Goal: Transaction & Acquisition: Book appointment/travel/reservation

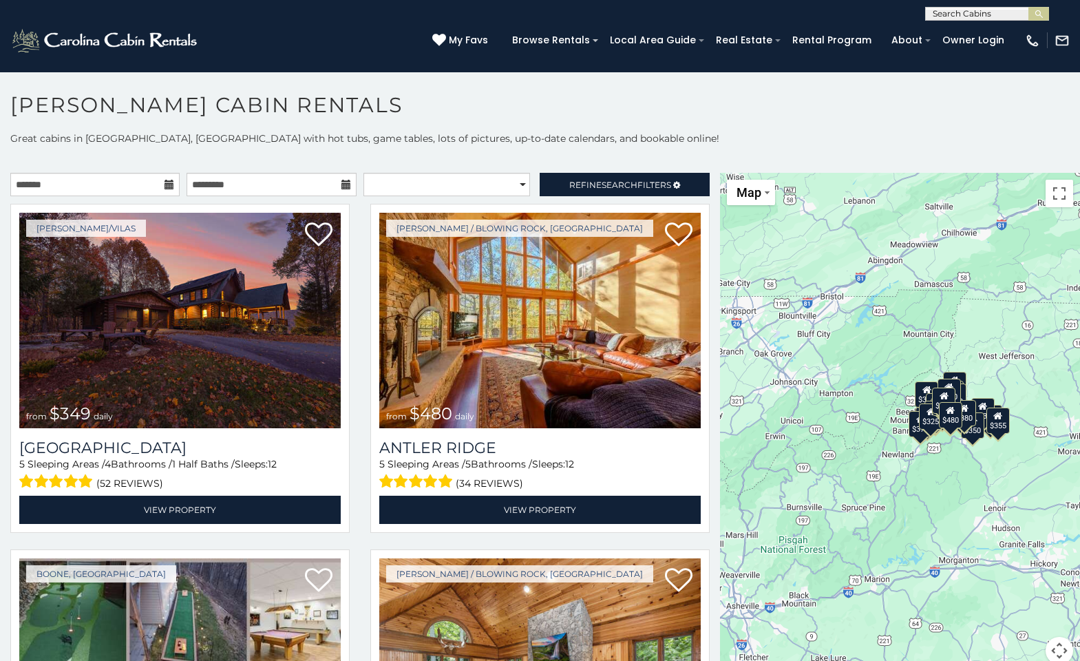
click at [164, 185] on icon at bounding box center [169, 185] width 10 height 10
click at [116, 183] on input "text" at bounding box center [94, 184] width 169 height 23
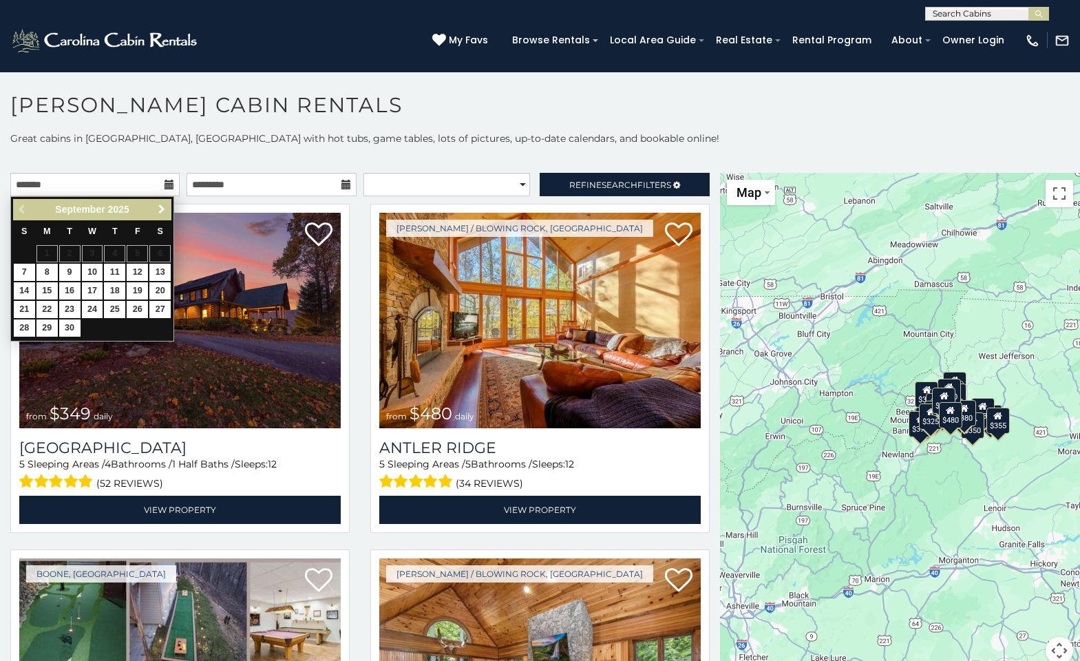
click at [163, 211] on span "Next" at bounding box center [161, 209] width 11 height 11
click at [141, 268] on link "10" at bounding box center [137, 272] width 21 height 17
type input "**********"
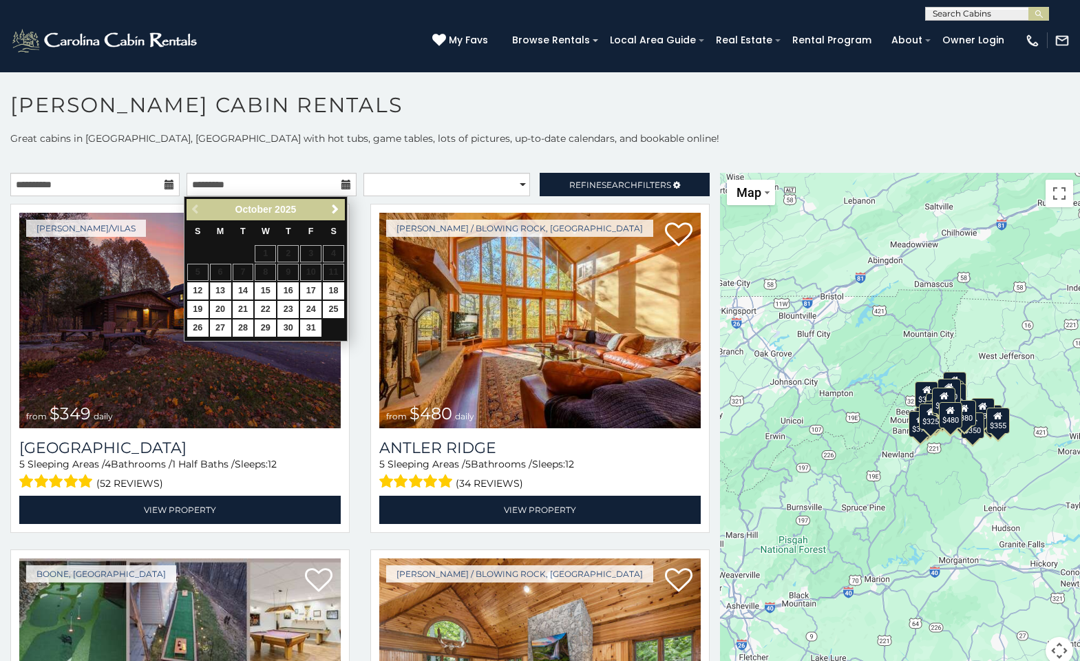
click at [218, 288] on link "13" at bounding box center [220, 290] width 21 height 17
type input "**********"
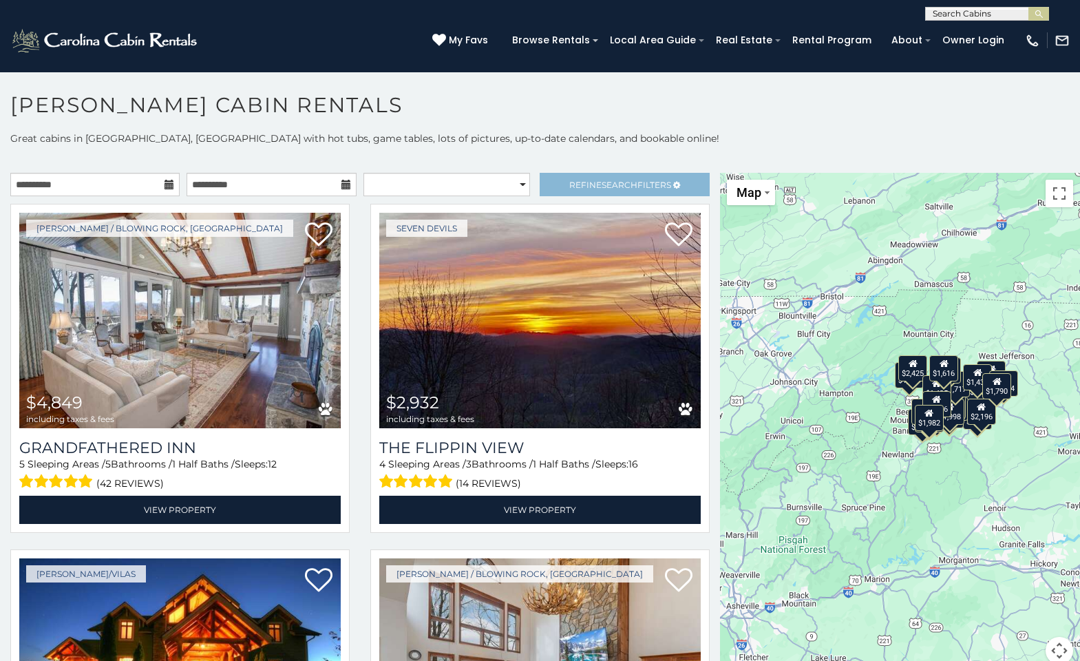
click at [588, 181] on span "Refine Search Filters" at bounding box center [620, 185] width 102 height 10
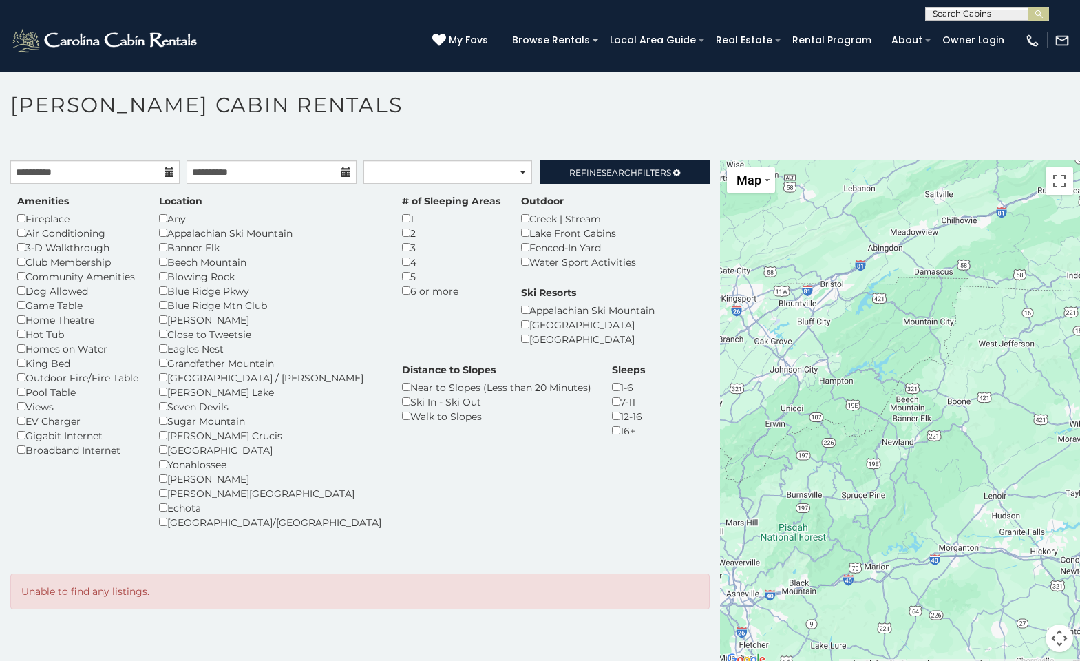
scroll to position [12, 0]
click at [619, 168] on span "Search" at bounding box center [619, 172] width 36 height 10
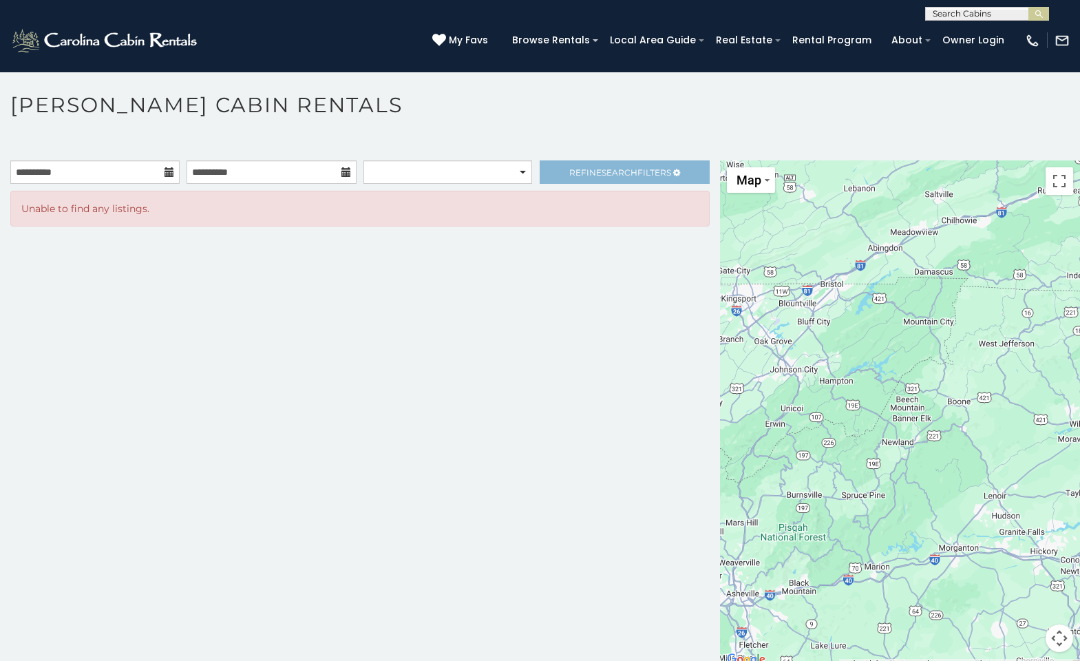
click at [619, 168] on span "Search" at bounding box center [619, 172] width 36 height 10
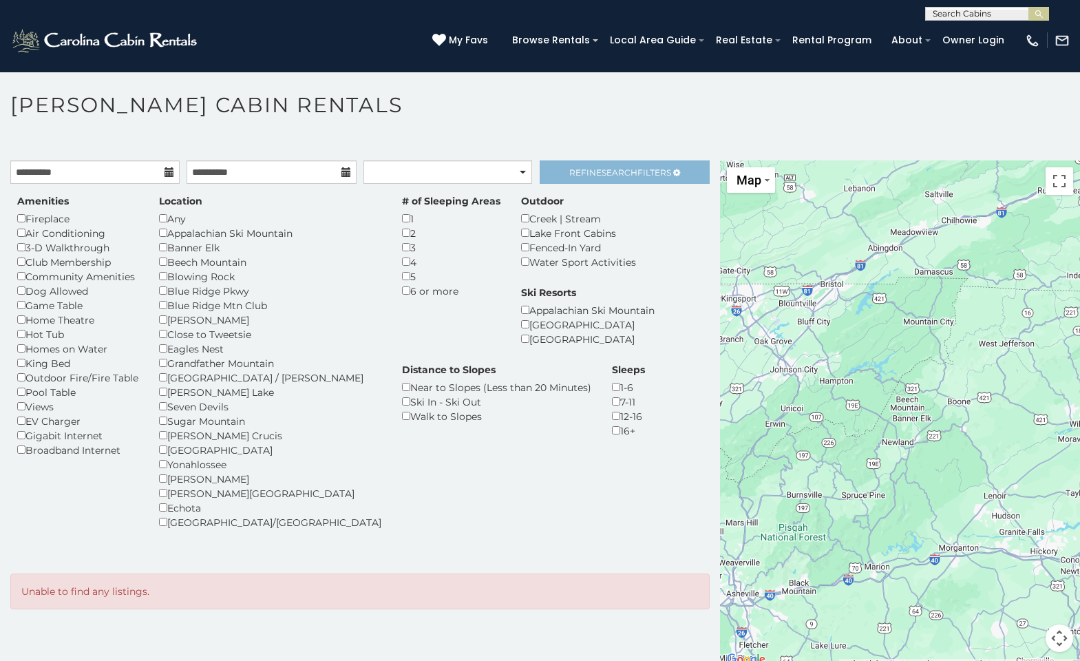
click at [611, 173] on span "Search" at bounding box center [619, 172] width 36 height 10
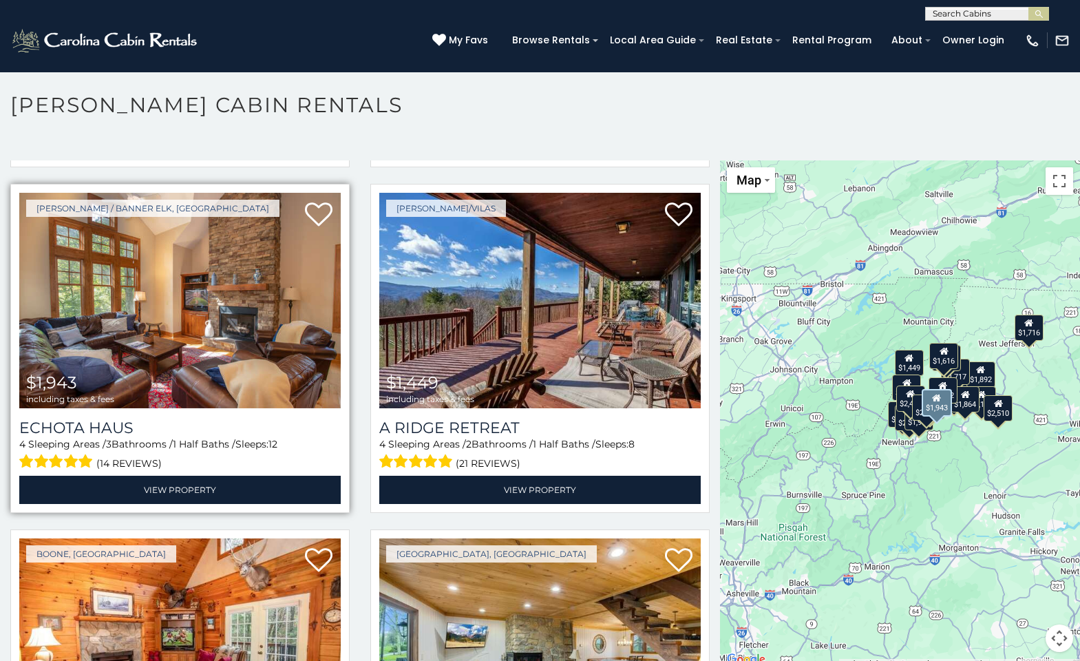
scroll to position [1394, 0]
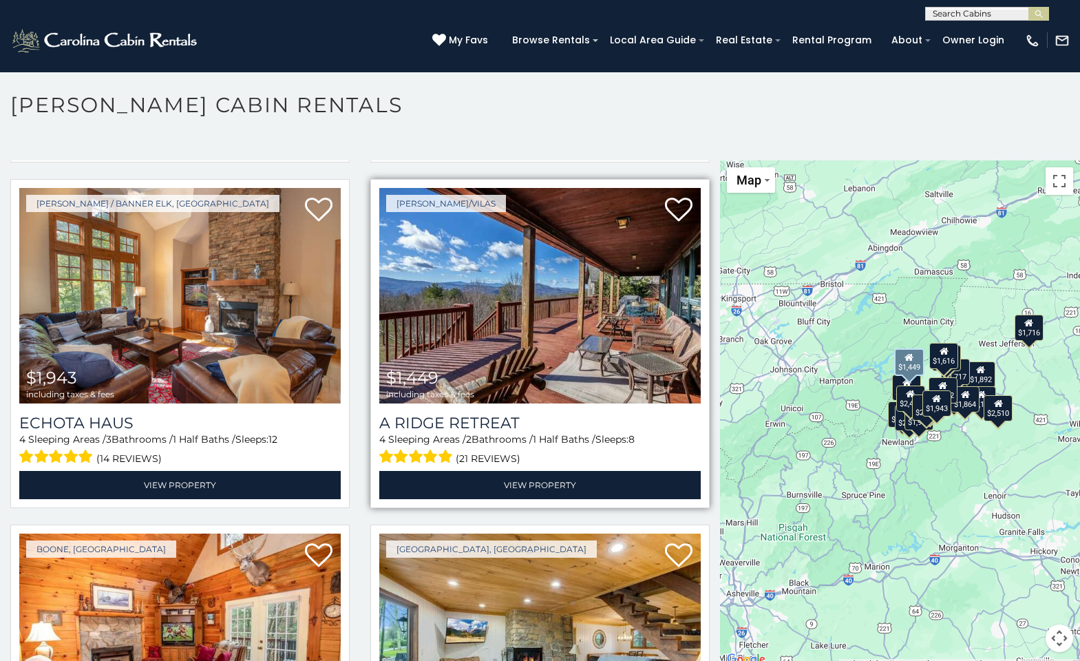
click at [643, 276] on img at bounding box center [539, 295] width 321 height 215
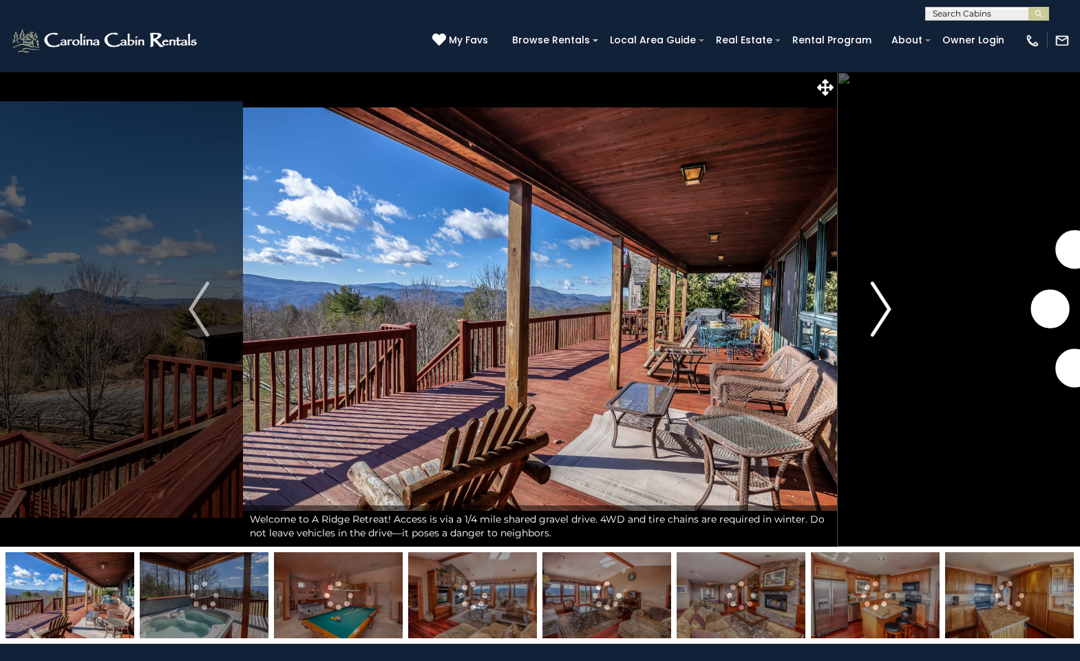
click at [881, 301] on img "Next" at bounding box center [881, 308] width 21 height 55
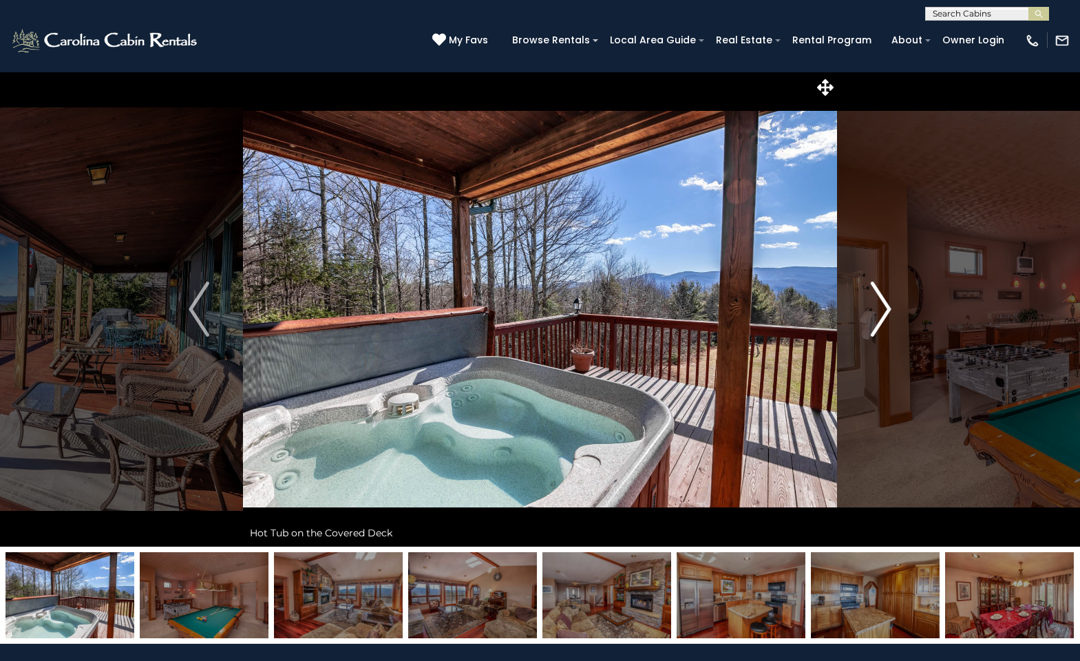
click at [879, 308] on img "Next" at bounding box center [881, 308] width 21 height 55
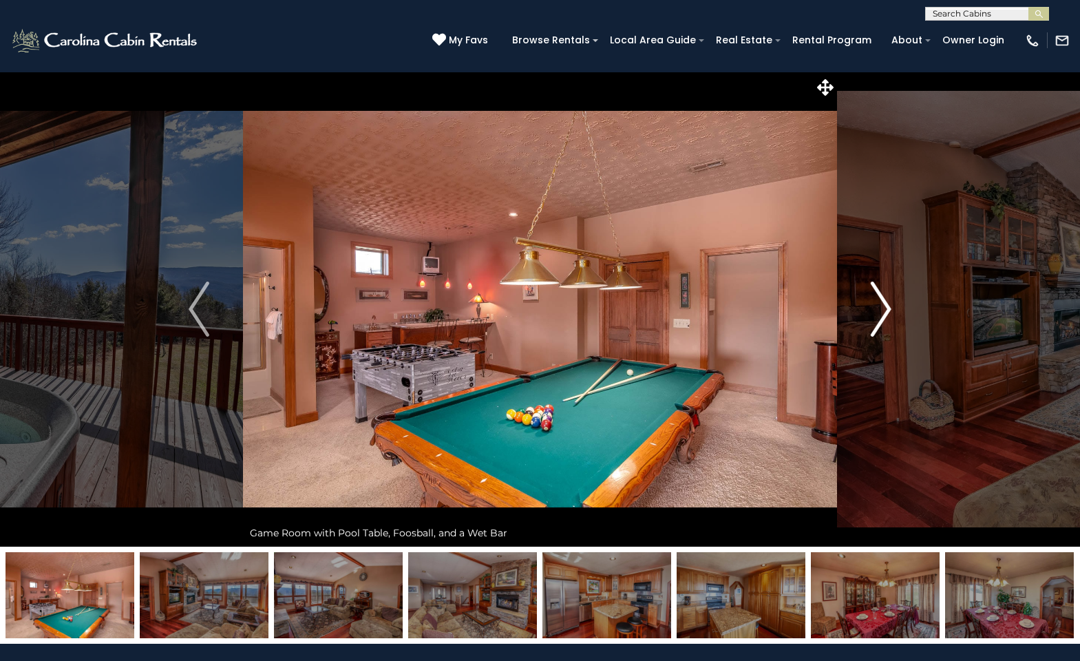
click at [879, 308] on img "Next" at bounding box center [881, 308] width 21 height 55
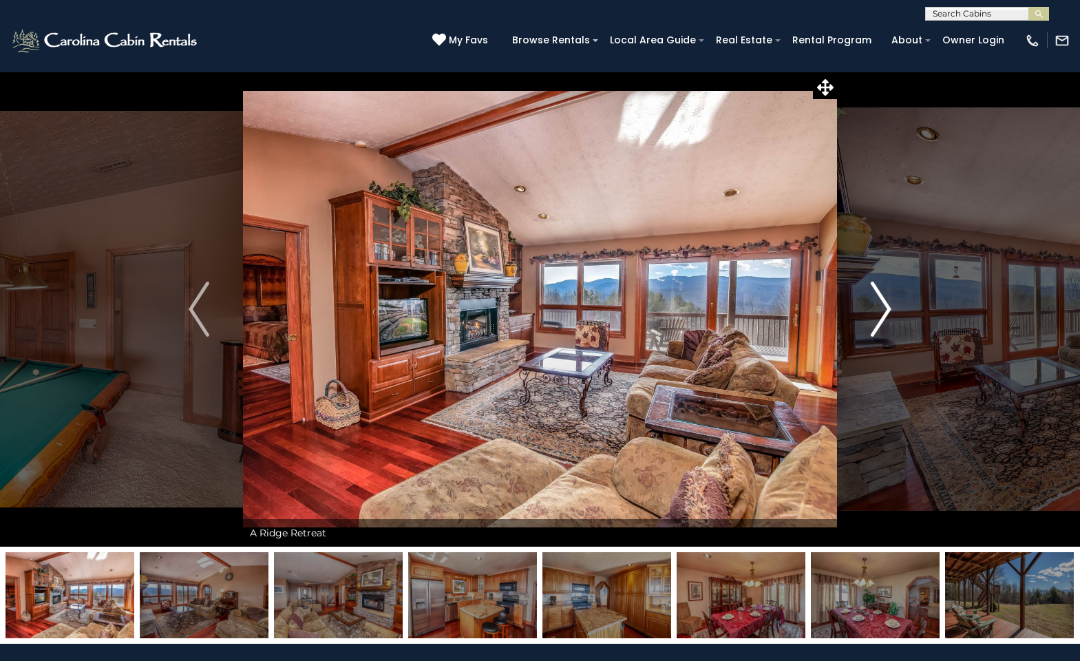
click at [879, 308] on img "Next" at bounding box center [881, 308] width 21 height 55
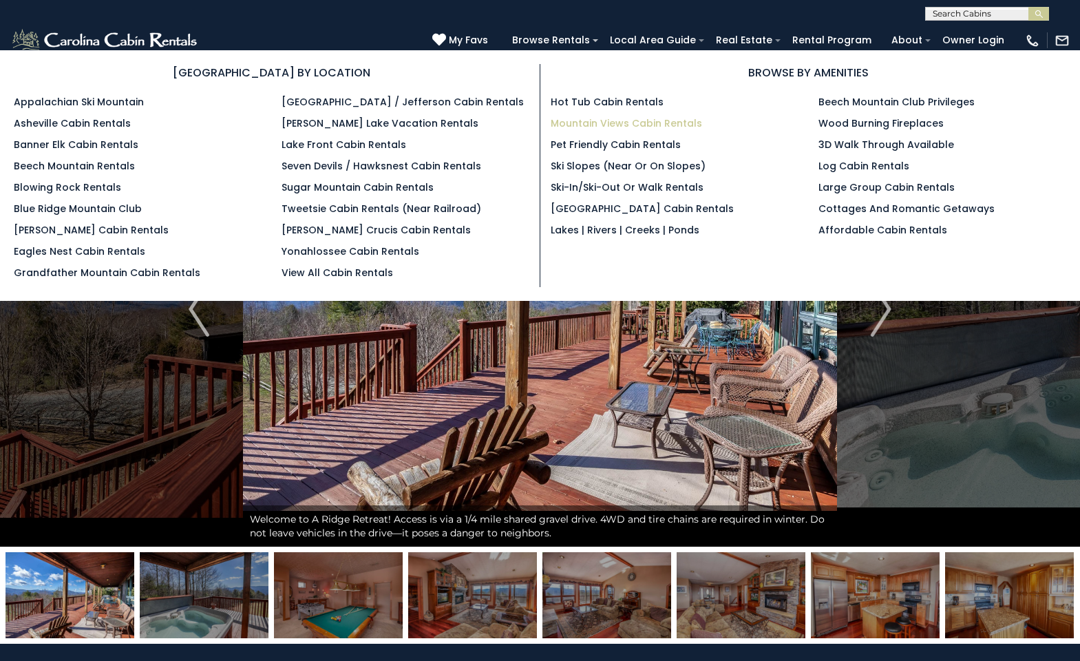
click at [615, 121] on link "Mountain Views Cabin Rentals" at bounding box center [626, 123] width 151 height 14
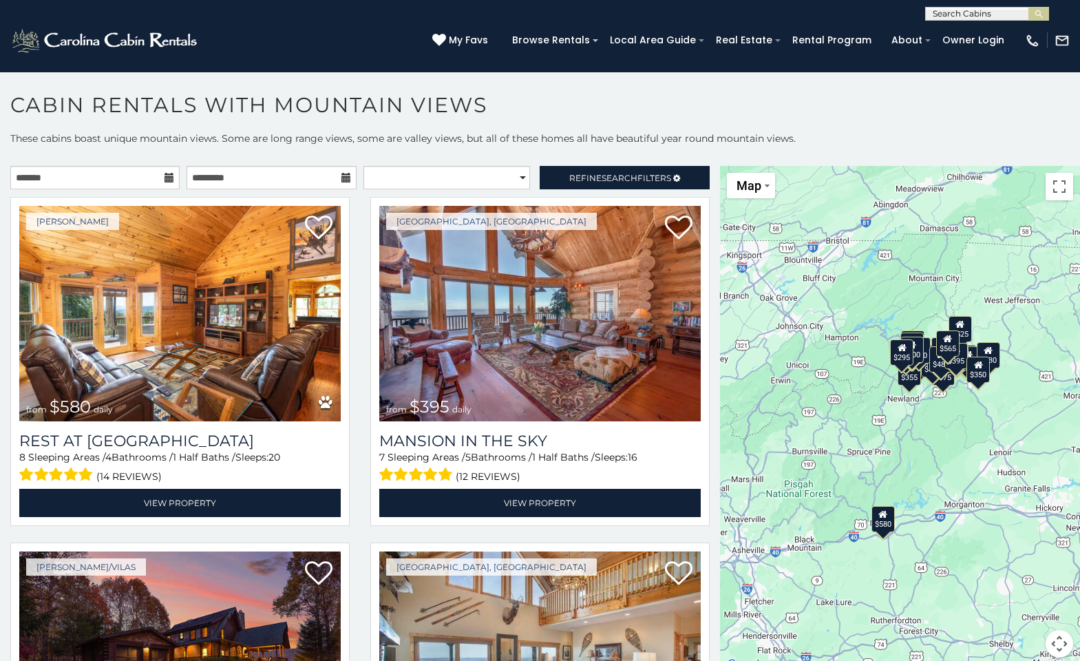
click at [170, 175] on icon at bounding box center [169, 178] width 10 height 10
click at [138, 179] on input "text" at bounding box center [94, 177] width 169 height 23
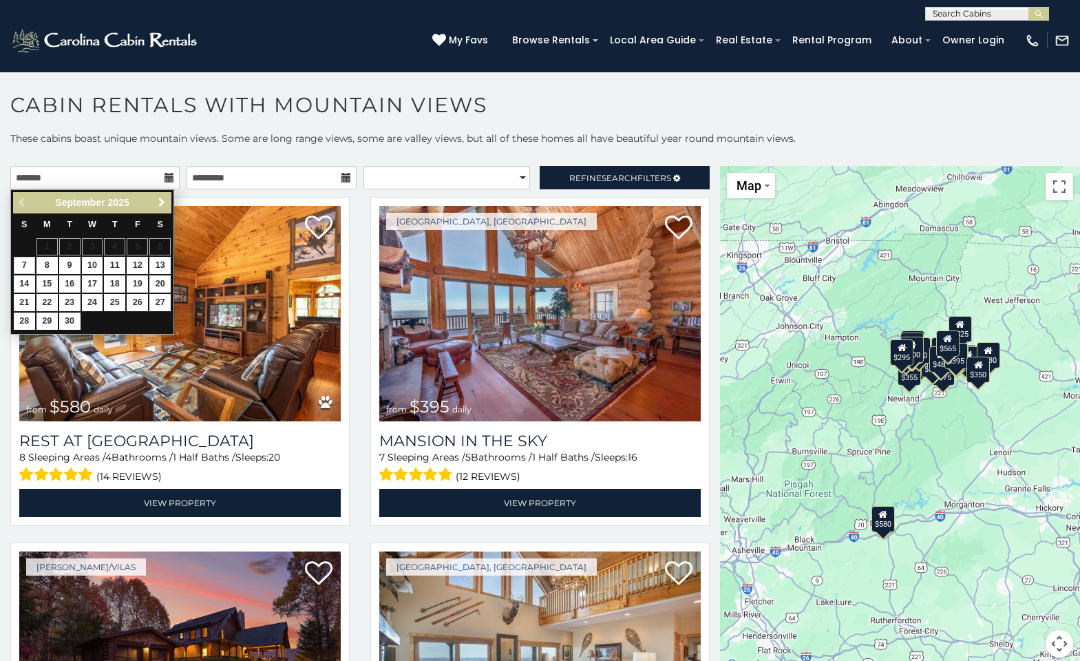
click at [158, 200] on span "Next" at bounding box center [161, 202] width 11 height 11
click at [138, 263] on link "10" at bounding box center [137, 265] width 21 height 17
type input "**********"
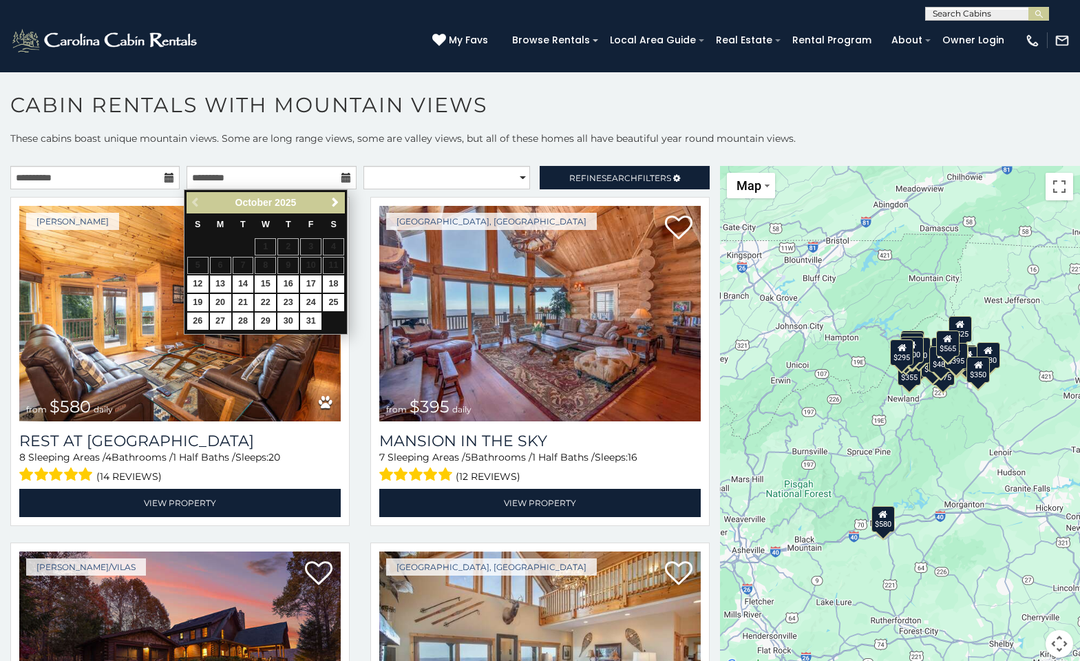
click at [224, 286] on link "13" at bounding box center [220, 283] width 21 height 17
type input "**********"
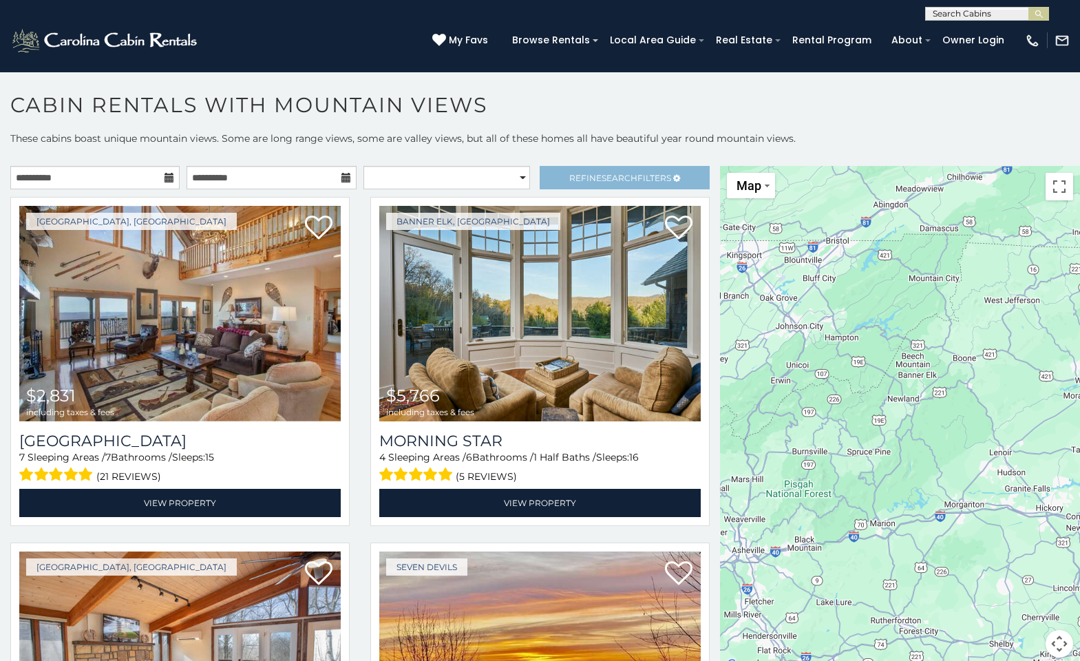
click at [617, 180] on span "Search" at bounding box center [619, 178] width 36 height 10
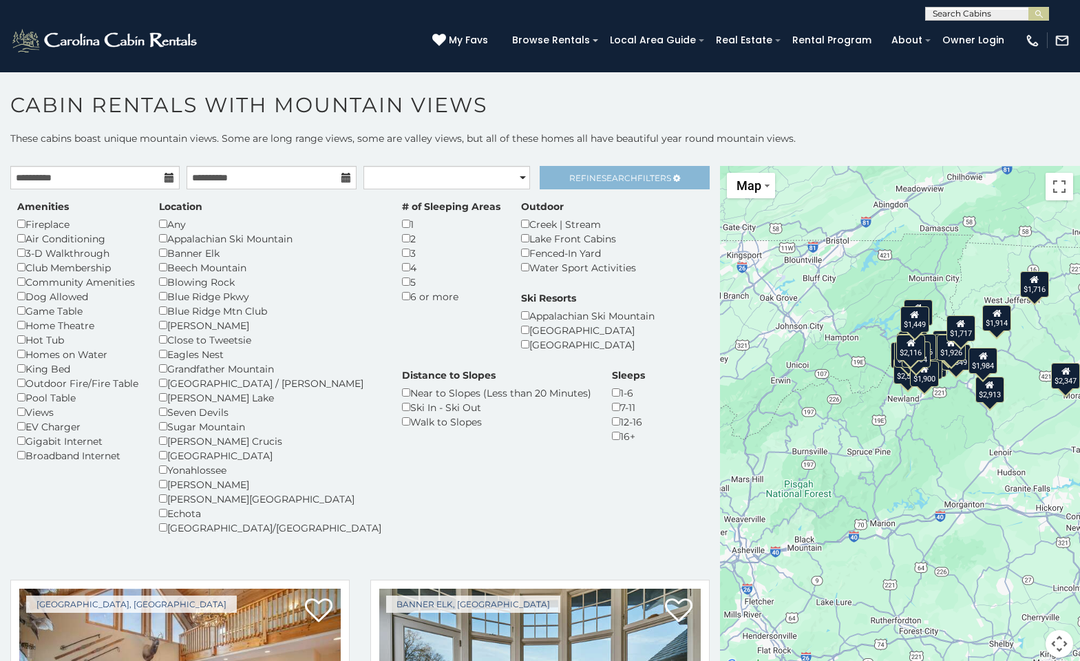
click at [617, 180] on span "Search" at bounding box center [619, 178] width 36 height 10
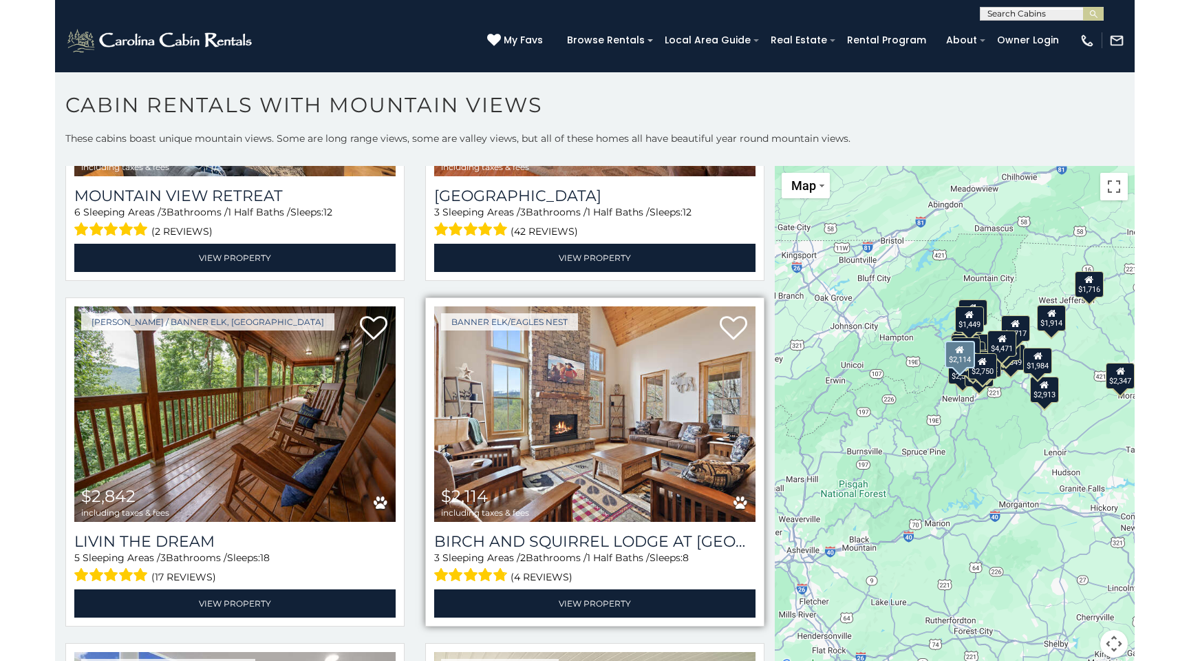
scroll to position [1976, 0]
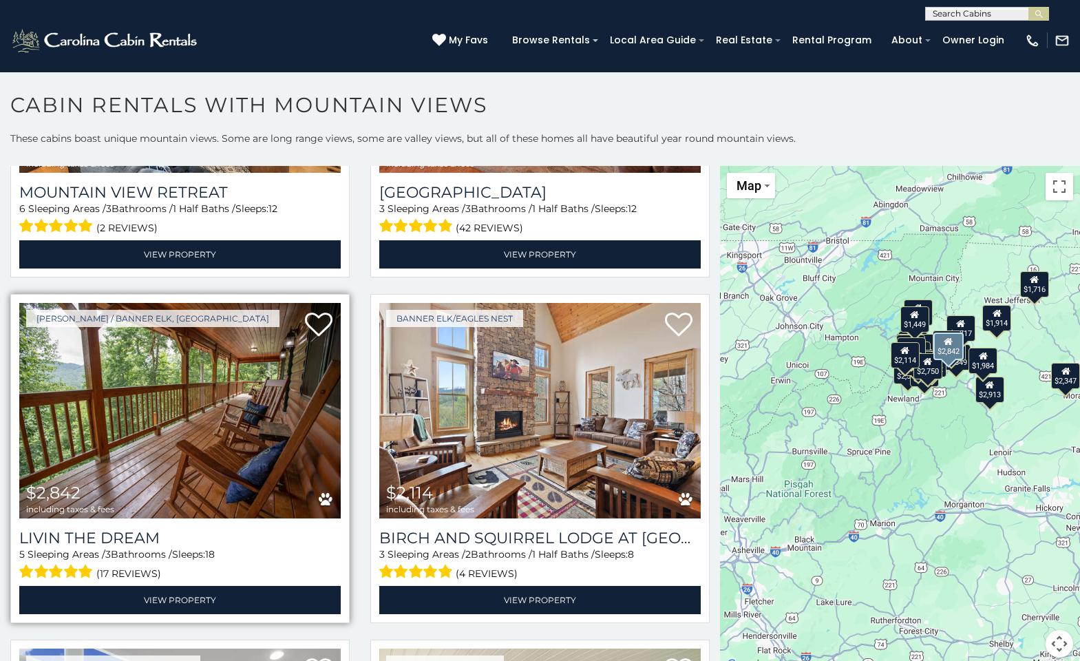
click at [158, 422] on img at bounding box center [179, 410] width 321 height 215
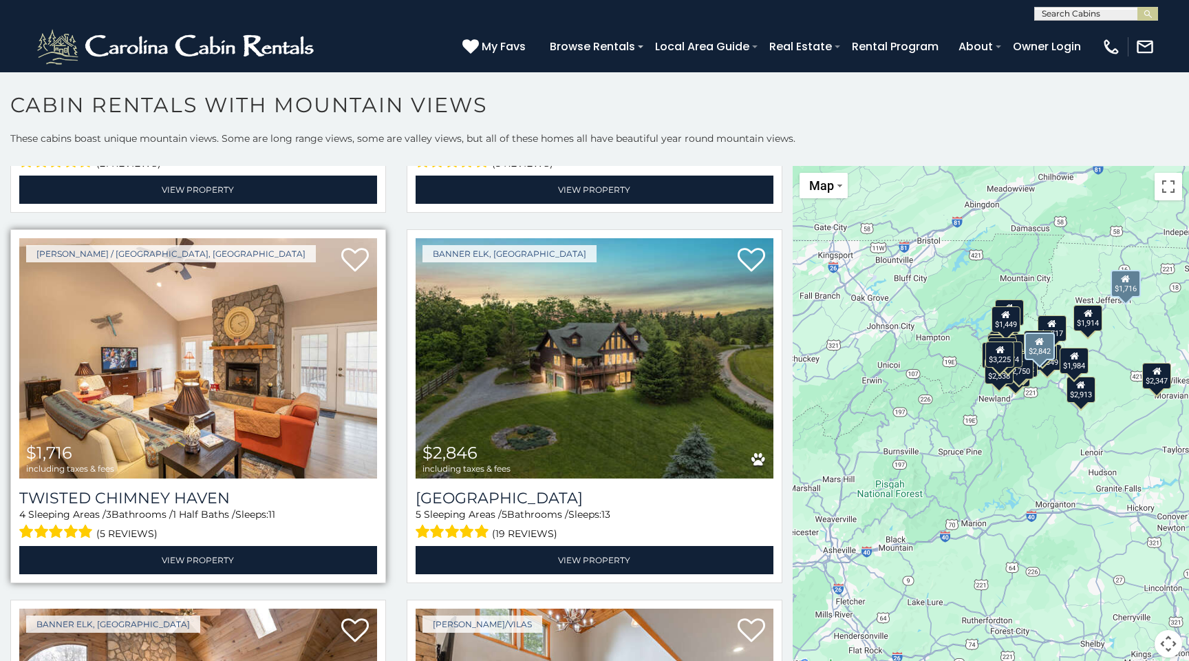
scroll to position [3667, 0]
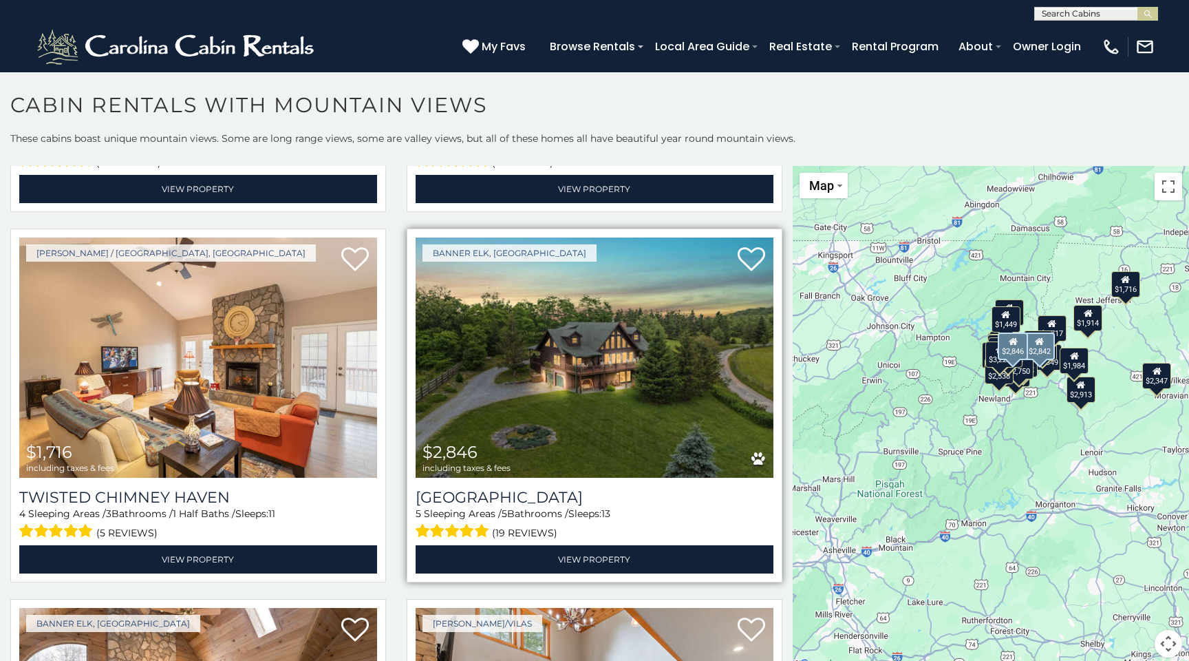
click at [677, 315] on img at bounding box center [595, 356] width 358 height 239
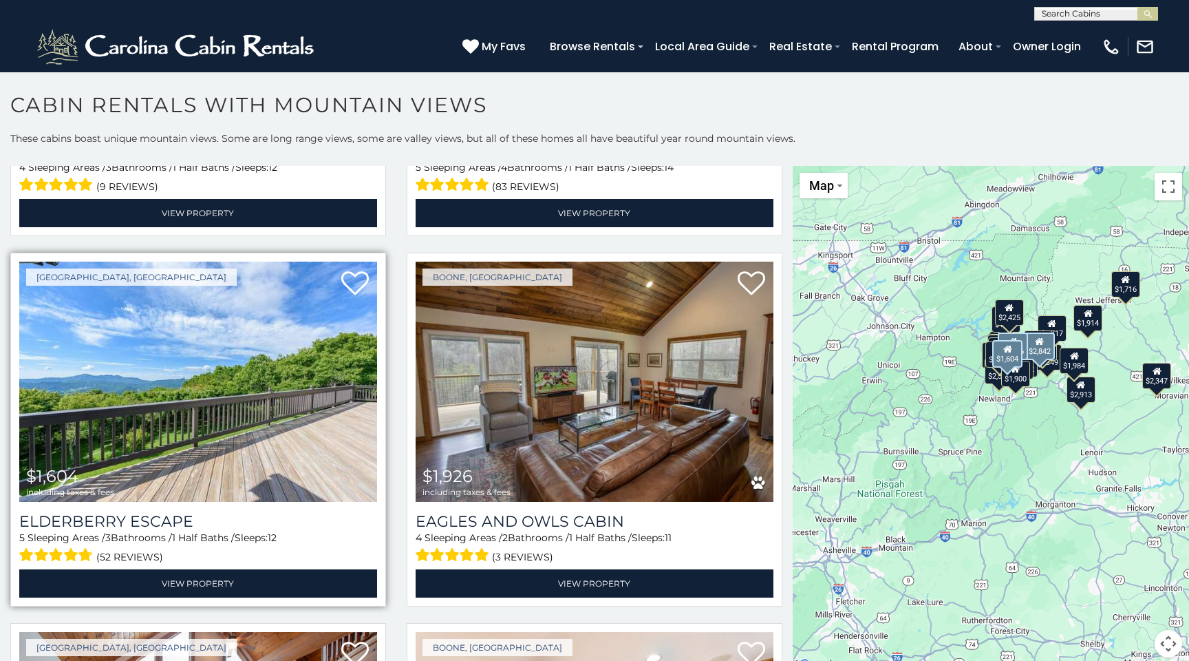
scroll to position [4383, 0]
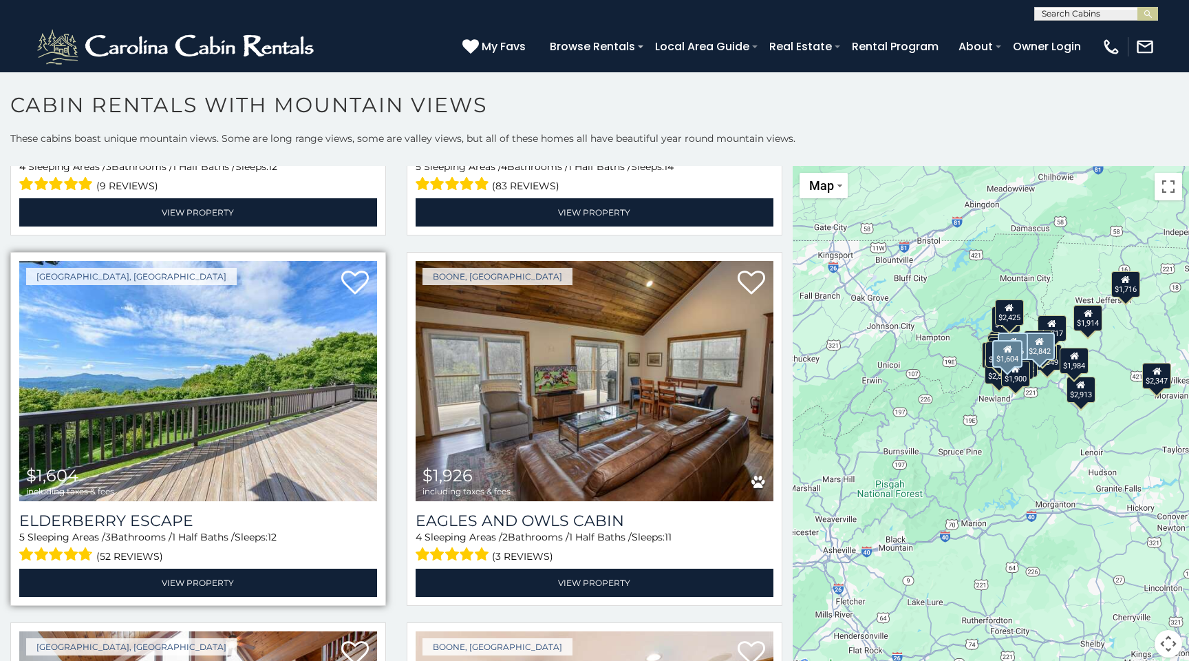
click at [281, 416] on img at bounding box center [198, 380] width 358 height 239
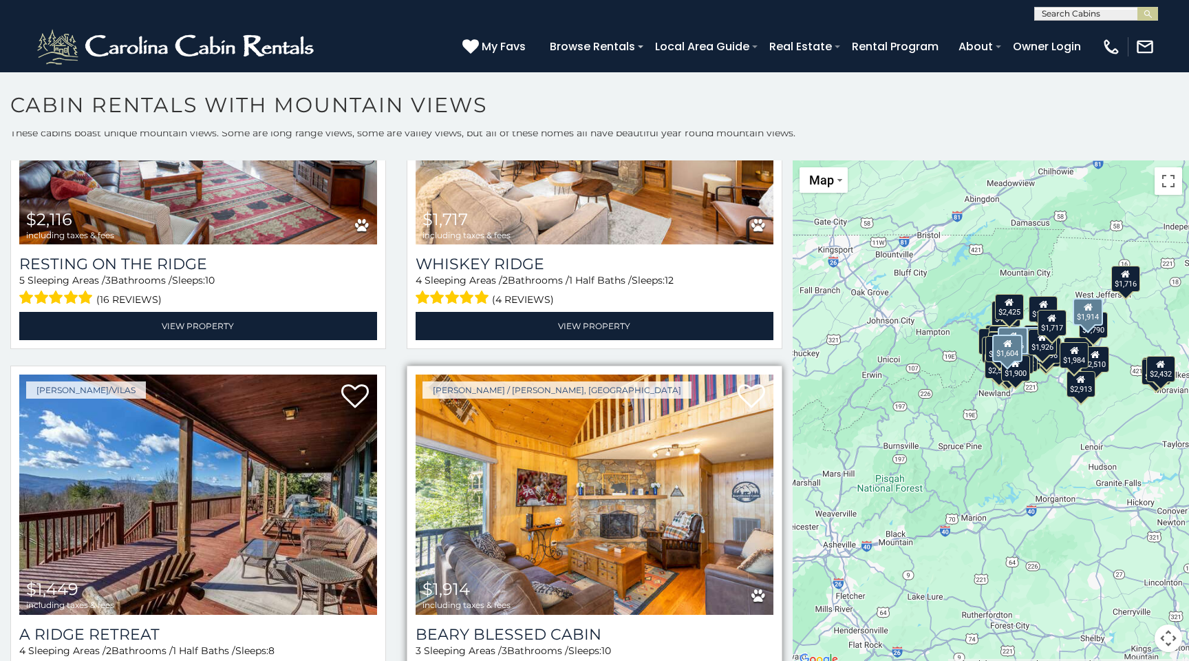
scroll to position [6, 0]
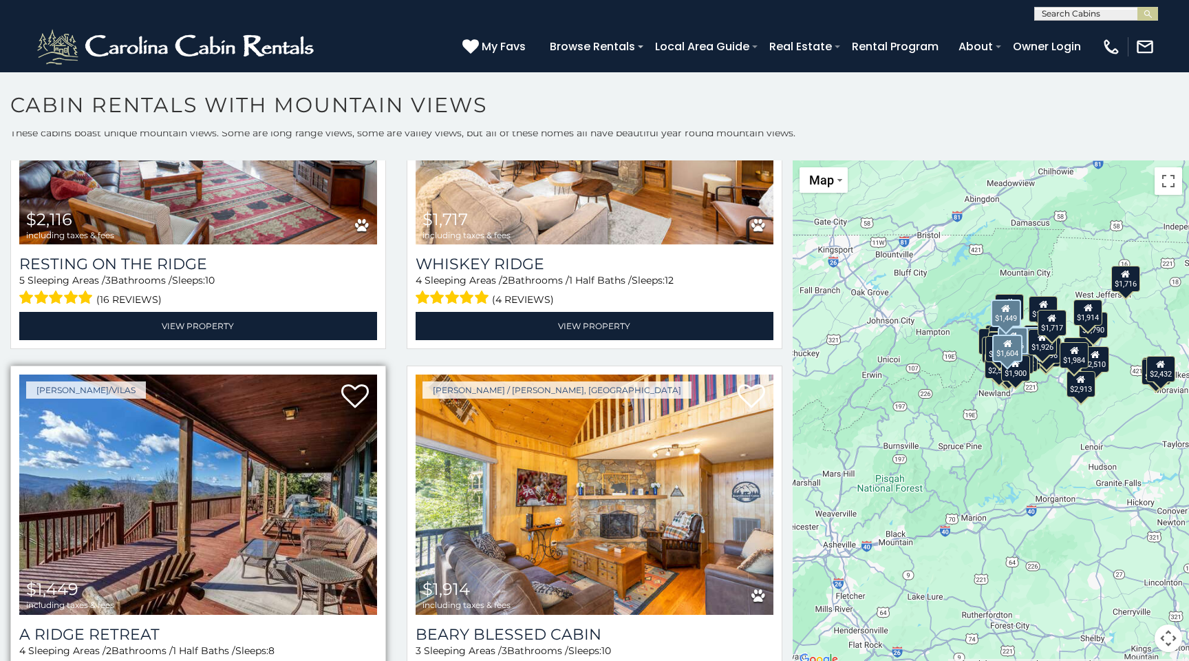
click at [277, 455] on img at bounding box center [198, 493] width 358 height 239
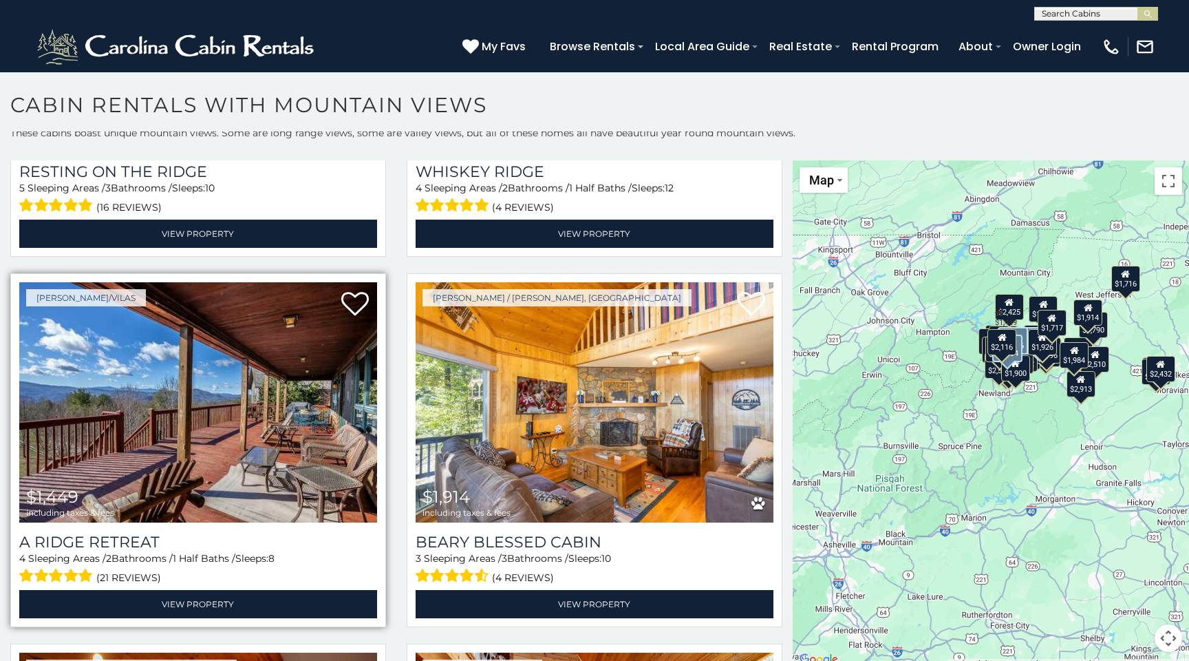
scroll to position [5092, 0]
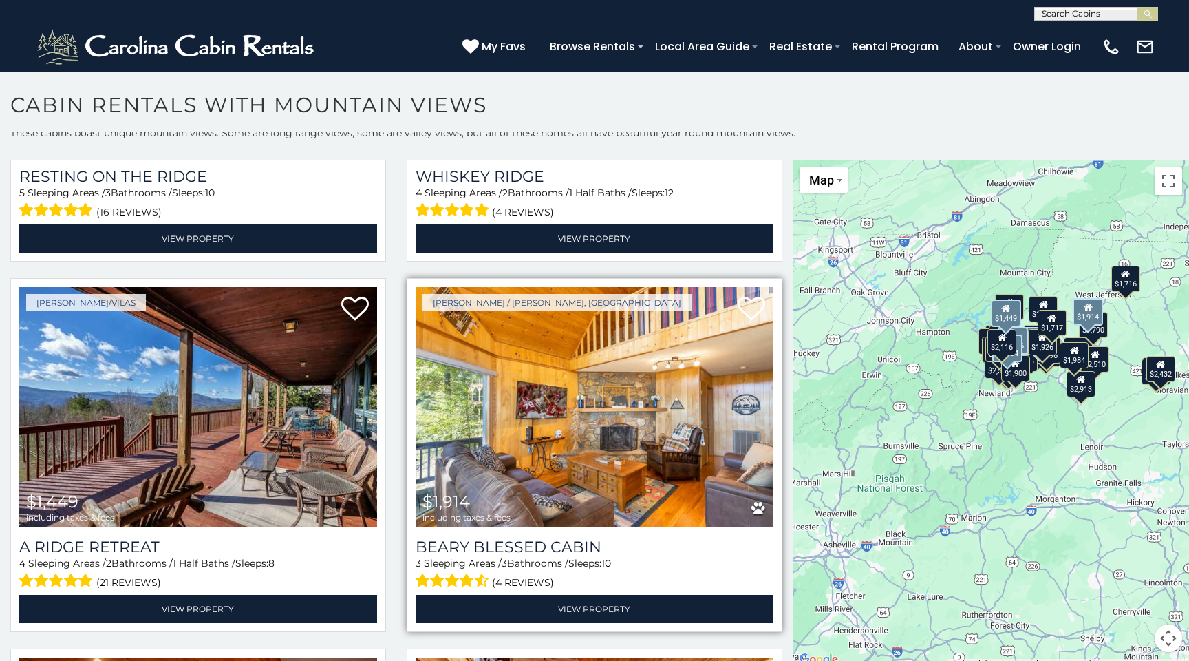
click at [711, 341] on img at bounding box center [595, 406] width 358 height 239
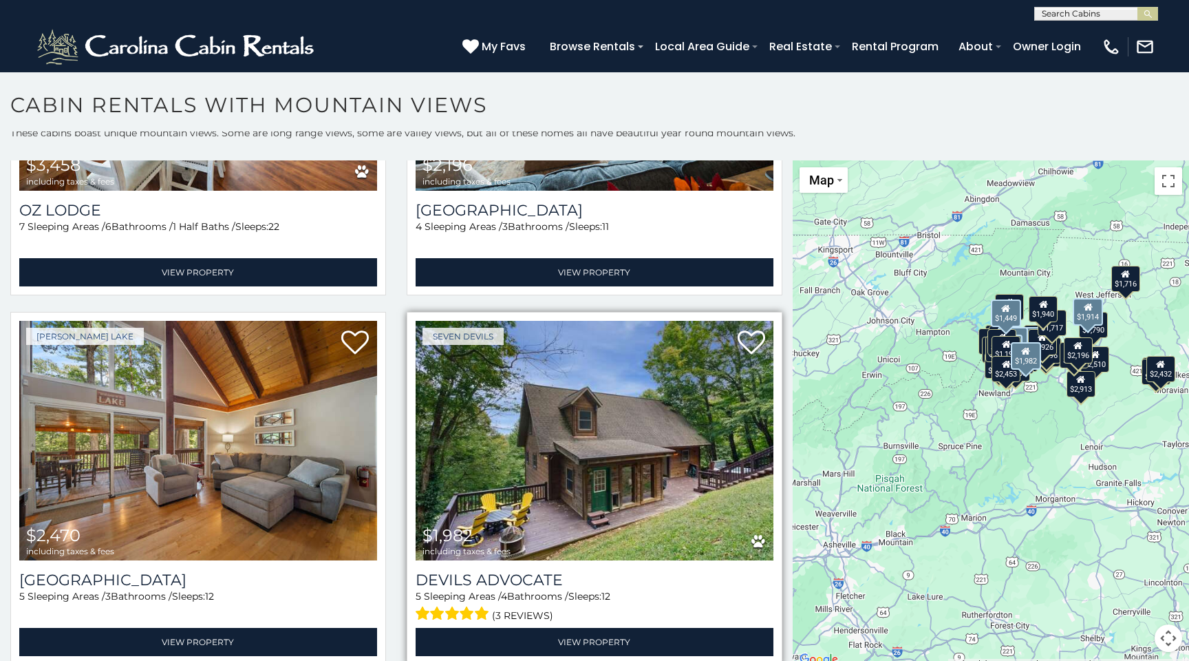
scroll to position [7649, 0]
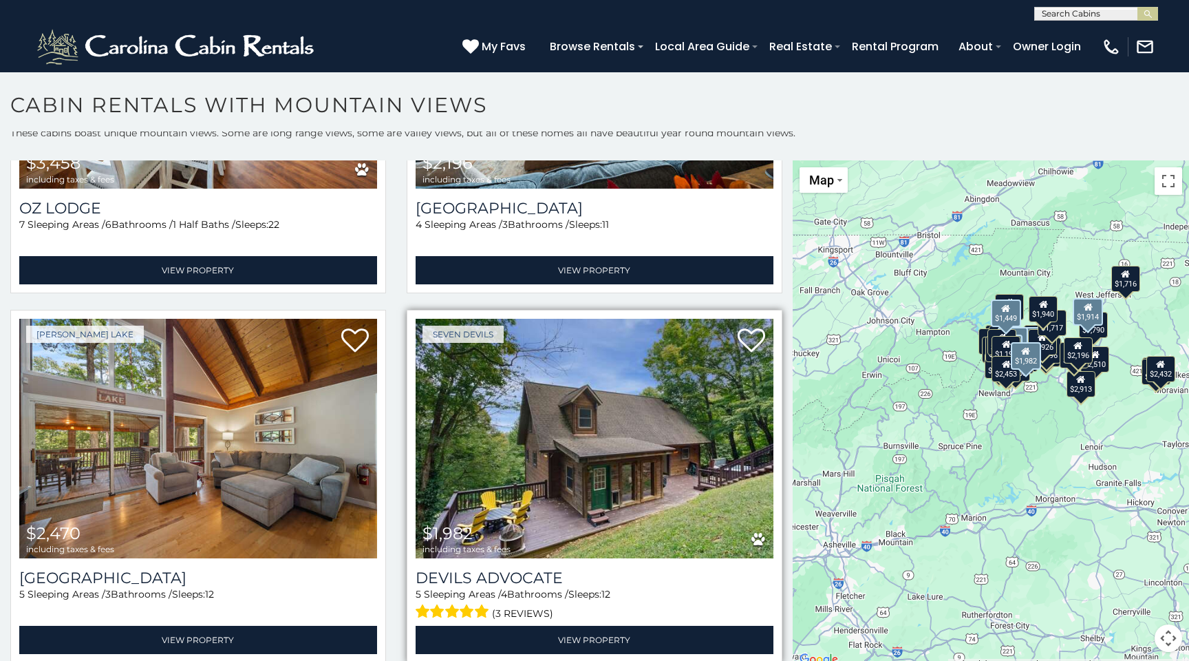
click at [636, 451] on img at bounding box center [595, 438] width 358 height 239
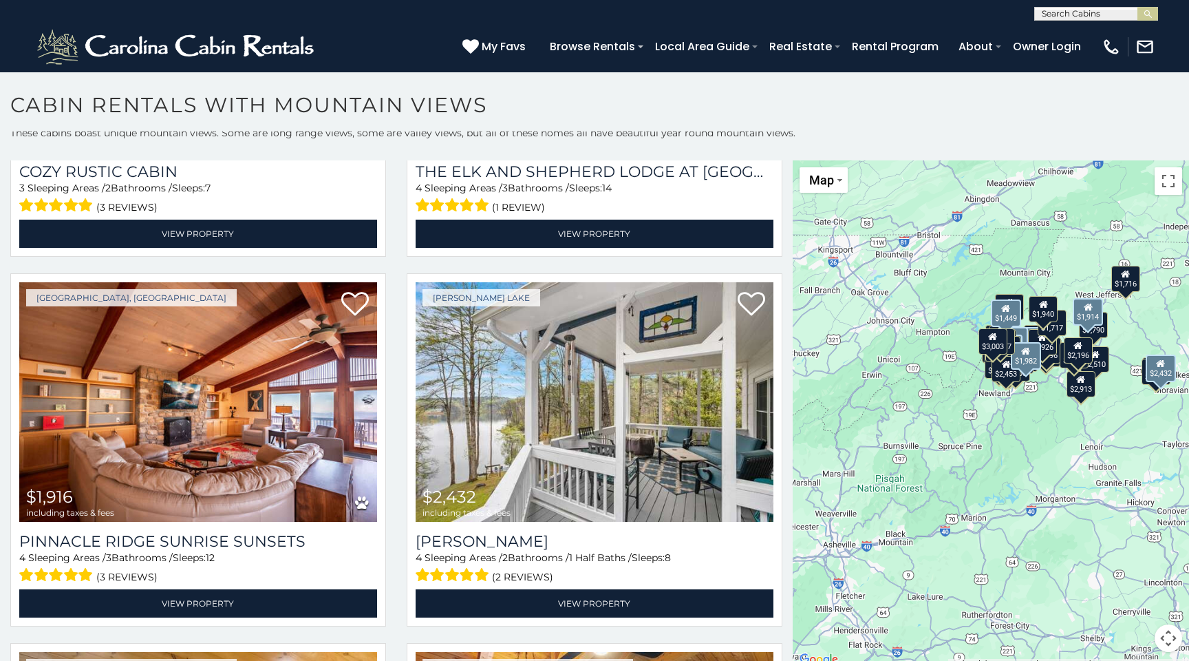
scroll to position [9164, 0]
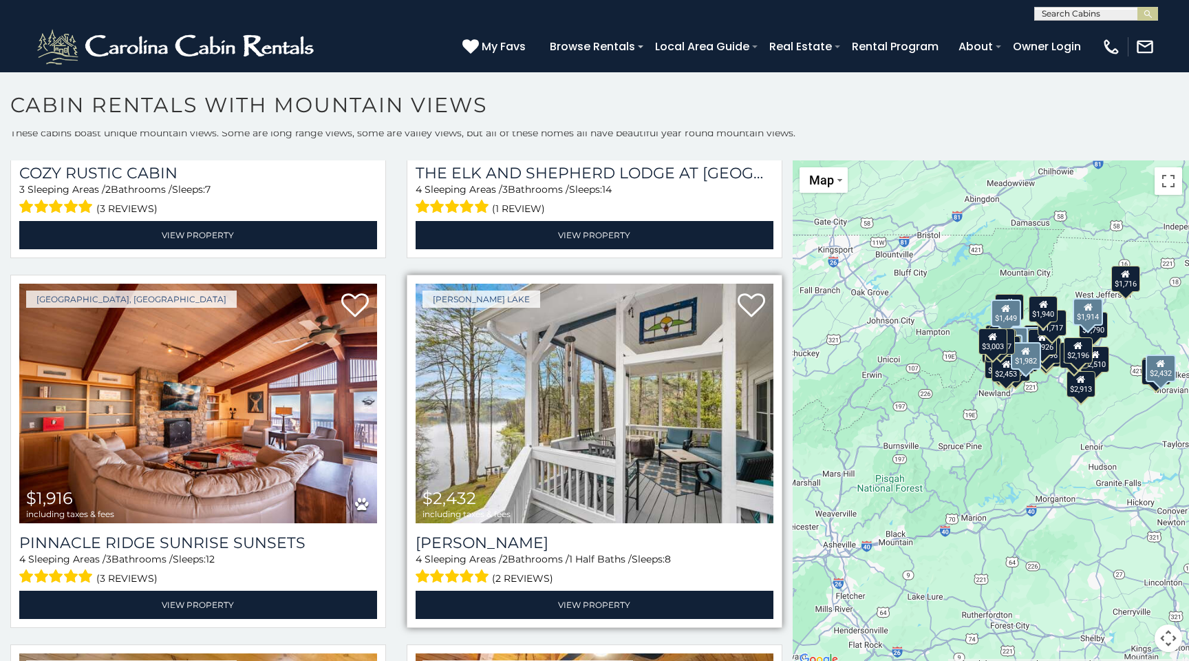
click at [698, 284] on img at bounding box center [595, 403] width 358 height 239
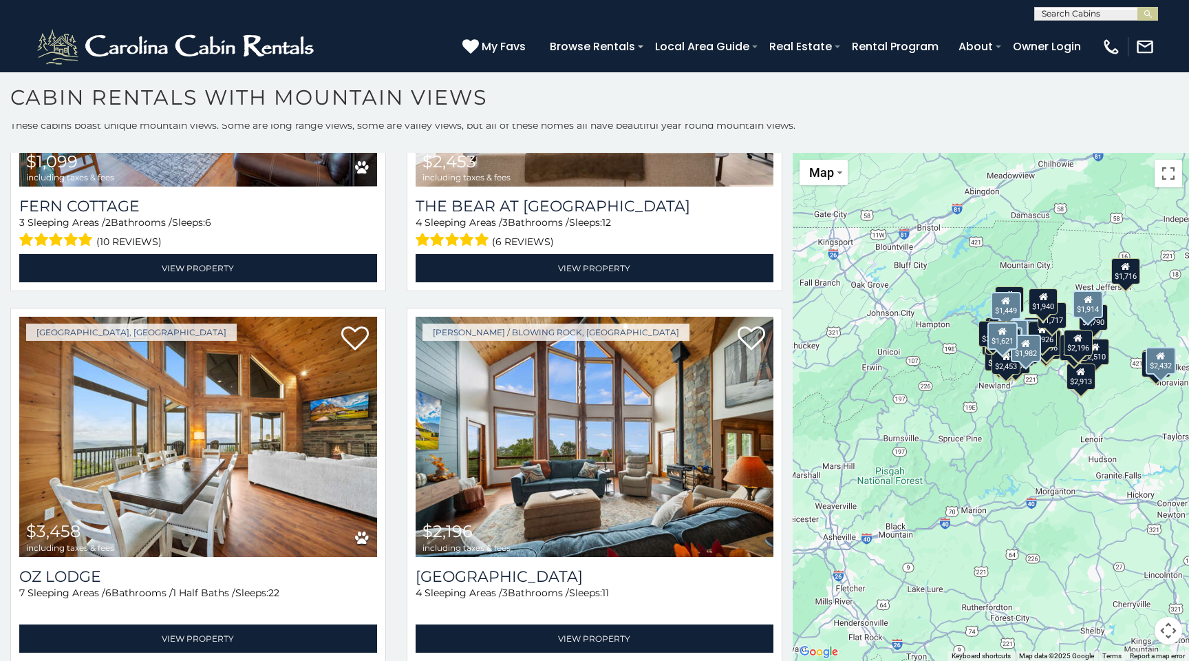
scroll to position [6735, 0]
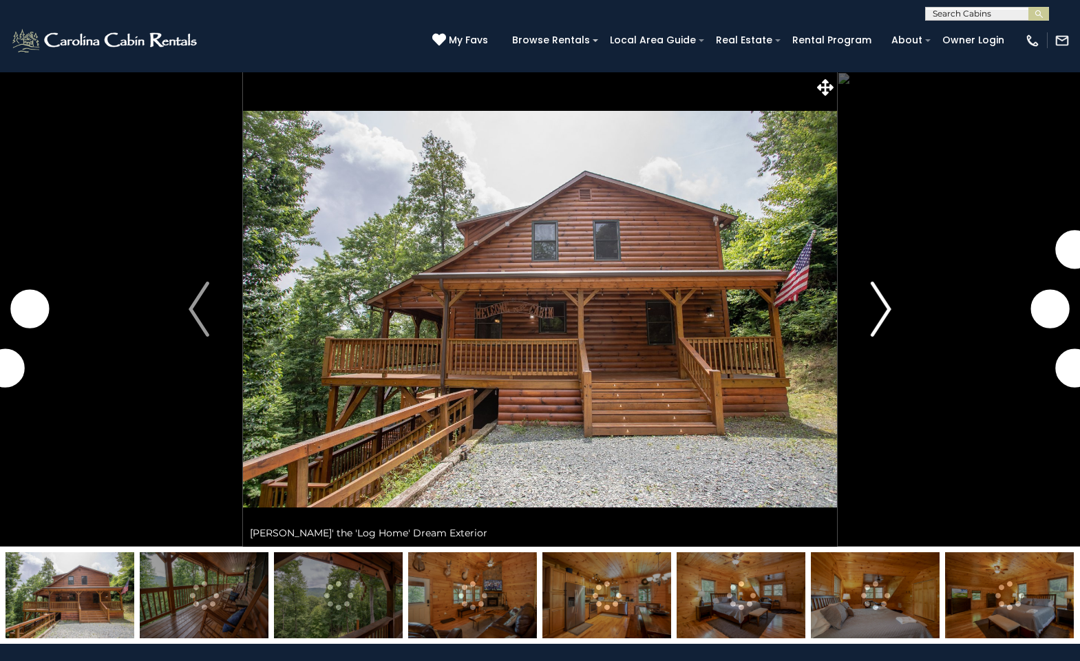
click at [886, 320] on img "Next" at bounding box center [881, 308] width 21 height 55
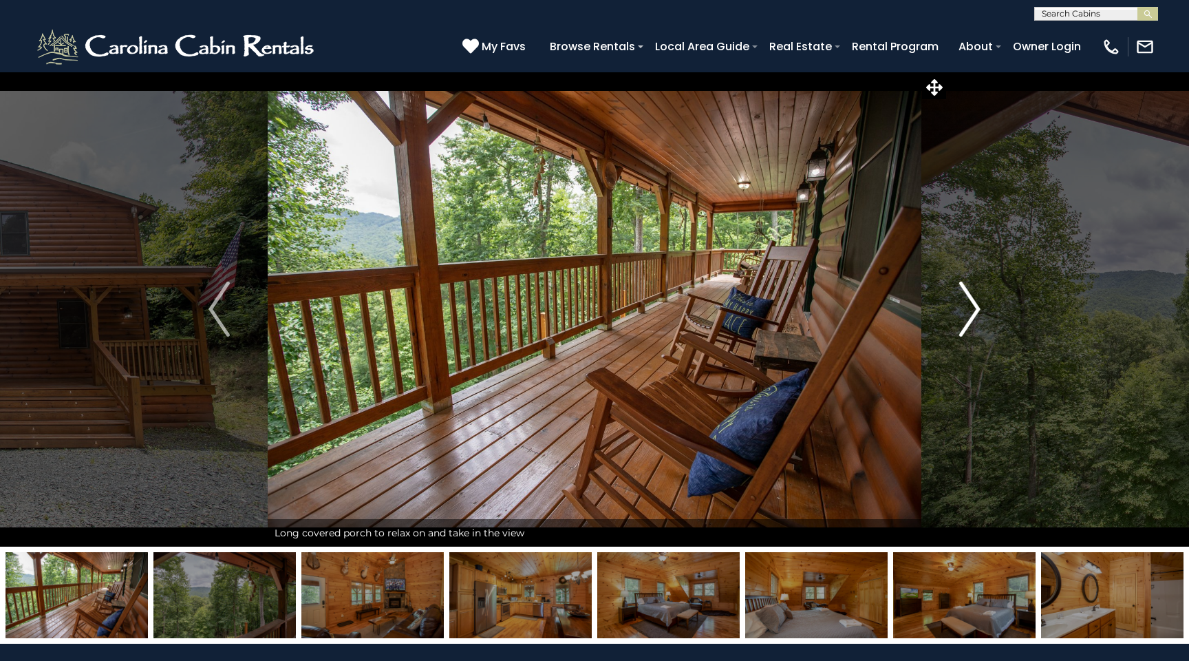
click at [972, 304] on img "Next" at bounding box center [969, 308] width 21 height 55
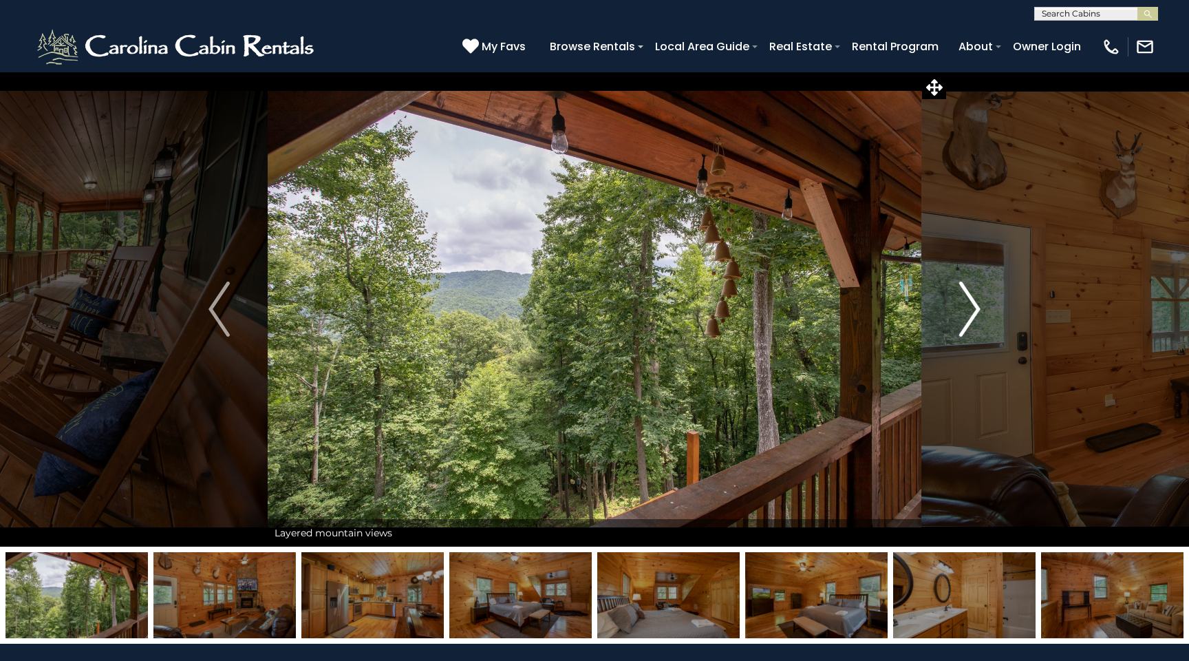
click at [972, 304] on img "Next" at bounding box center [969, 308] width 21 height 55
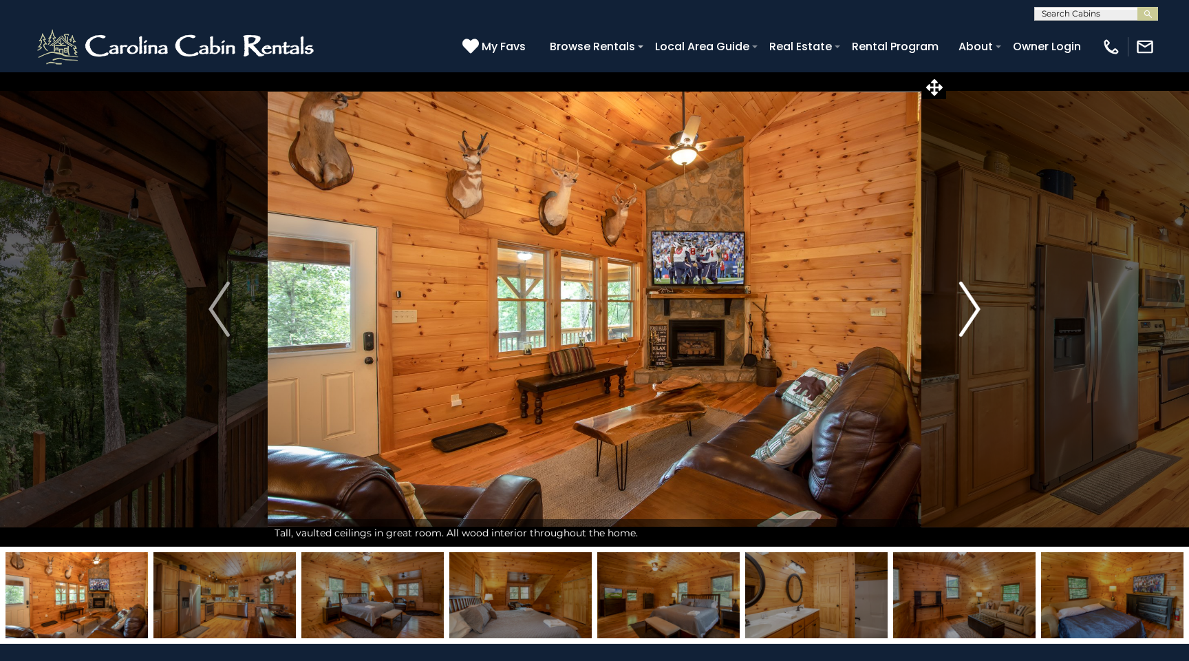
click at [972, 308] on img "Next" at bounding box center [969, 308] width 21 height 55
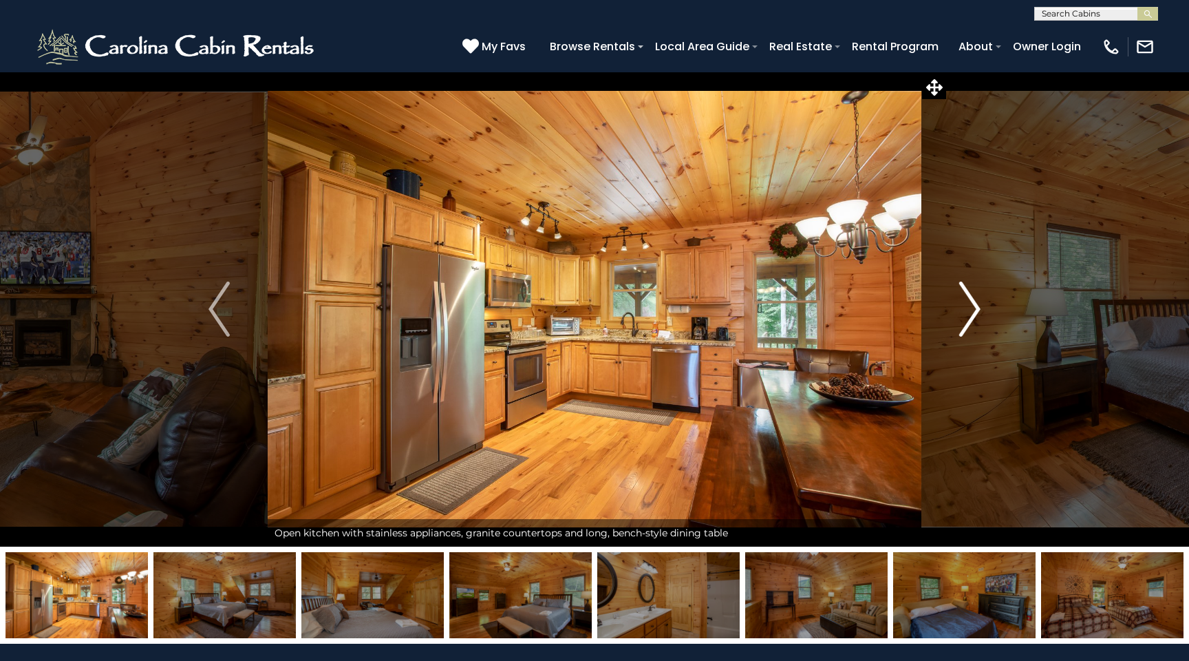
click at [972, 308] on img "Next" at bounding box center [969, 308] width 21 height 55
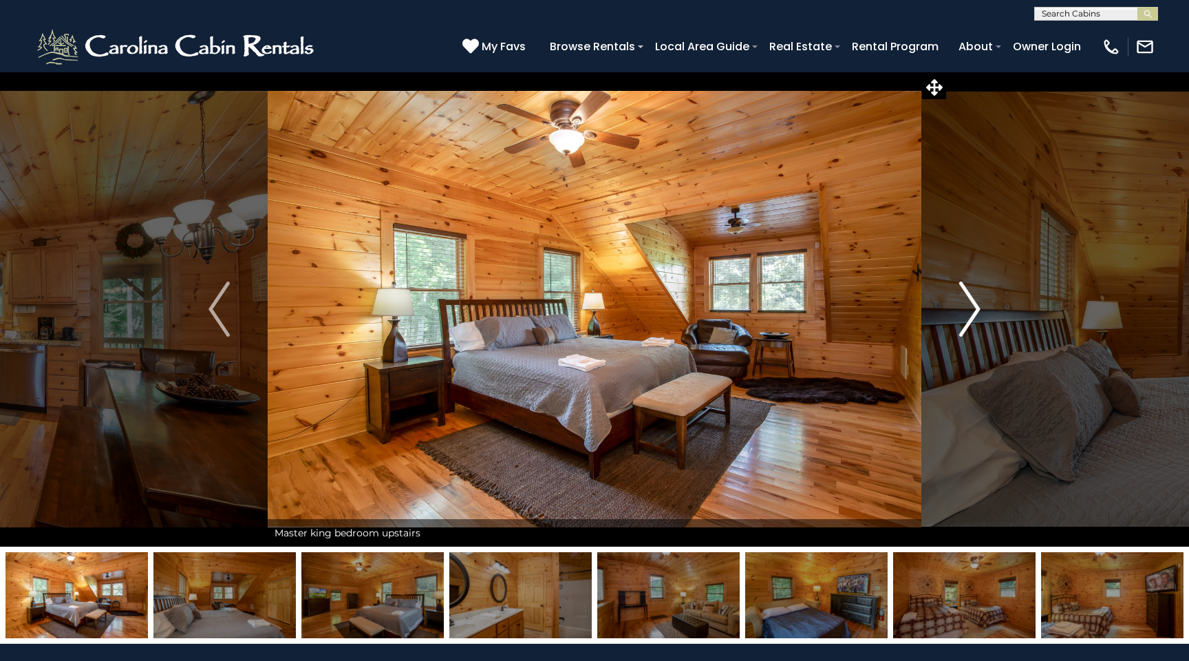
click at [972, 308] on img "Next" at bounding box center [969, 308] width 21 height 55
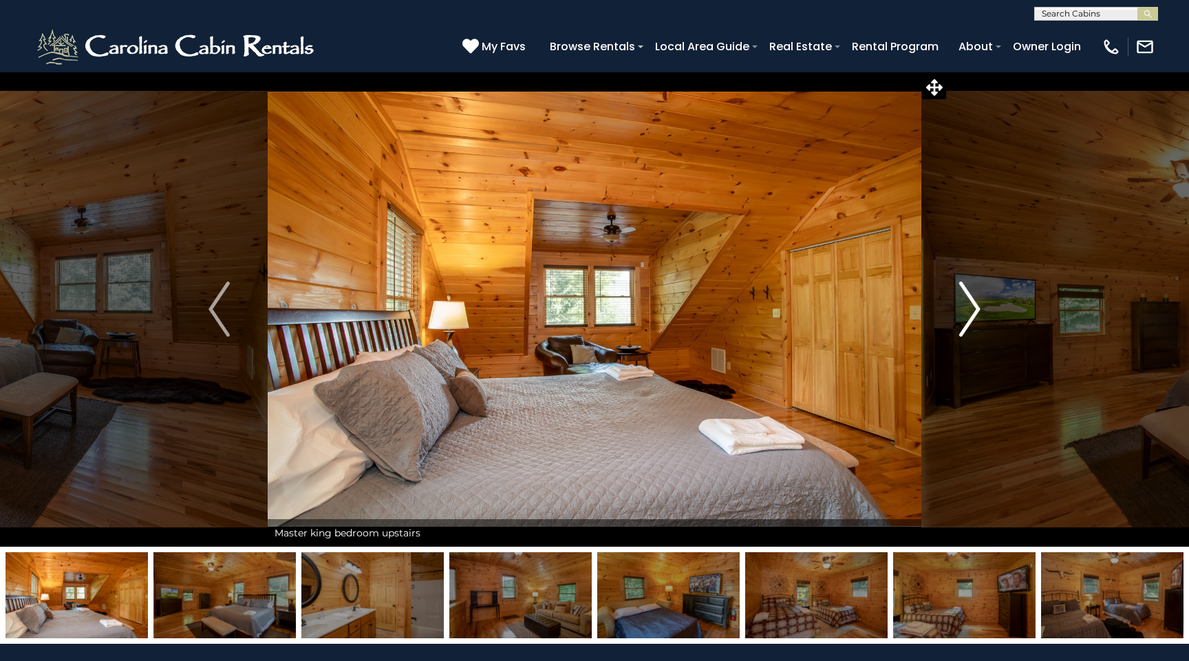
click at [972, 308] on img "Next" at bounding box center [969, 308] width 21 height 55
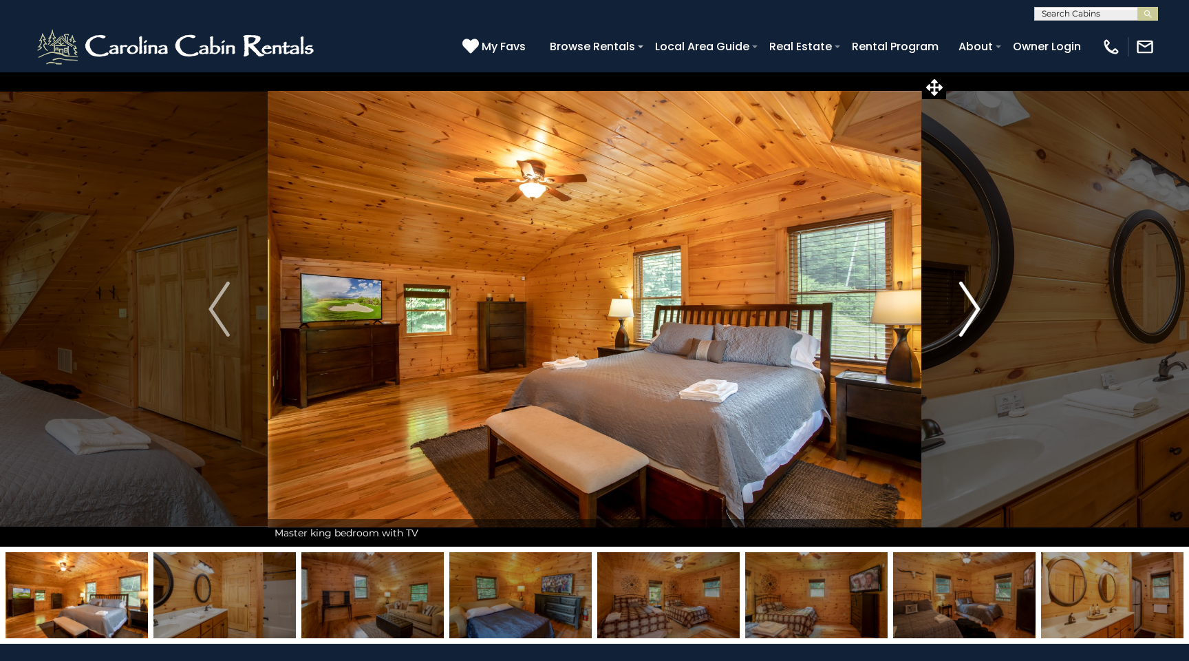
click at [972, 308] on img "Next" at bounding box center [969, 308] width 21 height 55
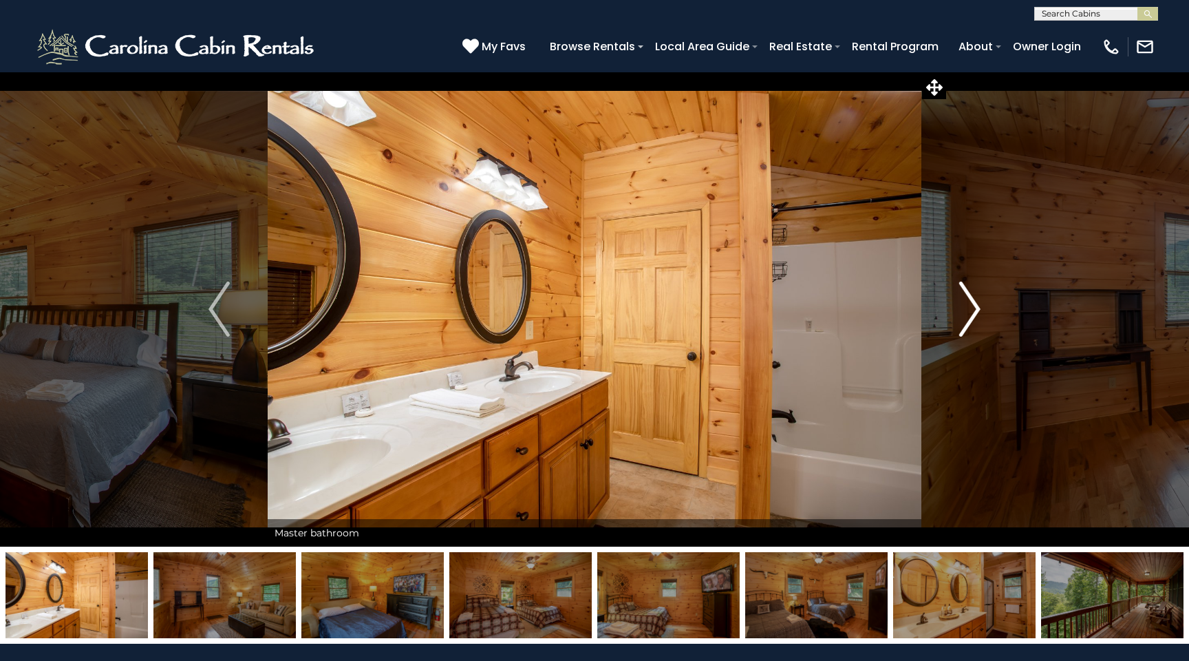
click at [972, 308] on img "Next" at bounding box center [969, 308] width 21 height 55
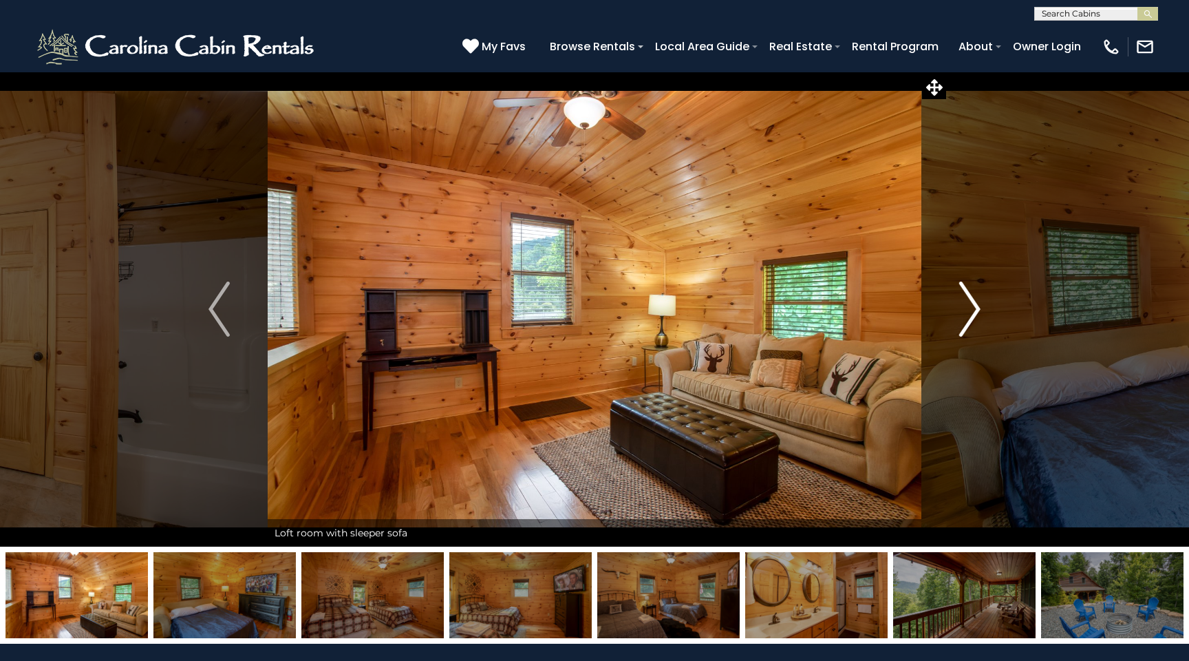
click at [972, 308] on img "Next" at bounding box center [969, 308] width 21 height 55
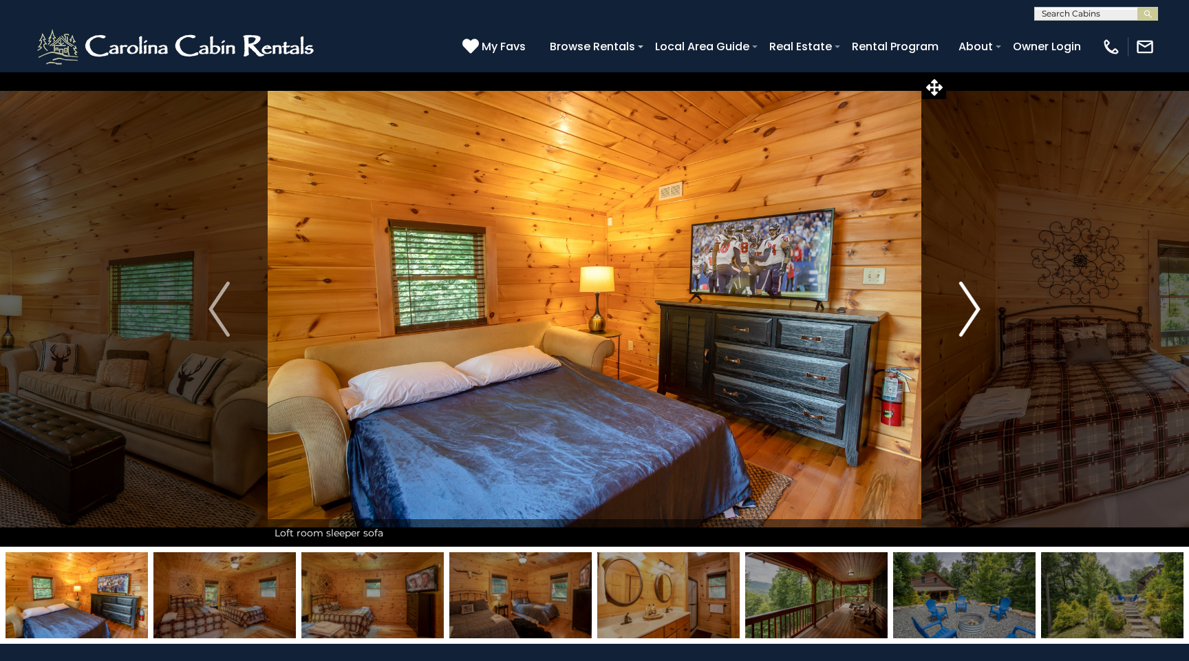
click at [972, 308] on img "Next" at bounding box center [969, 308] width 21 height 55
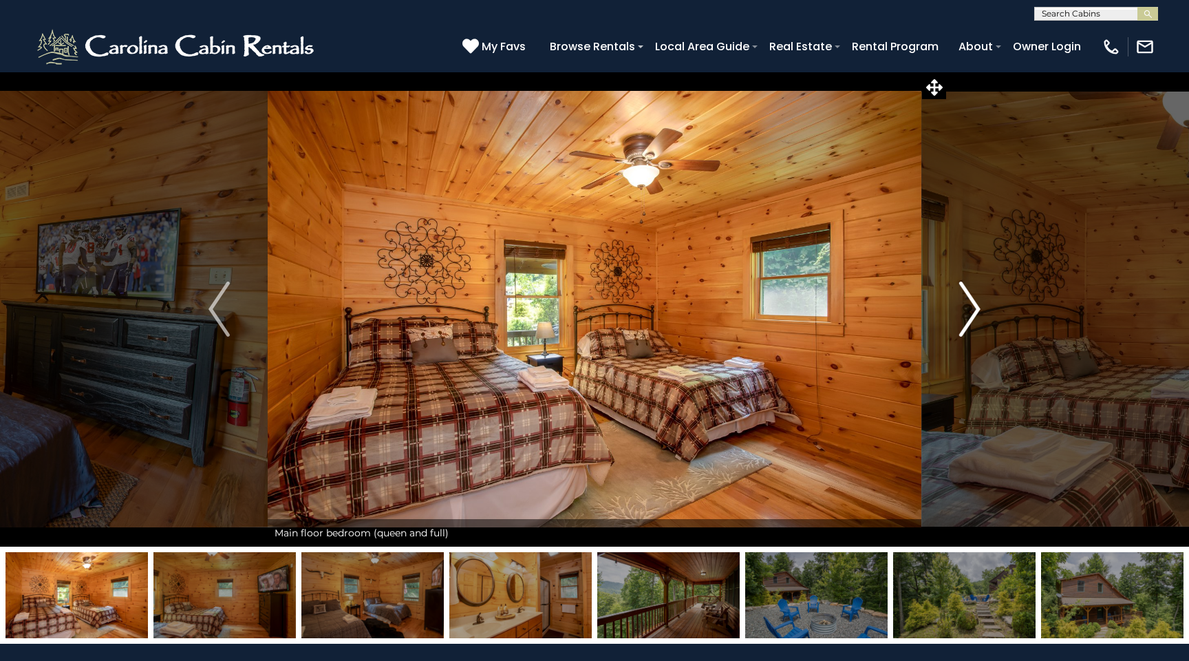
click at [972, 308] on img "Next" at bounding box center [969, 308] width 21 height 55
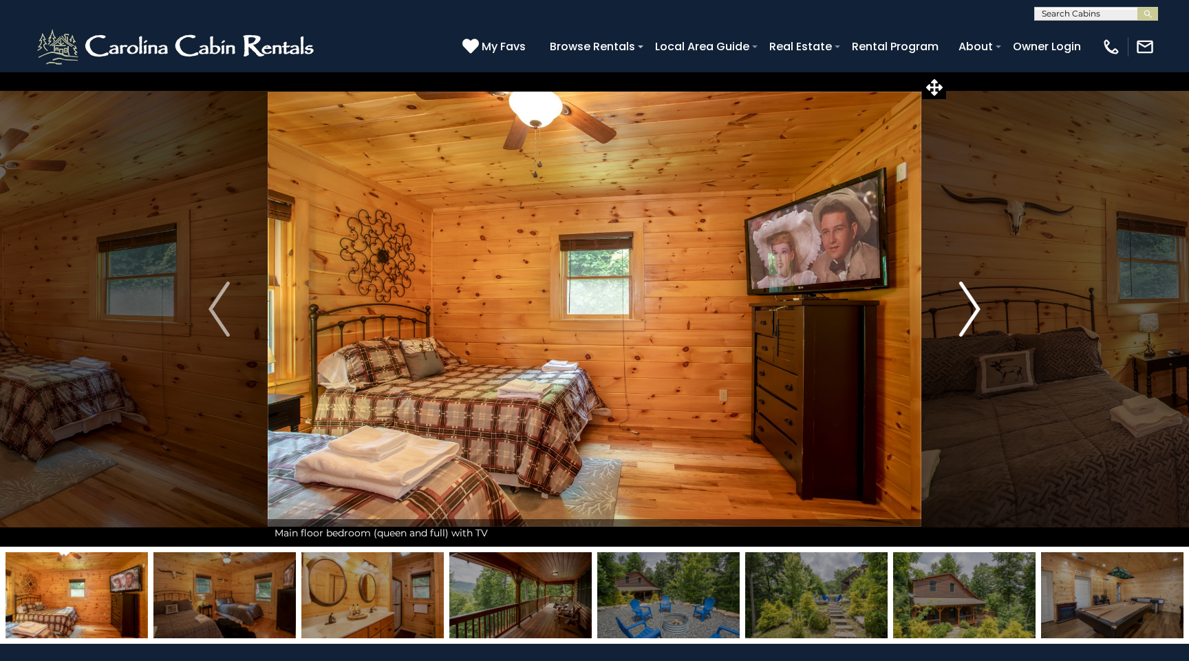
click at [972, 308] on img "Next" at bounding box center [969, 308] width 21 height 55
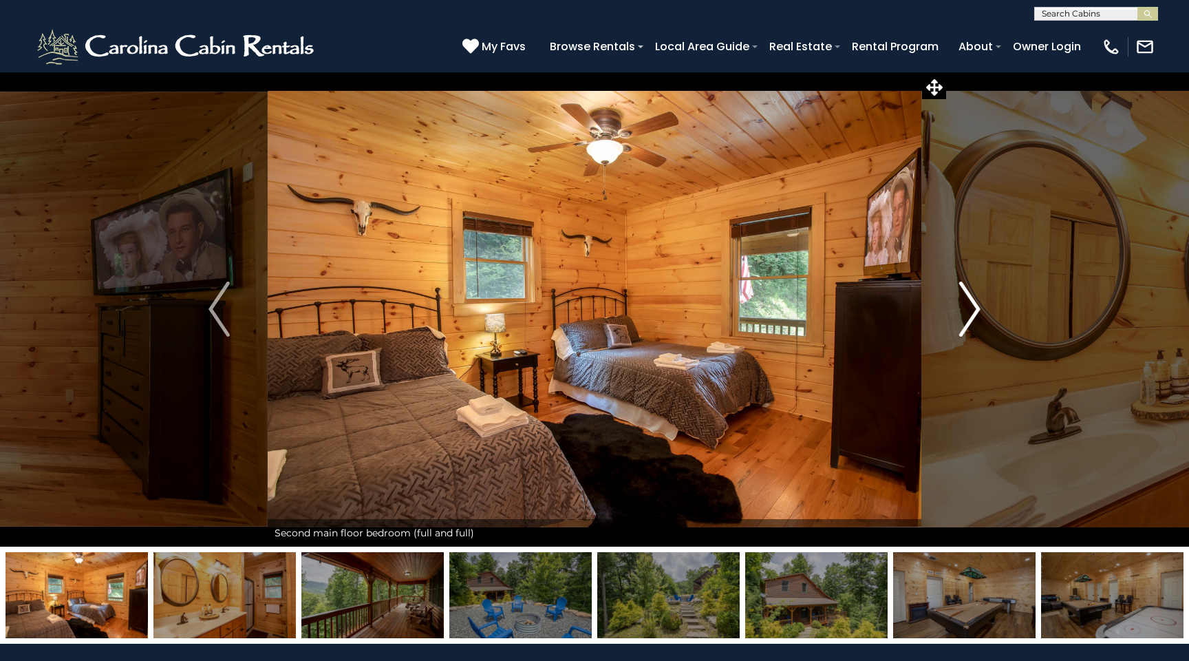
click at [972, 308] on img "Next" at bounding box center [969, 308] width 21 height 55
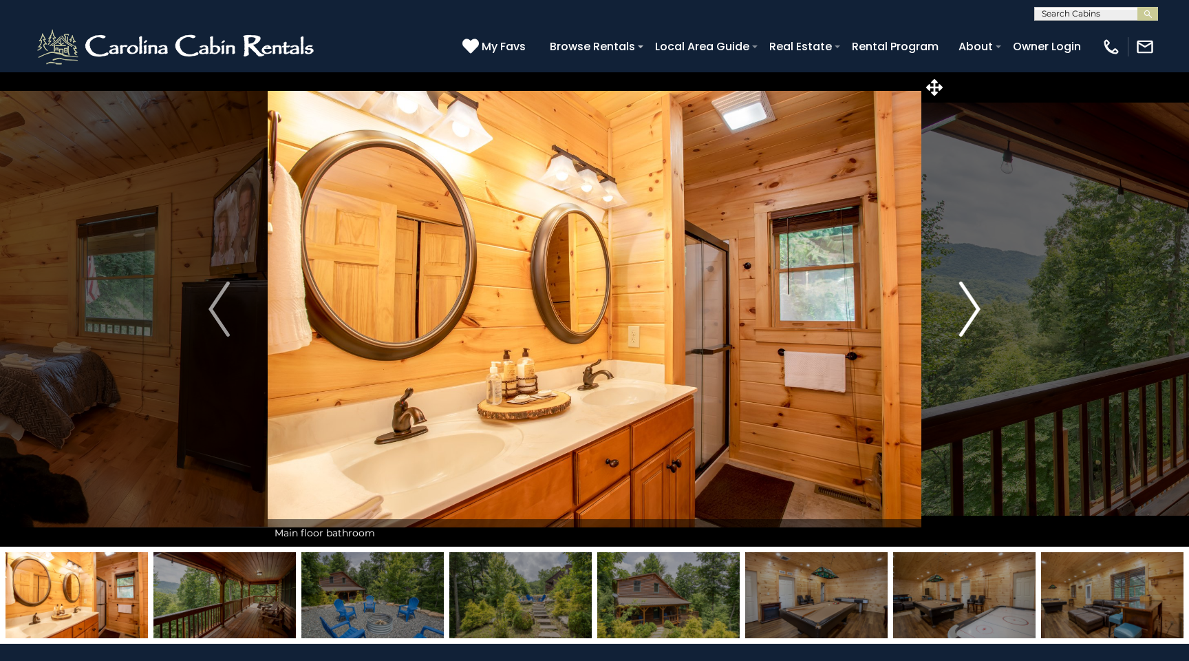
click at [972, 308] on img "Next" at bounding box center [969, 308] width 21 height 55
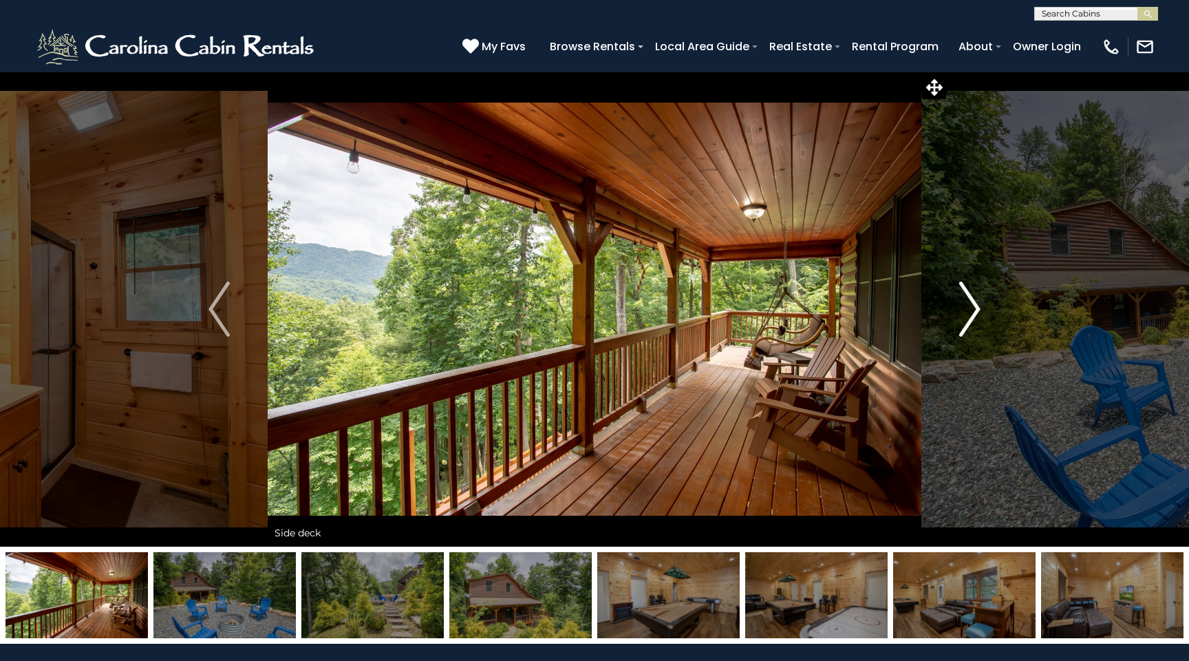
click at [972, 308] on img "Next" at bounding box center [969, 308] width 21 height 55
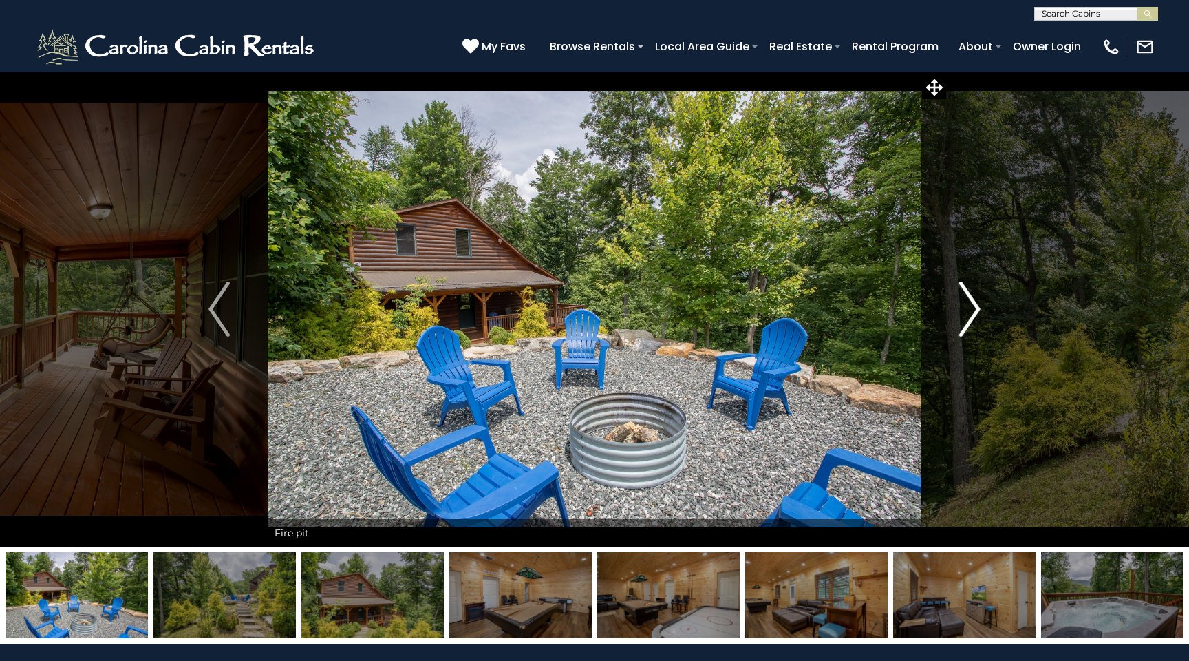
click at [972, 308] on img "Next" at bounding box center [969, 308] width 21 height 55
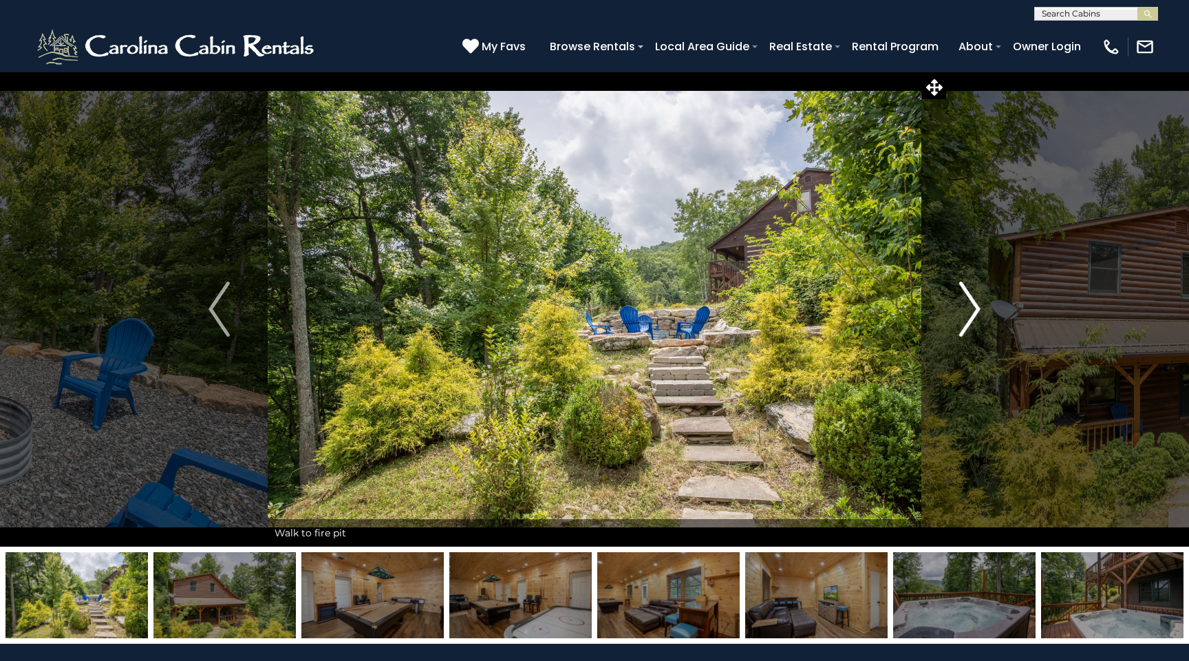
click at [972, 308] on img "Next" at bounding box center [969, 308] width 21 height 55
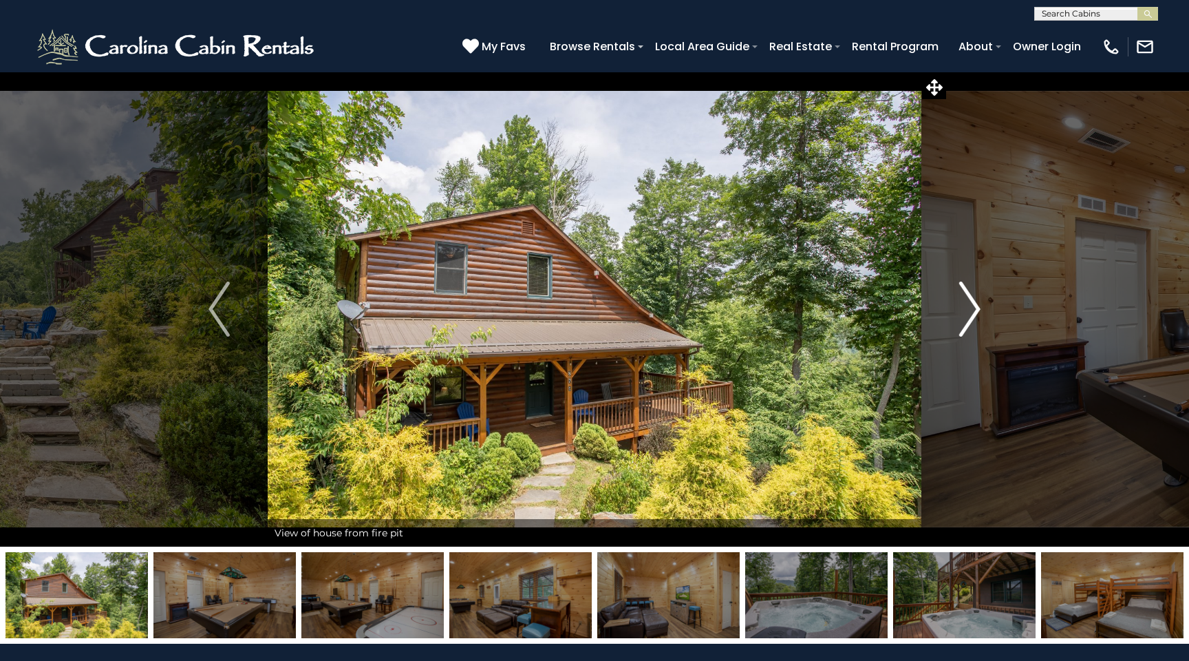
click at [972, 308] on img "Next" at bounding box center [969, 308] width 21 height 55
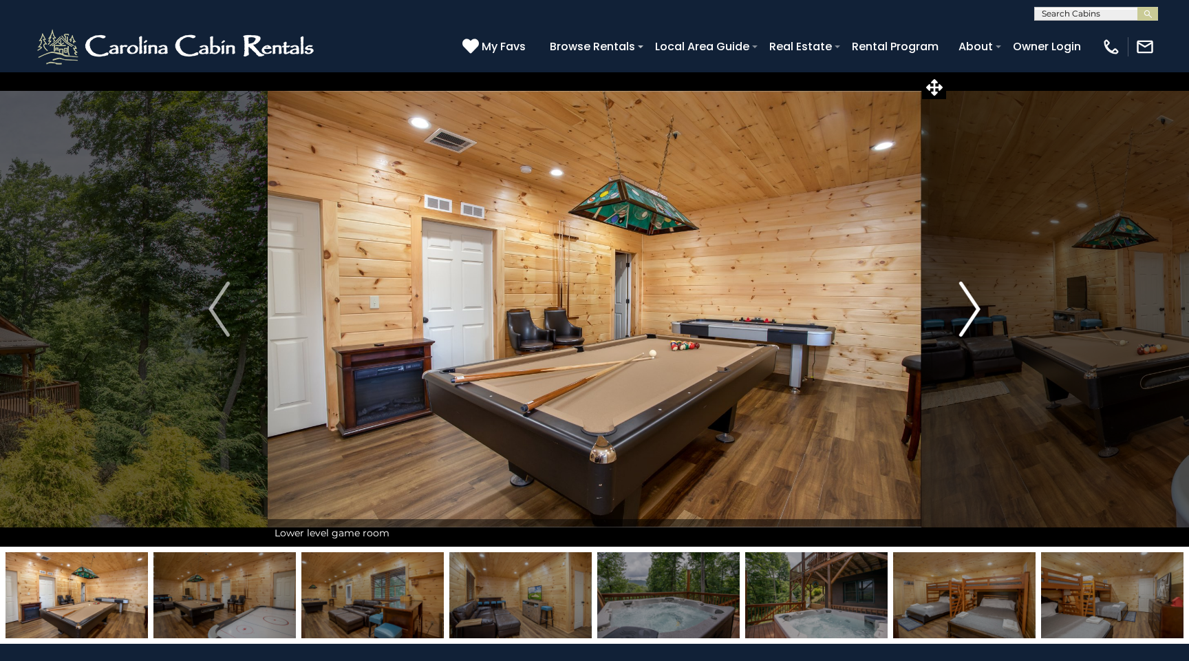
click at [972, 308] on img "Next" at bounding box center [969, 308] width 21 height 55
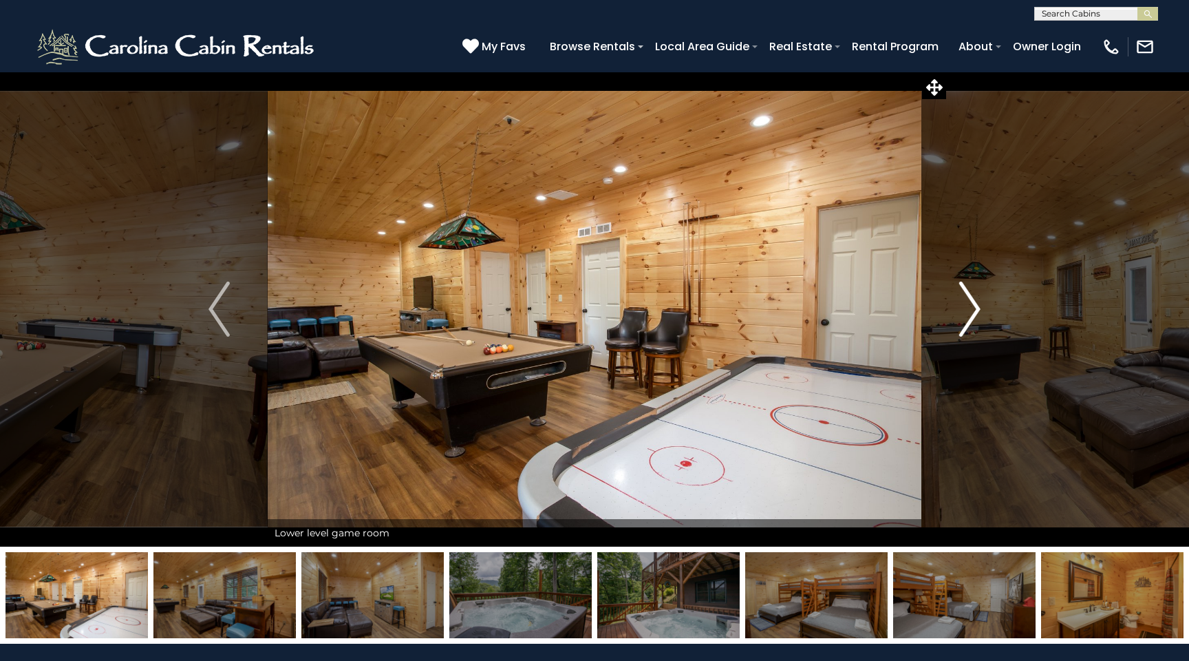
click at [972, 308] on img "Next" at bounding box center [969, 308] width 21 height 55
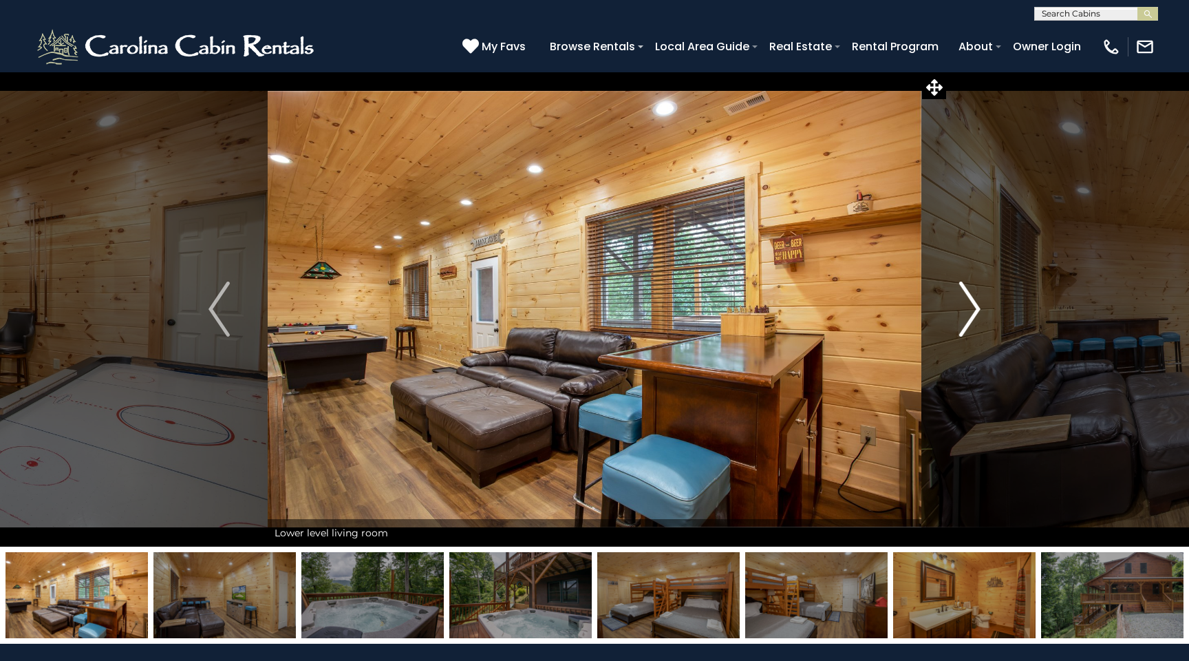
click at [972, 308] on img "Next" at bounding box center [969, 308] width 21 height 55
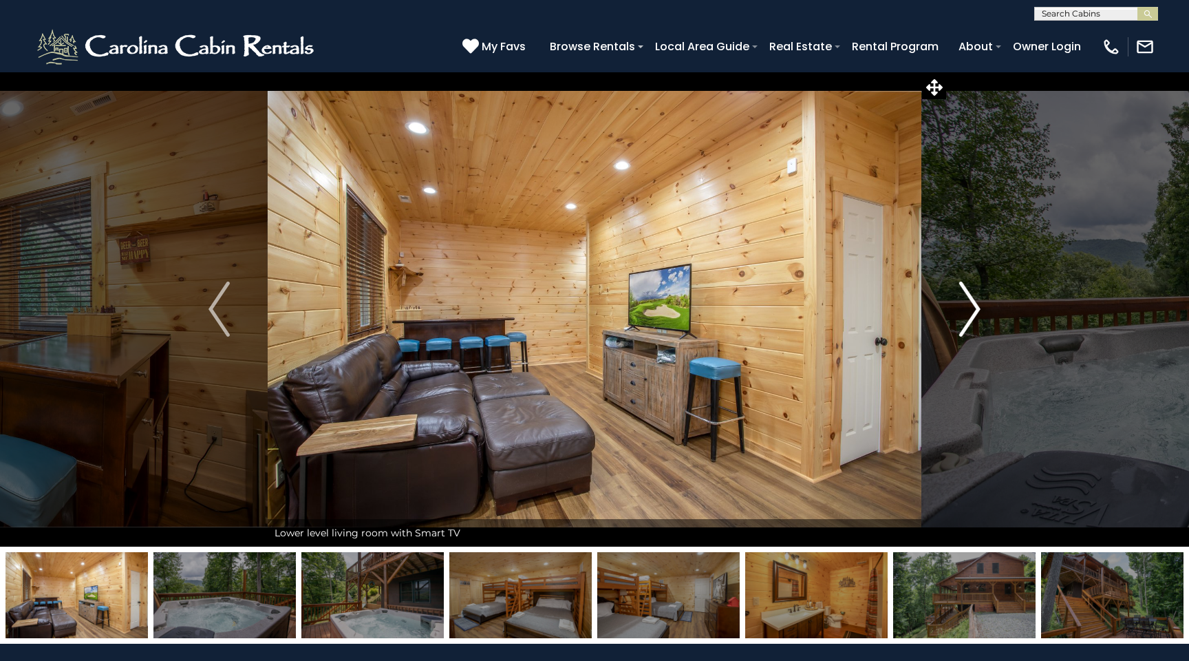
click at [972, 308] on img "Next" at bounding box center [969, 308] width 21 height 55
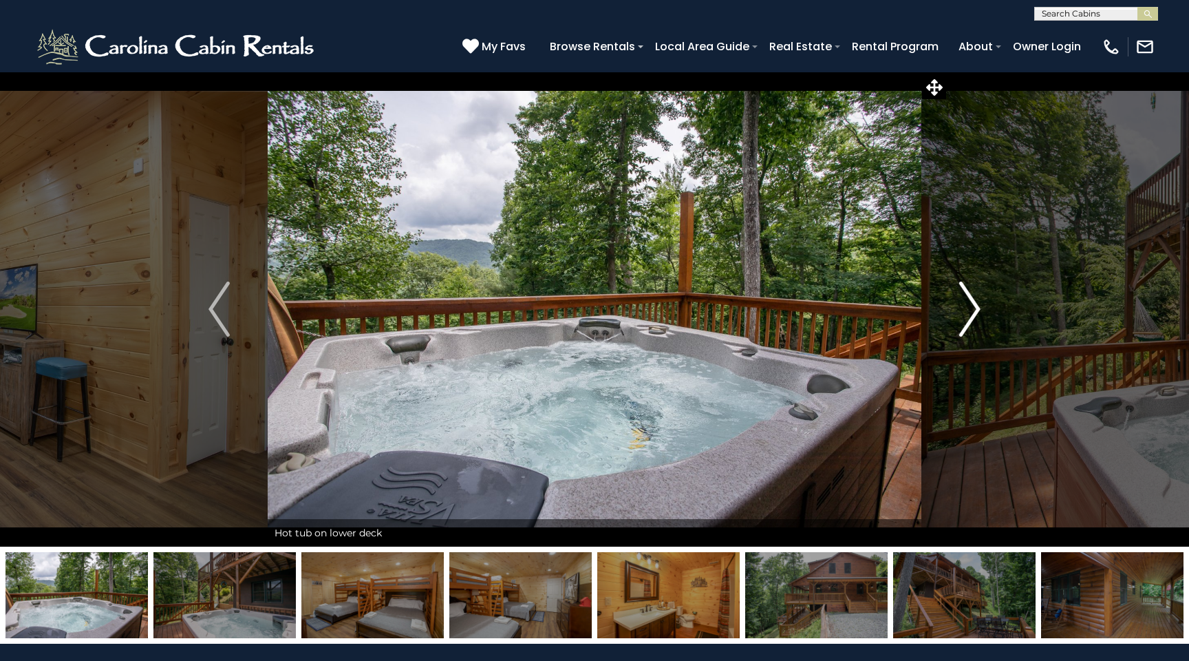
click at [972, 308] on img "Next" at bounding box center [969, 308] width 21 height 55
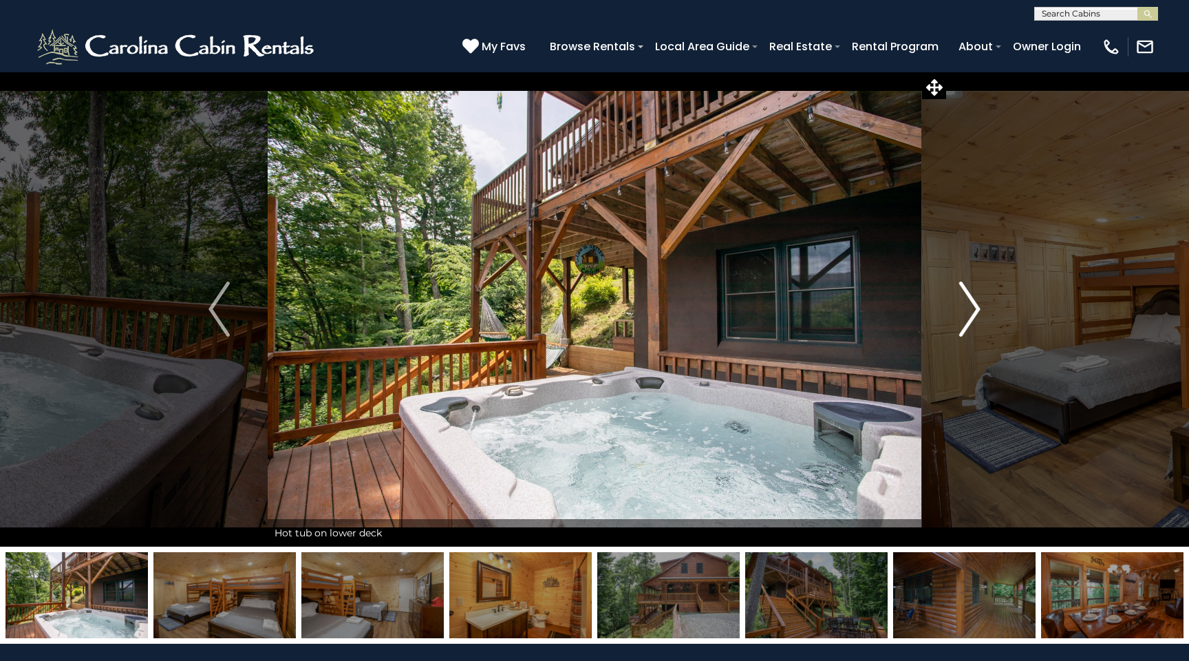
click at [972, 308] on img "Next" at bounding box center [969, 308] width 21 height 55
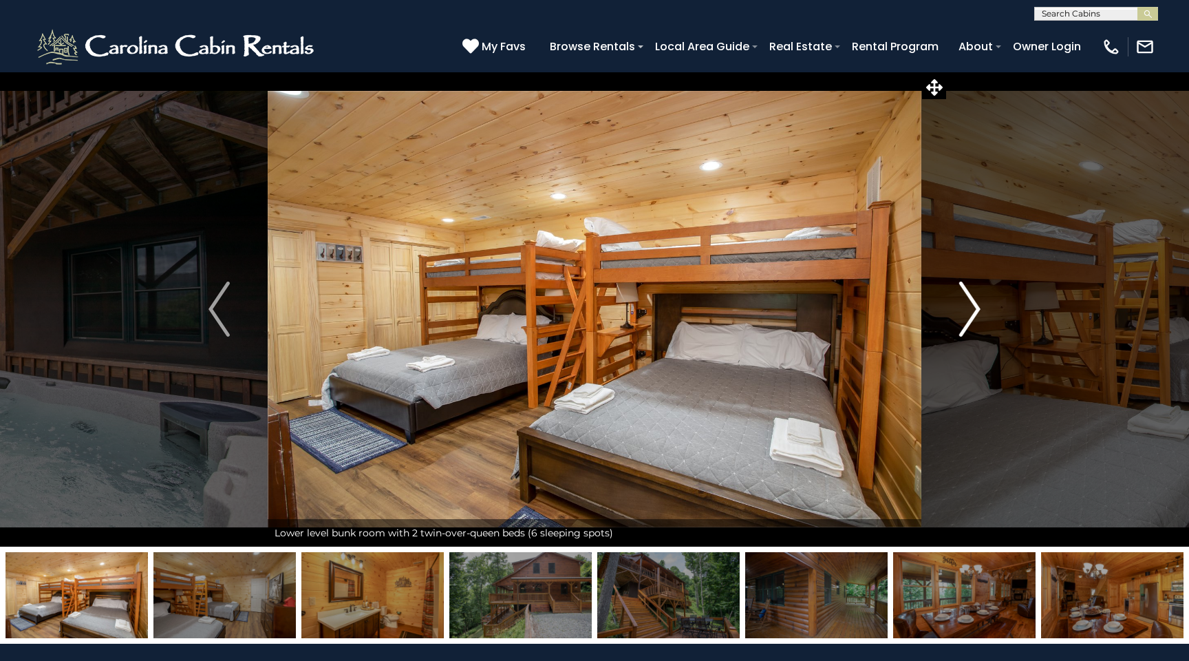
click at [972, 308] on img "Next" at bounding box center [969, 308] width 21 height 55
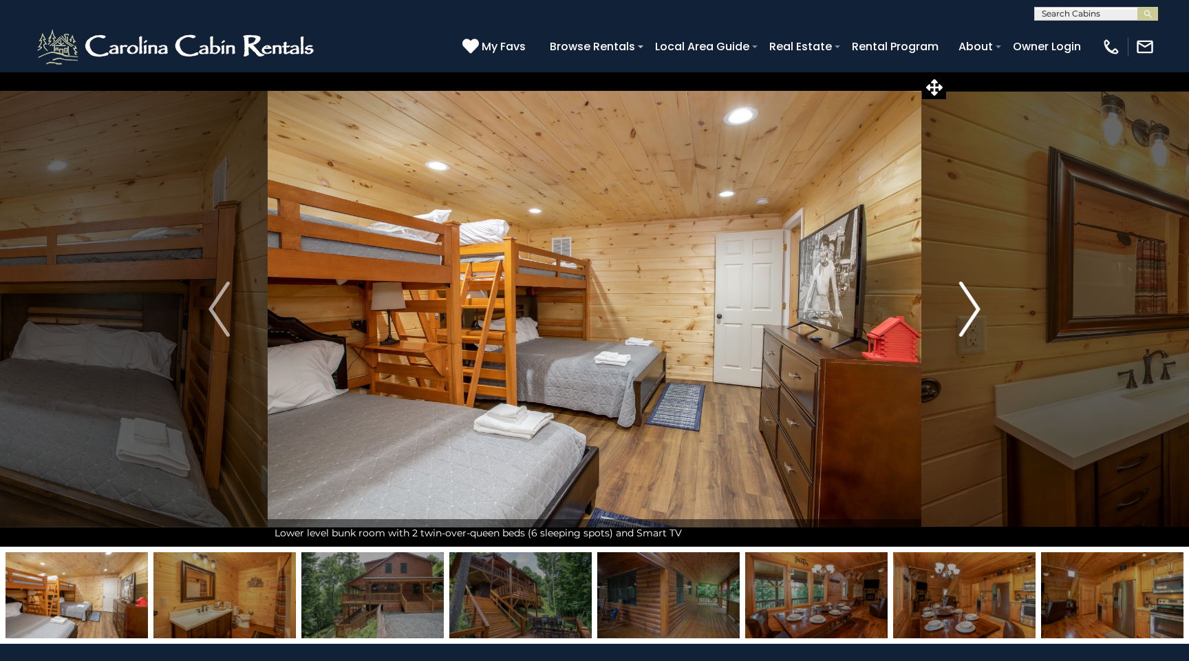
click at [972, 308] on img "Next" at bounding box center [969, 308] width 21 height 55
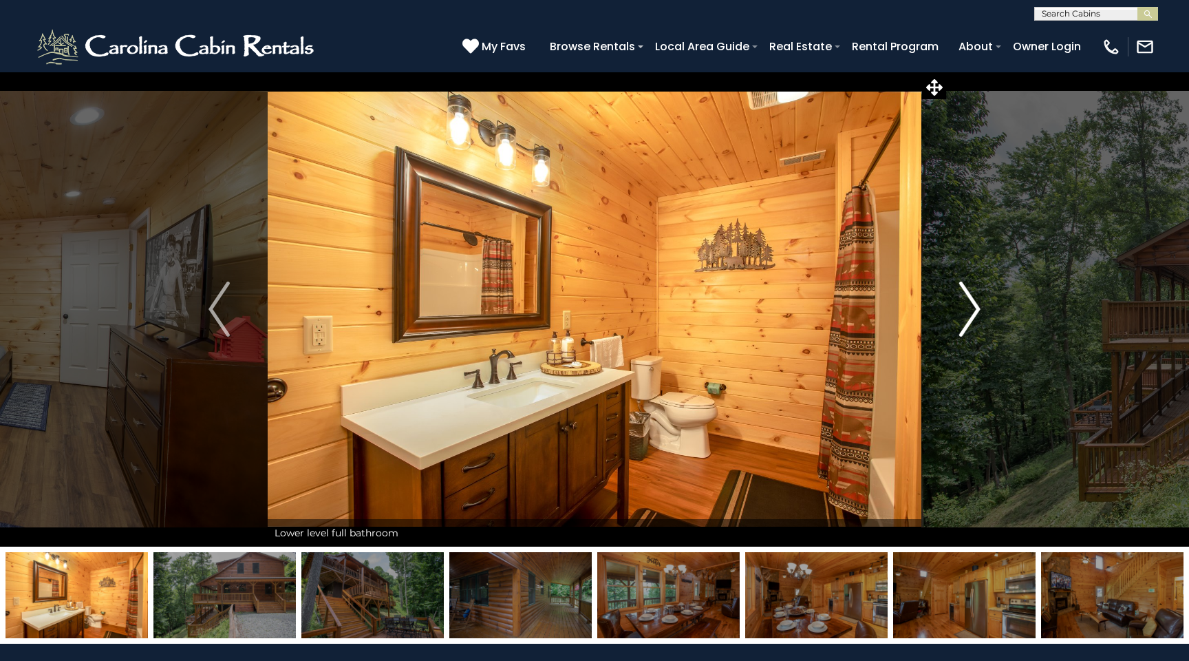
click at [972, 308] on img "Next" at bounding box center [969, 308] width 21 height 55
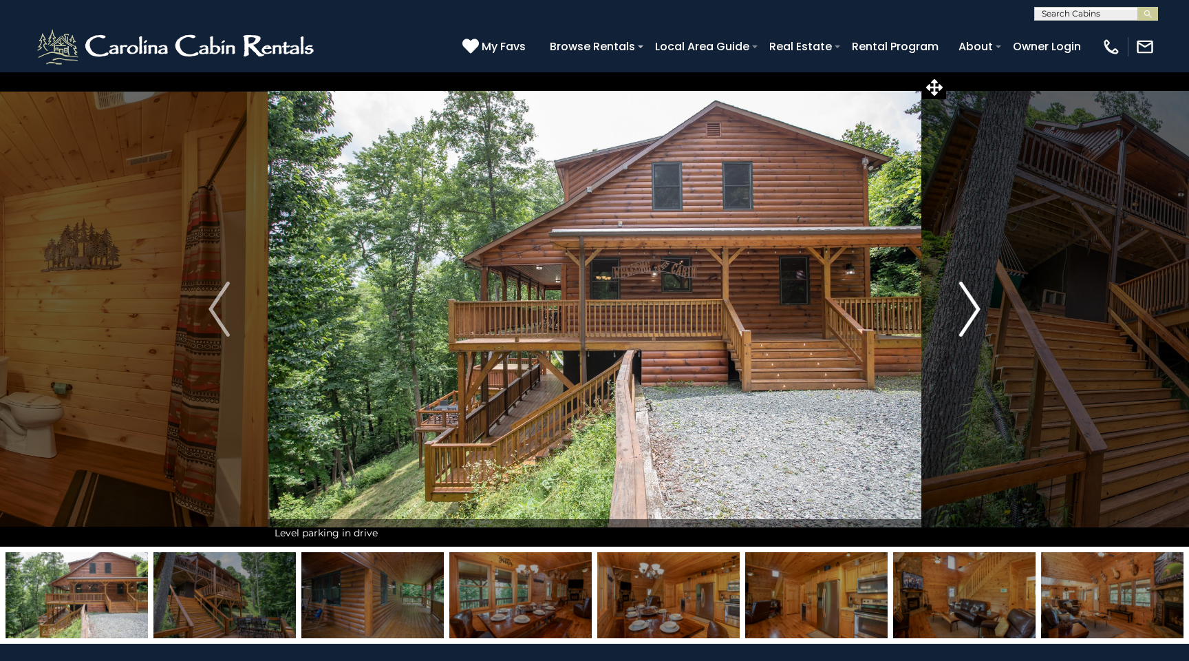
click at [972, 308] on img "Next" at bounding box center [969, 308] width 21 height 55
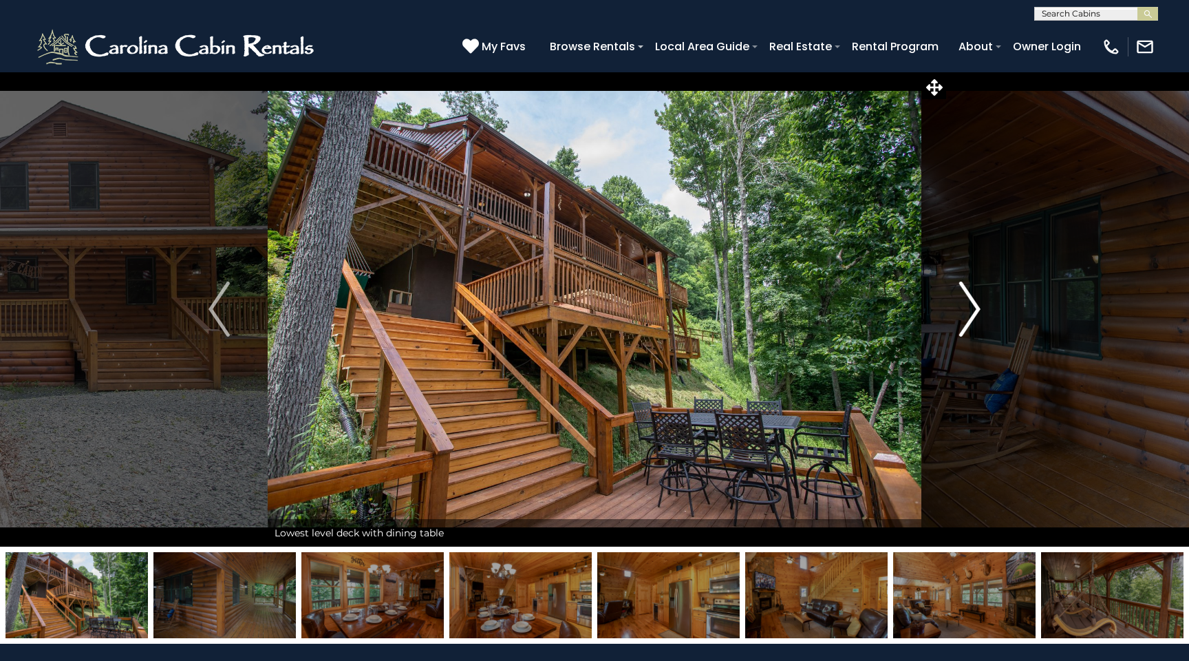
click at [972, 308] on img "Next" at bounding box center [969, 308] width 21 height 55
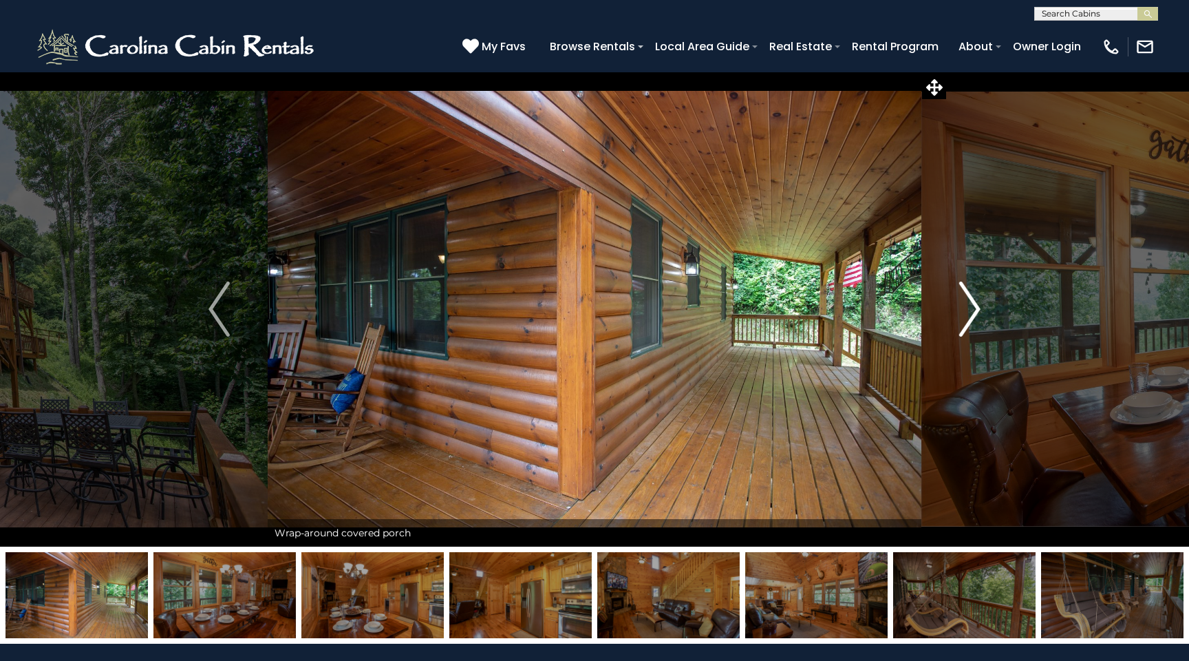
click at [972, 308] on img "Next" at bounding box center [969, 308] width 21 height 55
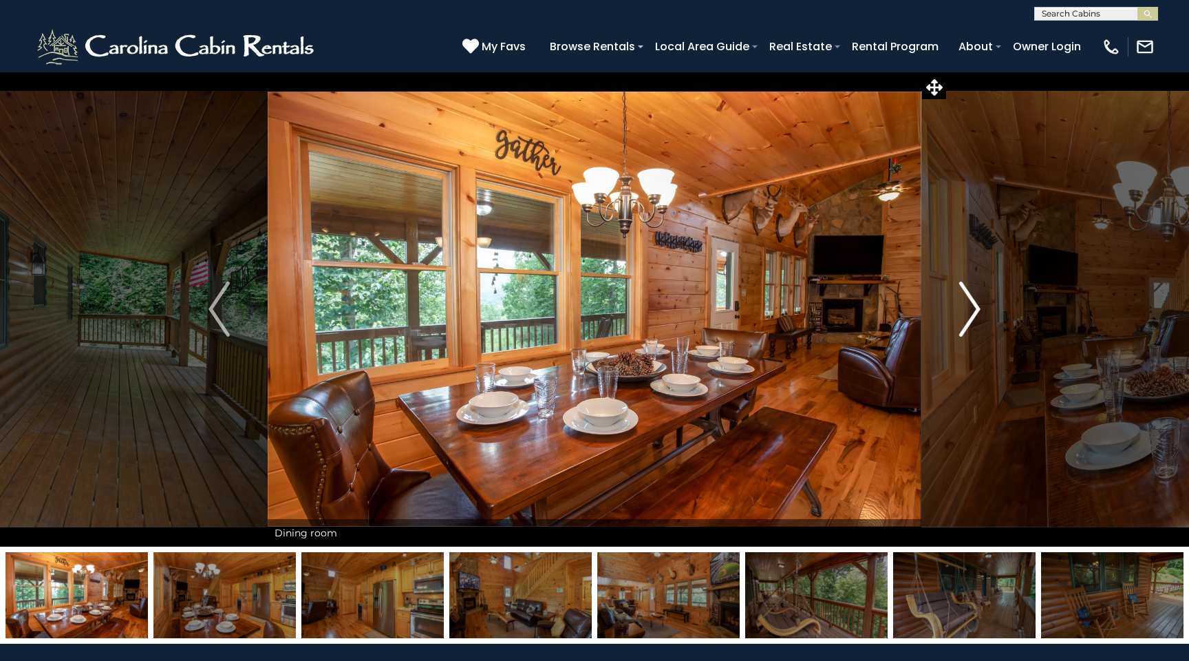
click at [972, 308] on img "Next" at bounding box center [969, 308] width 21 height 55
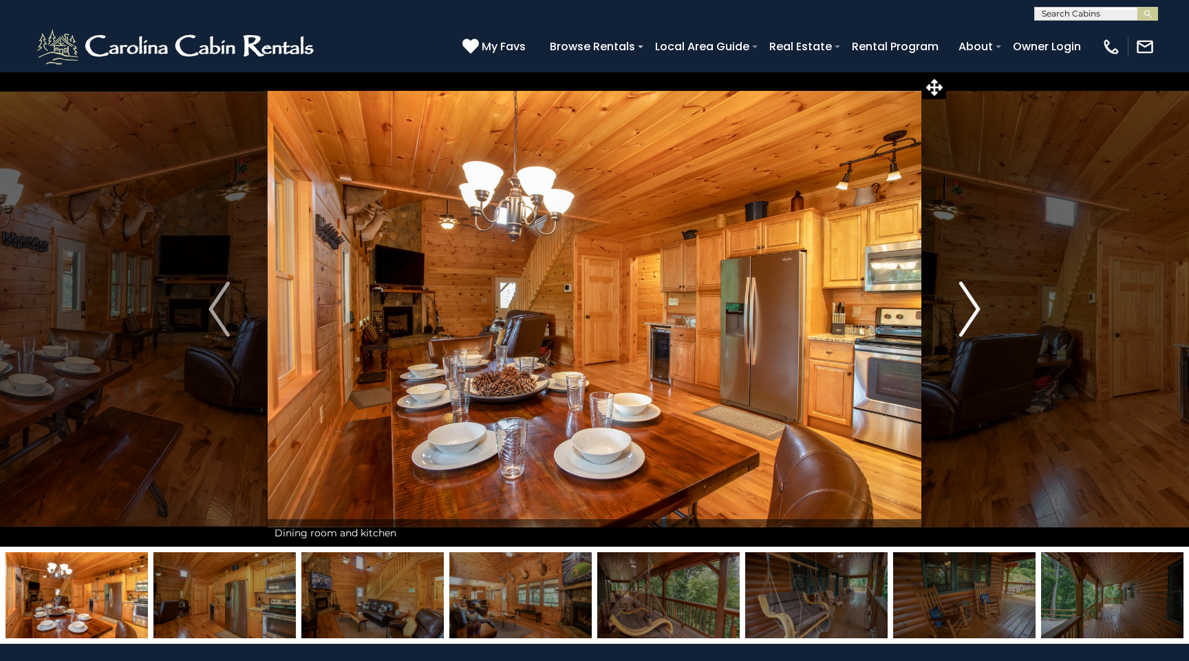
click at [972, 308] on img "Next" at bounding box center [969, 308] width 21 height 55
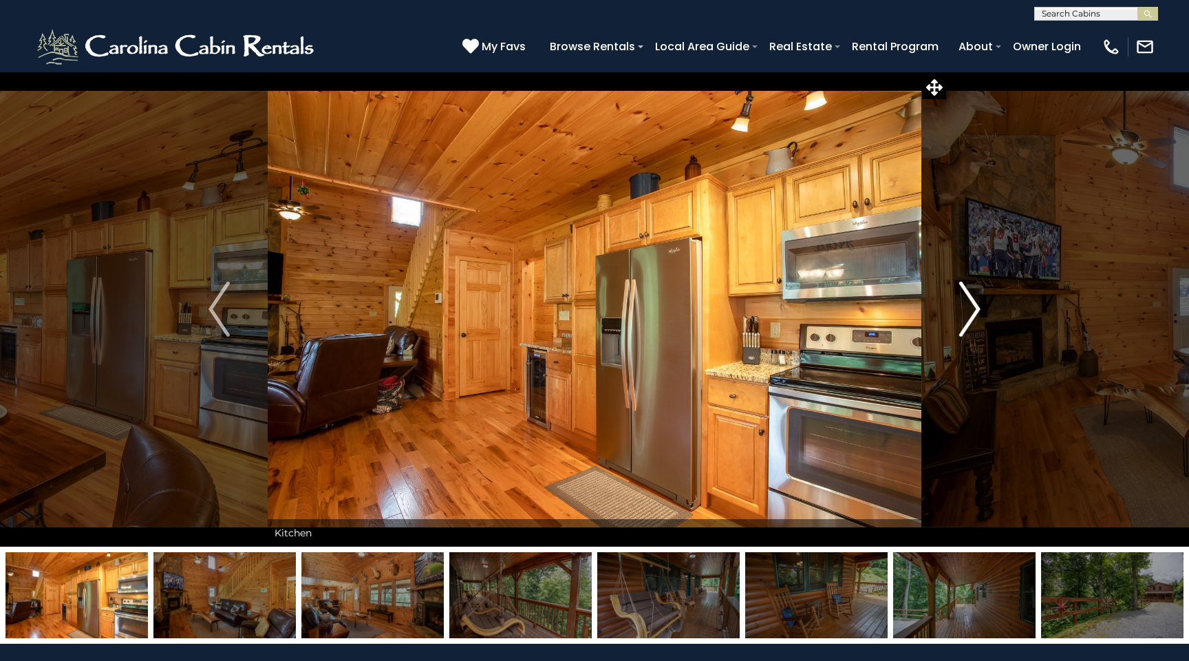
click at [972, 308] on img "Next" at bounding box center [969, 308] width 21 height 55
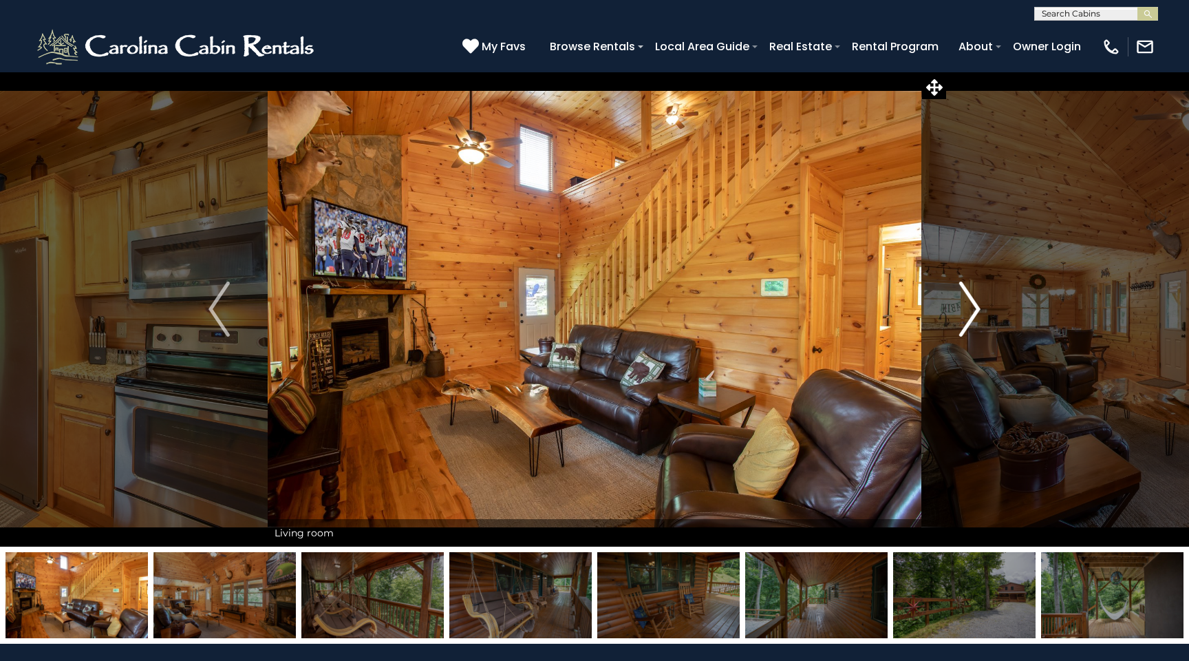
click at [972, 308] on img "Next" at bounding box center [969, 308] width 21 height 55
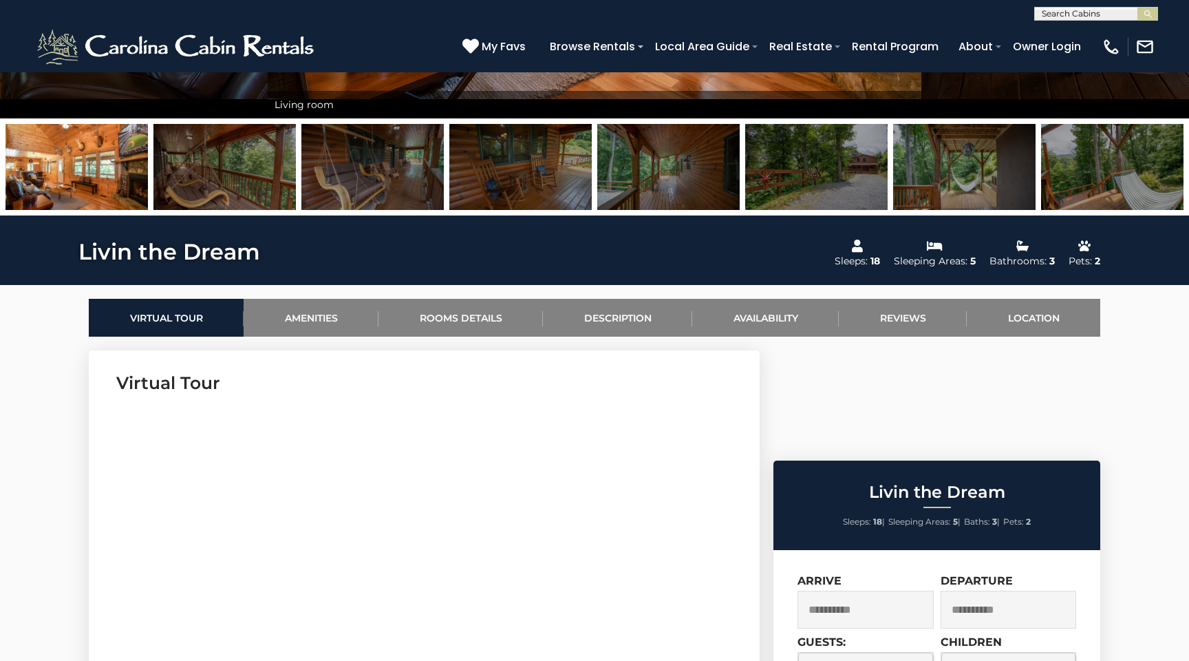
scroll to position [426, 0]
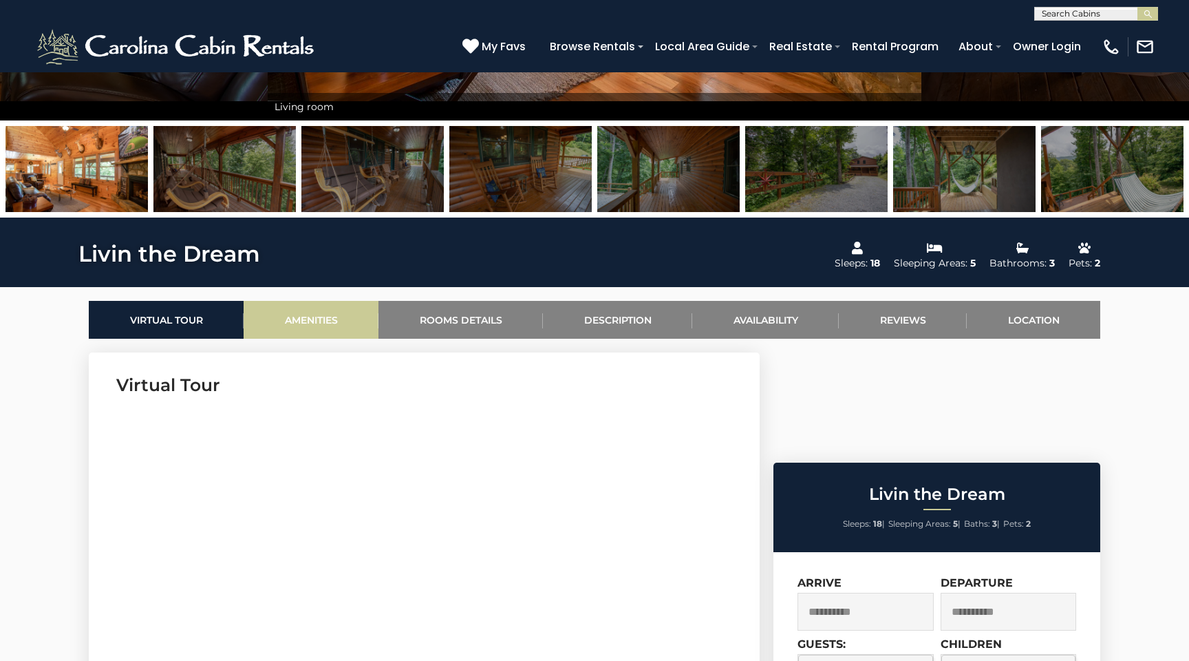
click at [288, 317] on link "Amenities" at bounding box center [311, 320] width 135 height 38
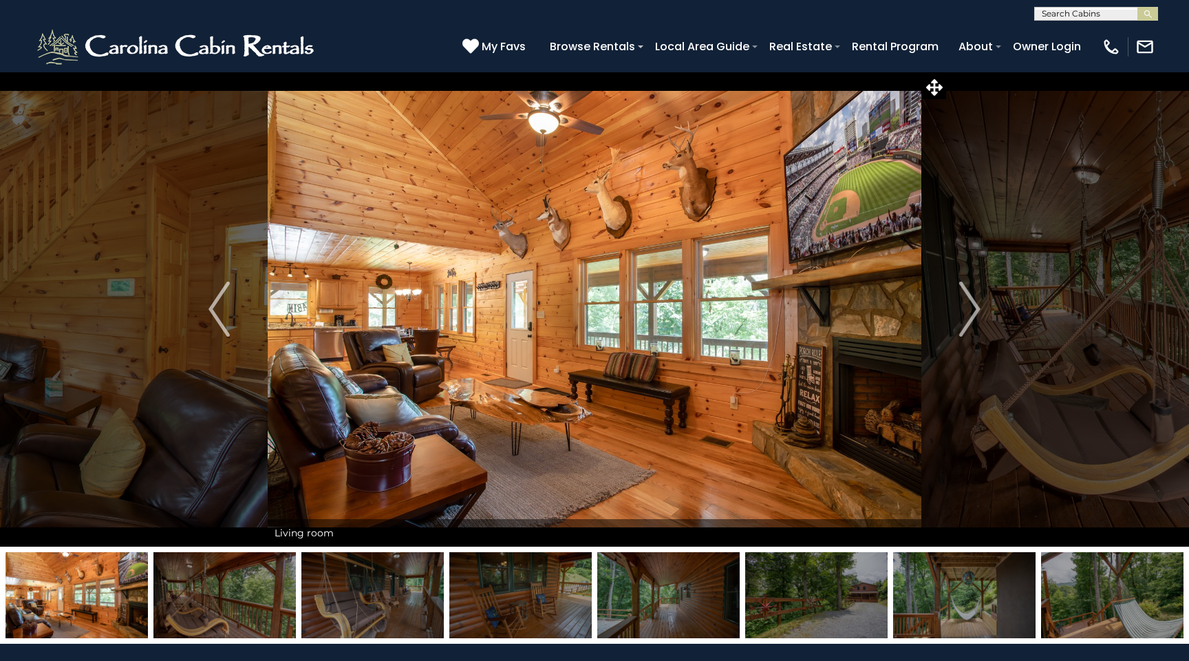
scroll to position [0, 0]
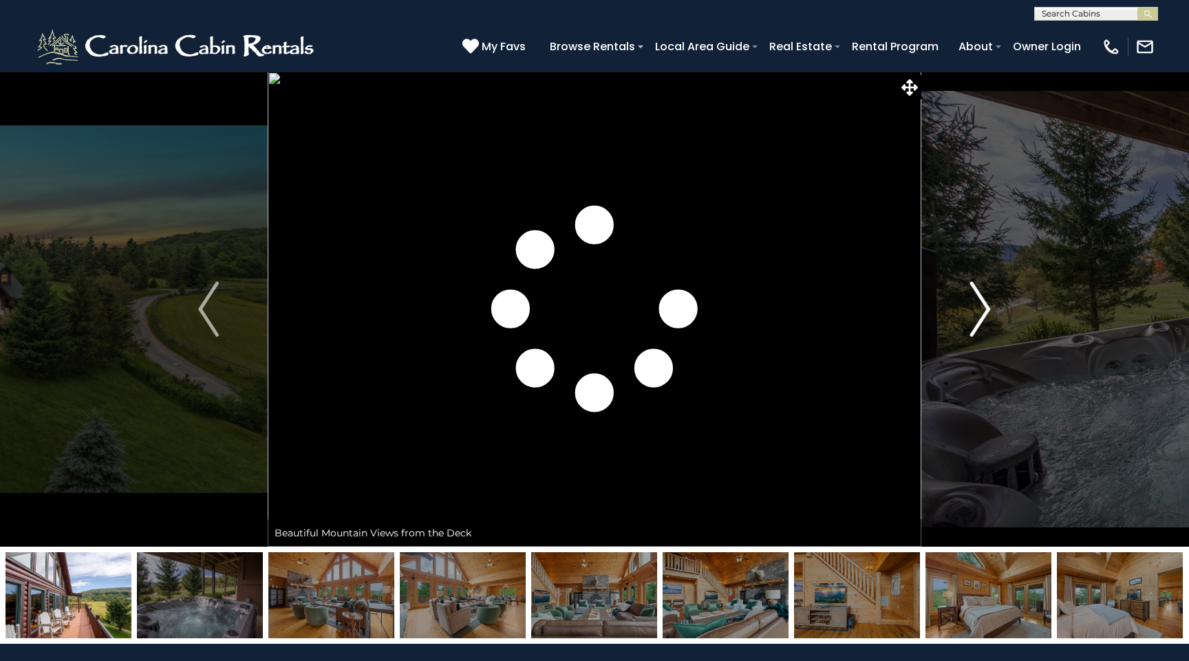
click at [983, 321] on img "Next" at bounding box center [980, 308] width 21 height 55
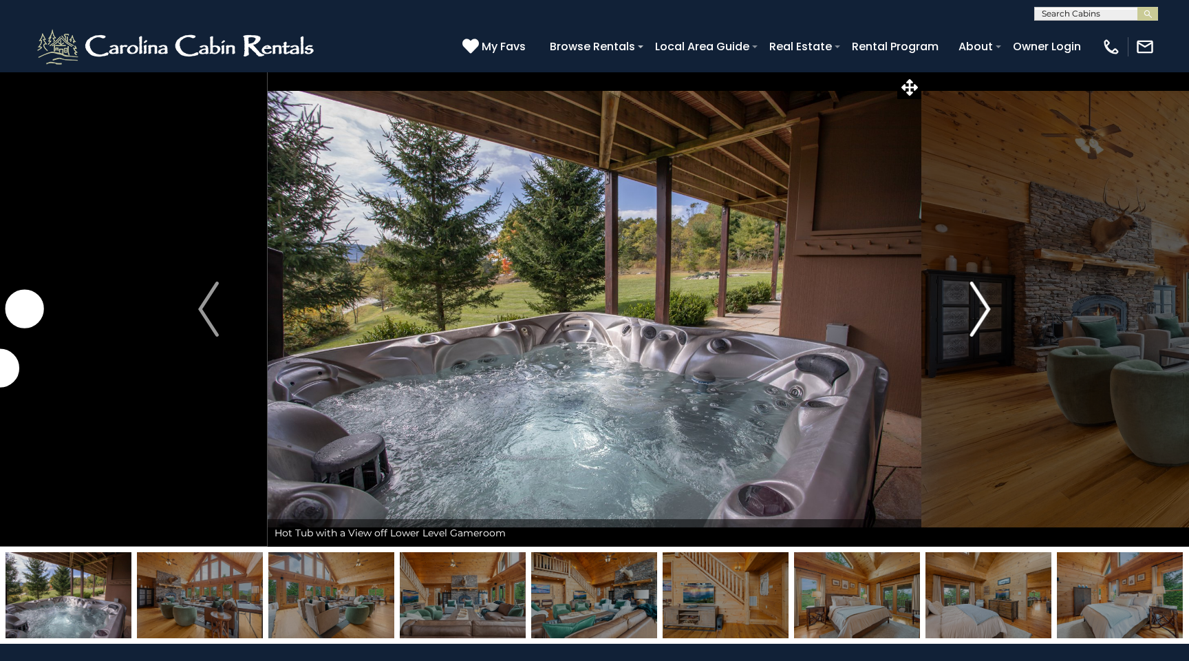
click at [982, 319] on img "Next" at bounding box center [980, 308] width 21 height 55
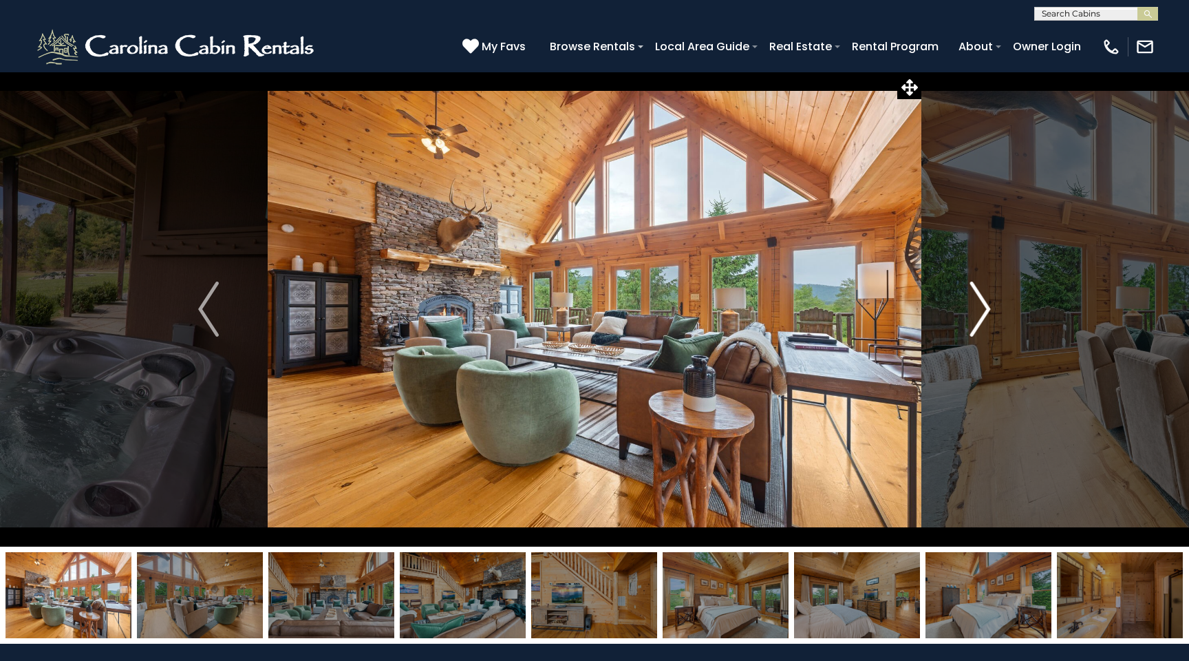
click at [982, 314] on img "Next" at bounding box center [980, 308] width 21 height 55
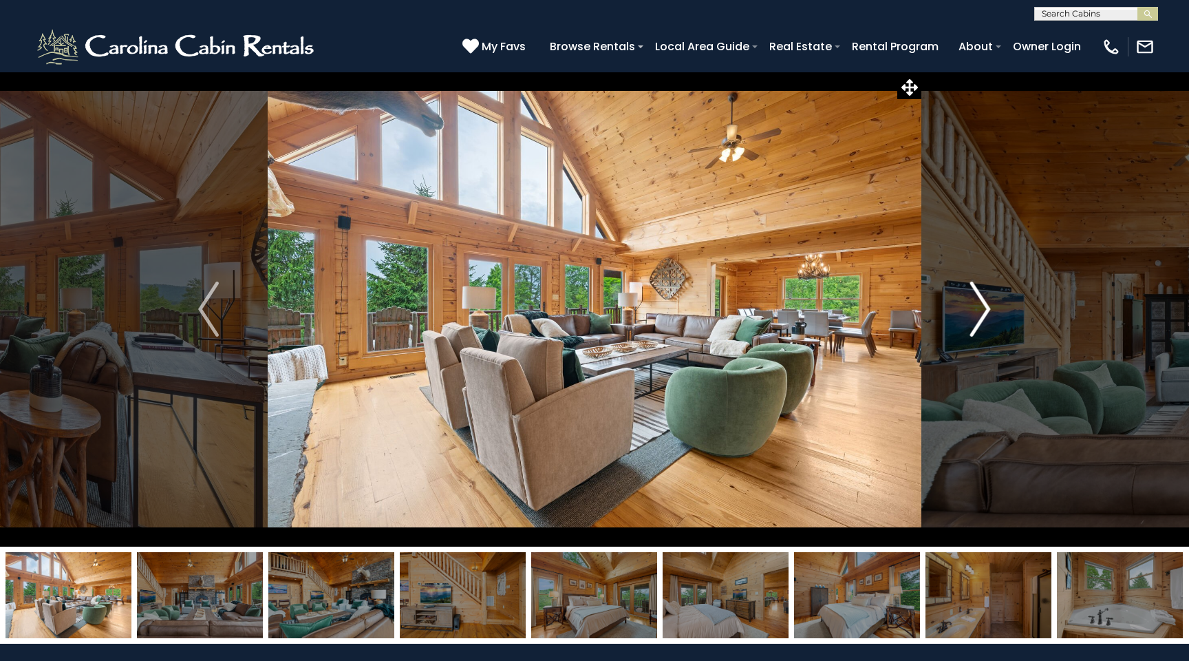
click at [982, 314] on img "Next" at bounding box center [980, 308] width 21 height 55
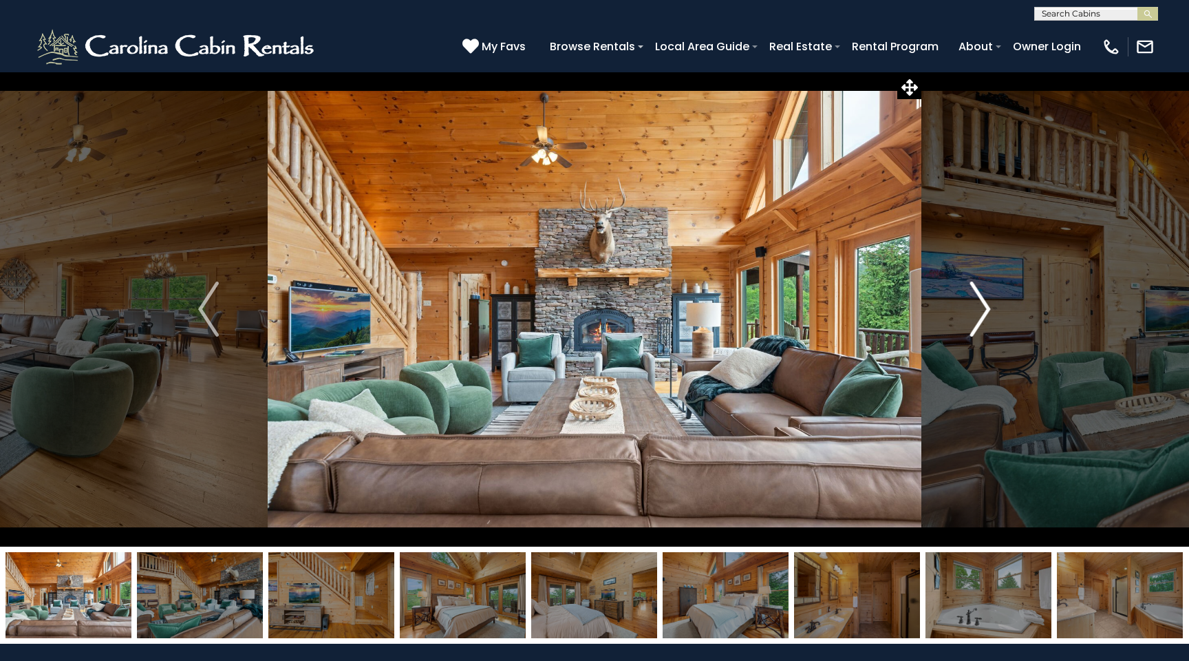
click at [982, 314] on img "Next" at bounding box center [980, 308] width 21 height 55
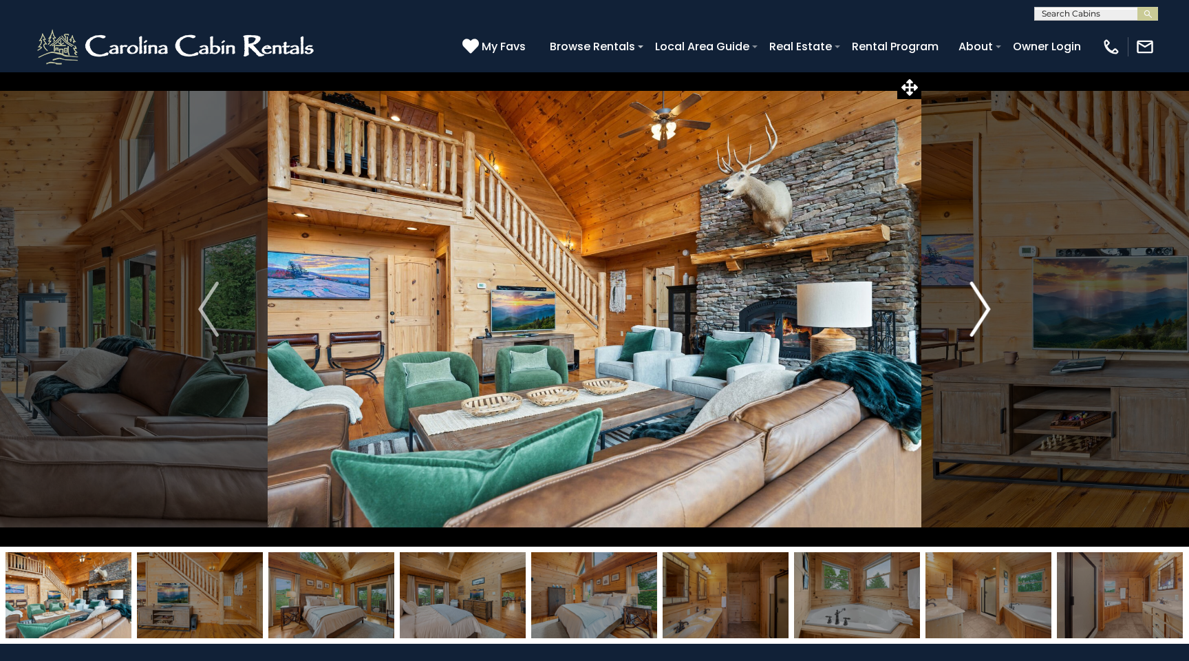
click at [982, 314] on img "Next" at bounding box center [980, 308] width 21 height 55
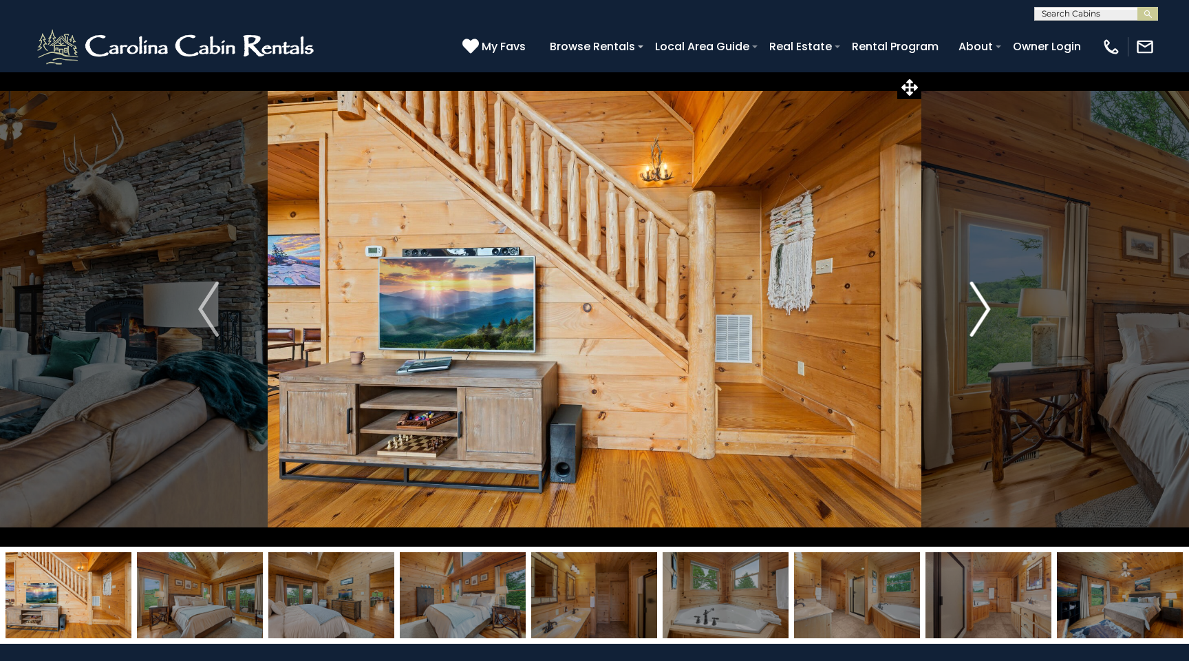
click at [982, 314] on img "Next" at bounding box center [980, 308] width 21 height 55
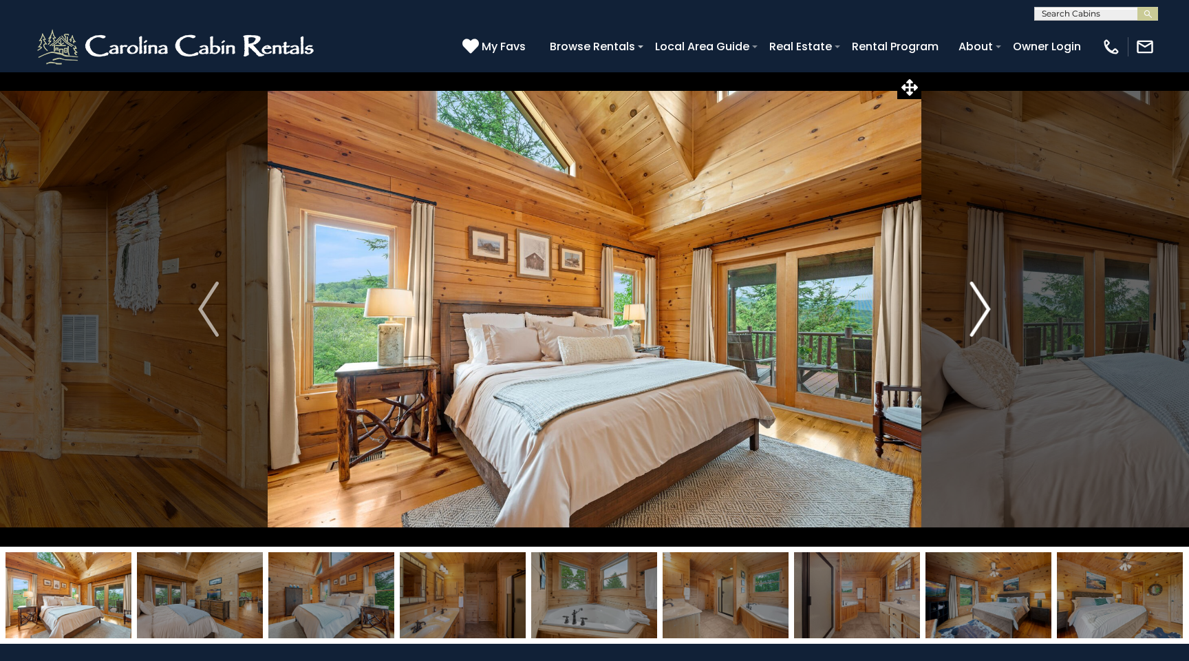
click at [982, 314] on img "Next" at bounding box center [980, 308] width 21 height 55
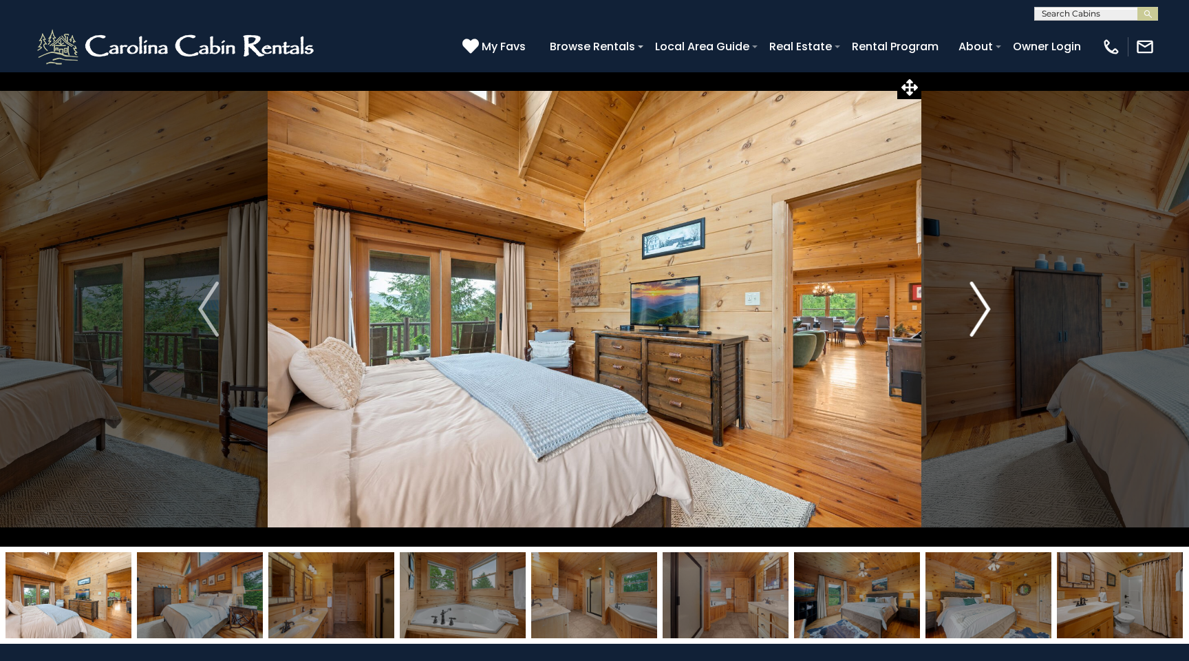
click at [982, 314] on img "Next" at bounding box center [980, 308] width 21 height 55
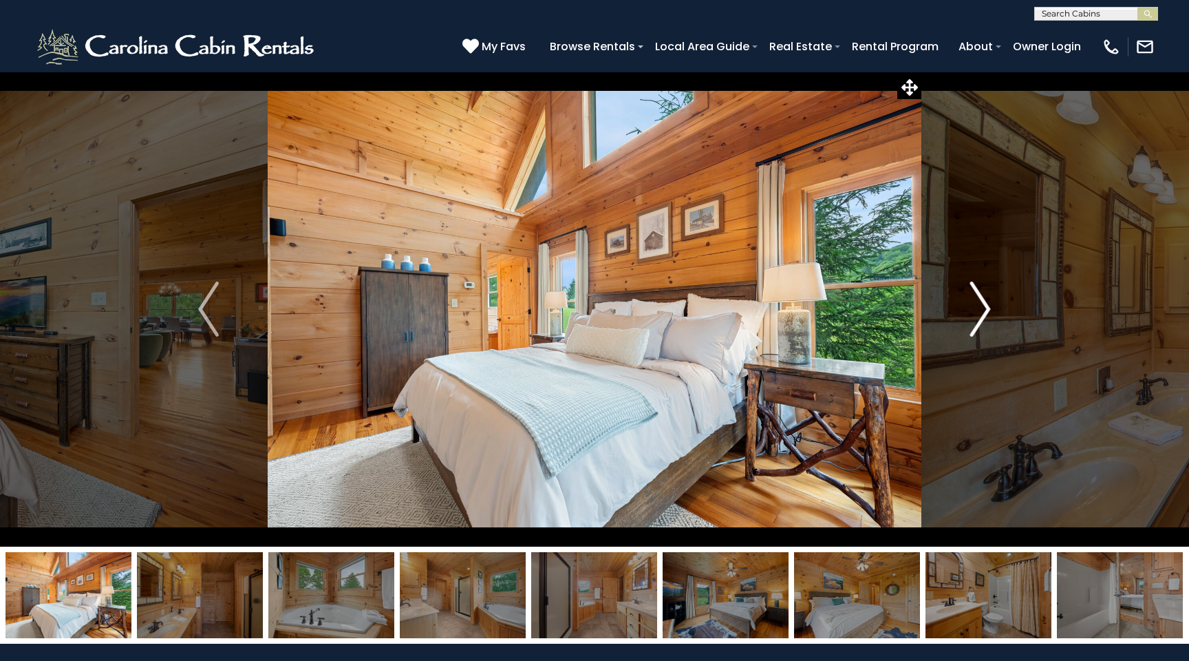
click at [982, 314] on img "Next" at bounding box center [980, 308] width 21 height 55
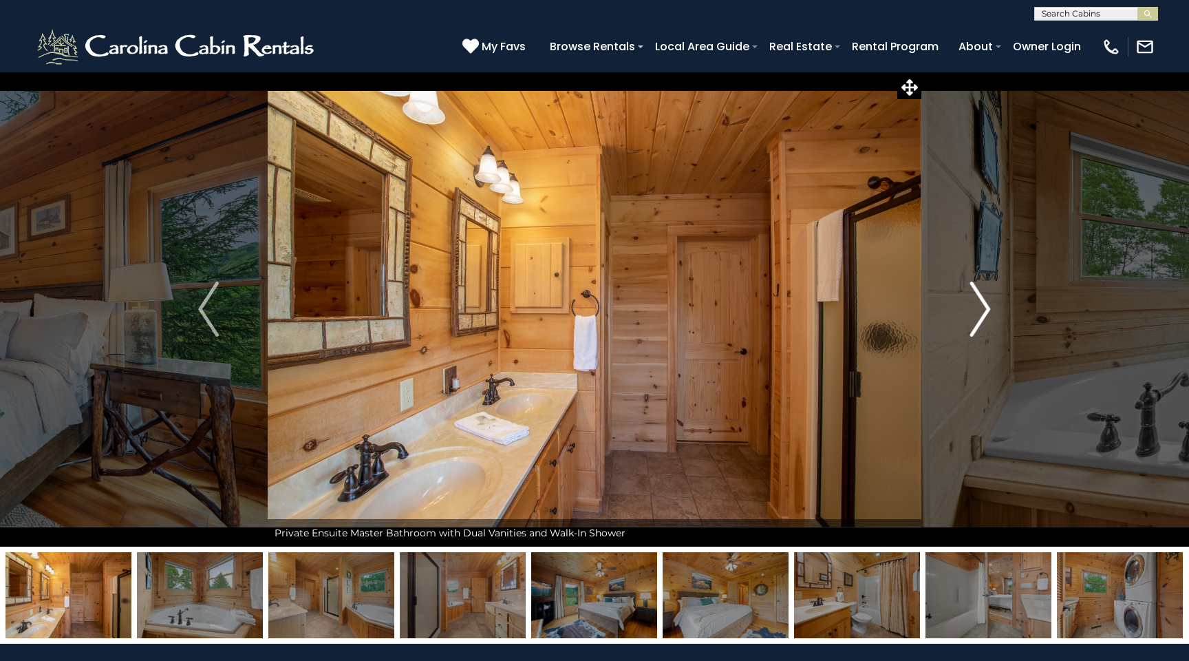
click at [982, 314] on img "Next" at bounding box center [980, 308] width 21 height 55
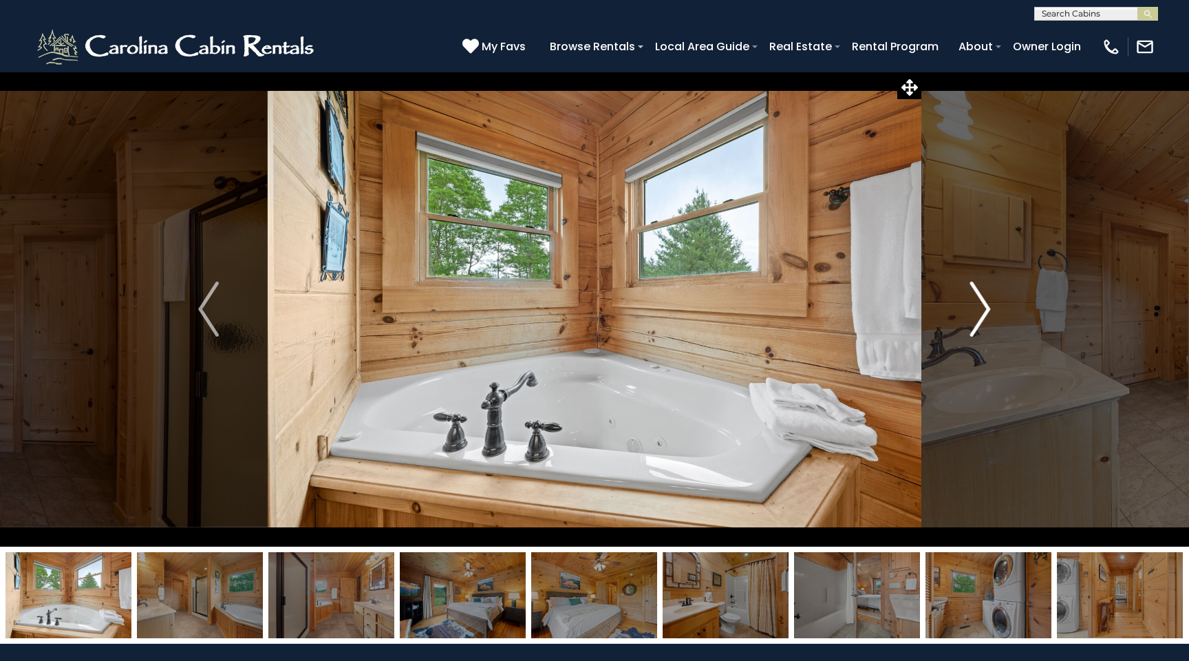
click at [982, 314] on img "Next" at bounding box center [980, 308] width 21 height 55
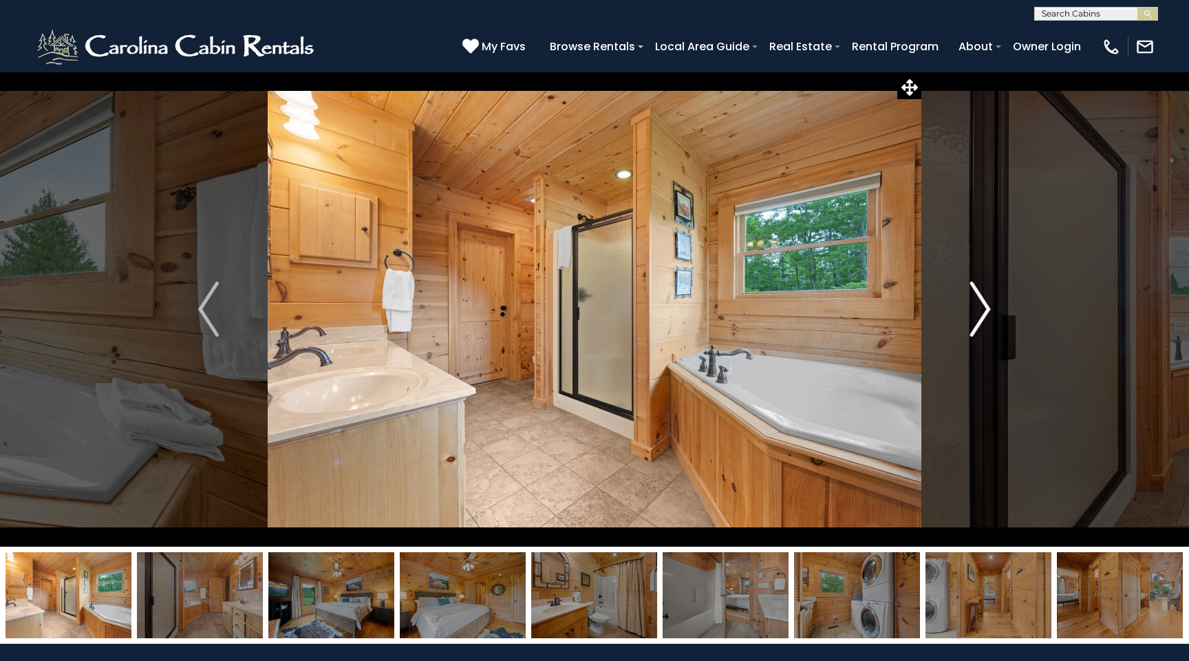
click at [982, 314] on img "Next" at bounding box center [980, 308] width 21 height 55
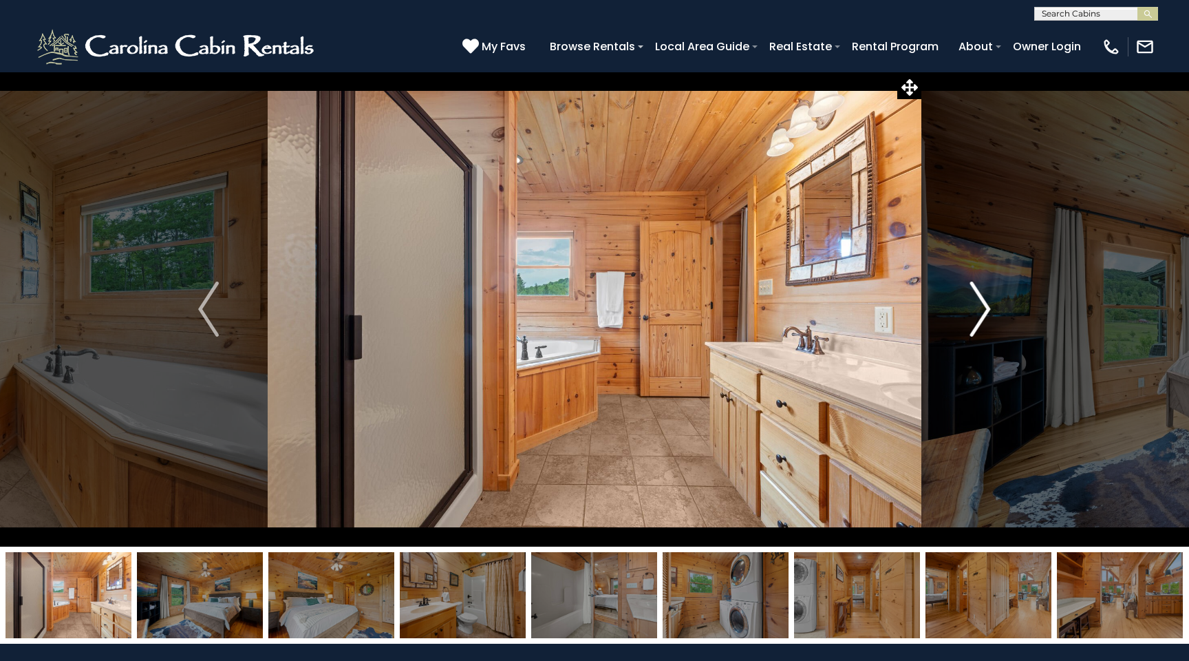
click at [982, 314] on img "Next" at bounding box center [980, 308] width 21 height 55
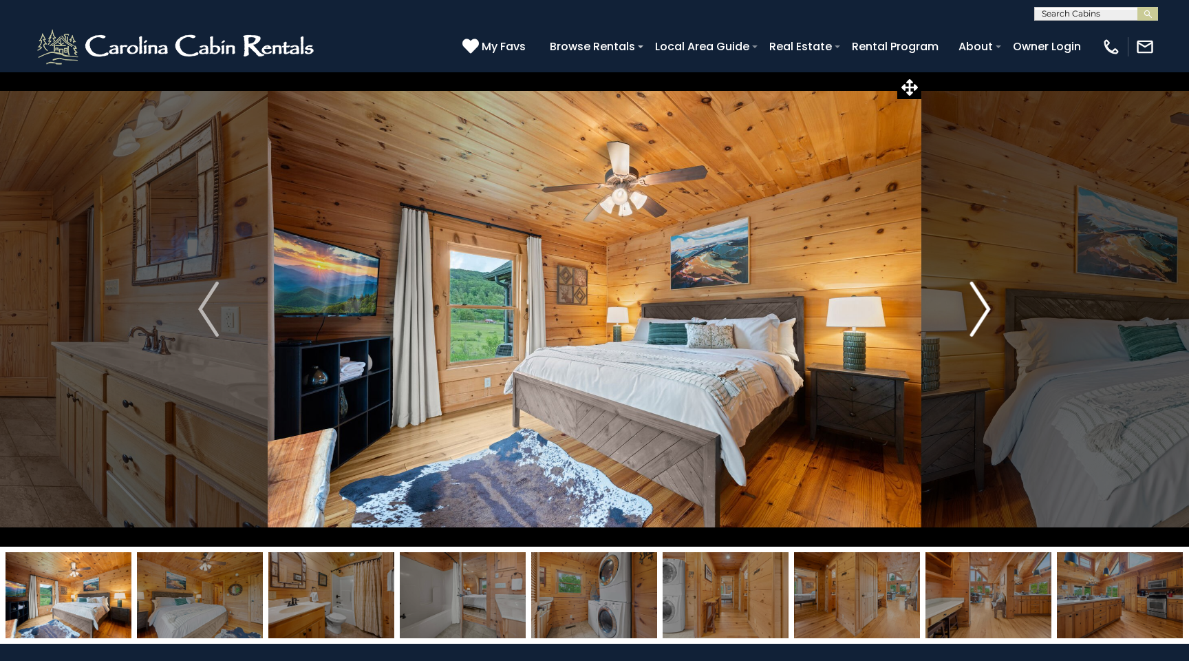
click at [982, 314] on img "Next" at bounding box center [980, 308] width 21 height 55
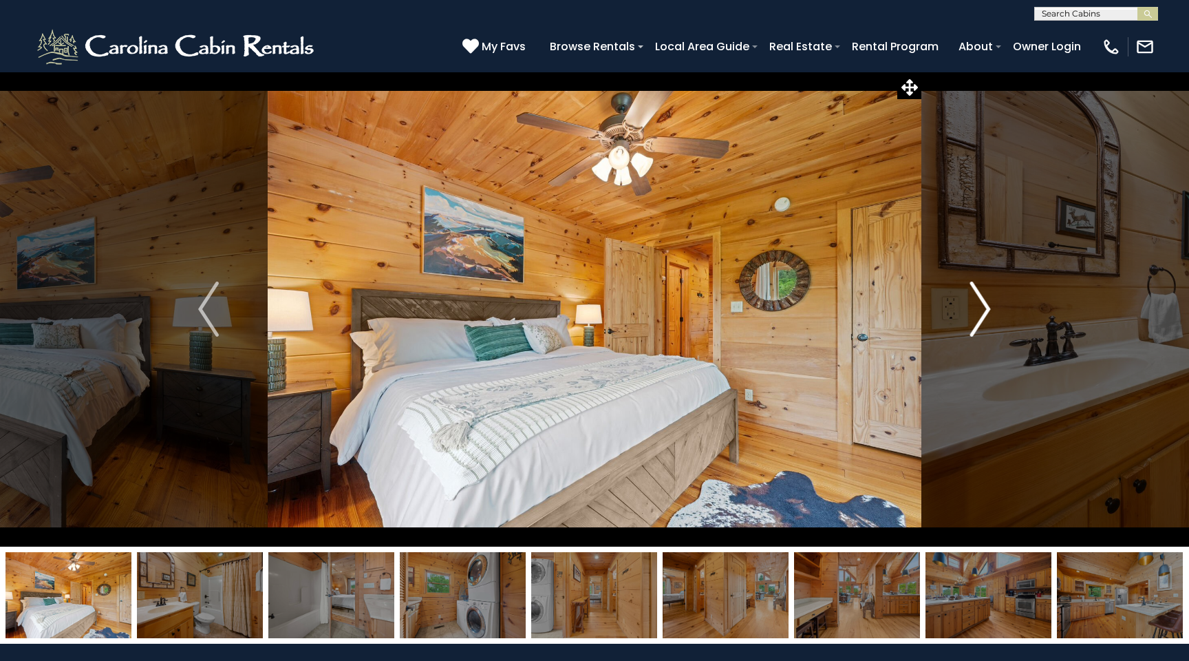
click at [982, 314] on img "Next" at bounding box center [980, 308] width 21 height 55
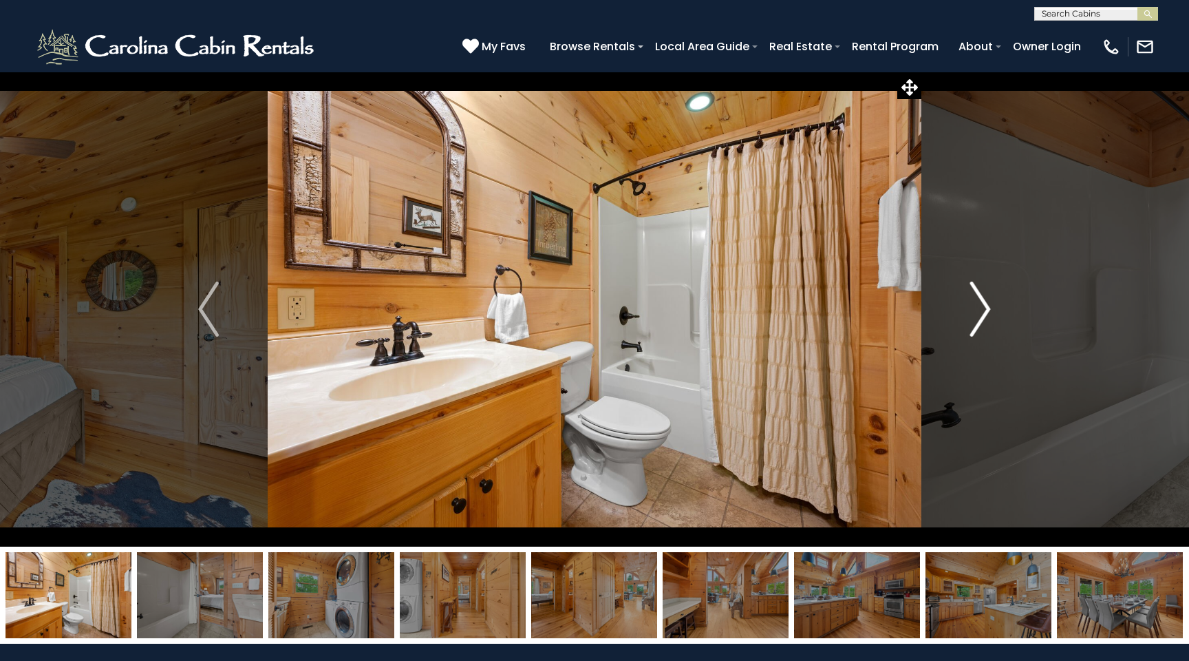
click at [982, 314] on img "Next" at bounding box center [980, 308] width 21 height 55
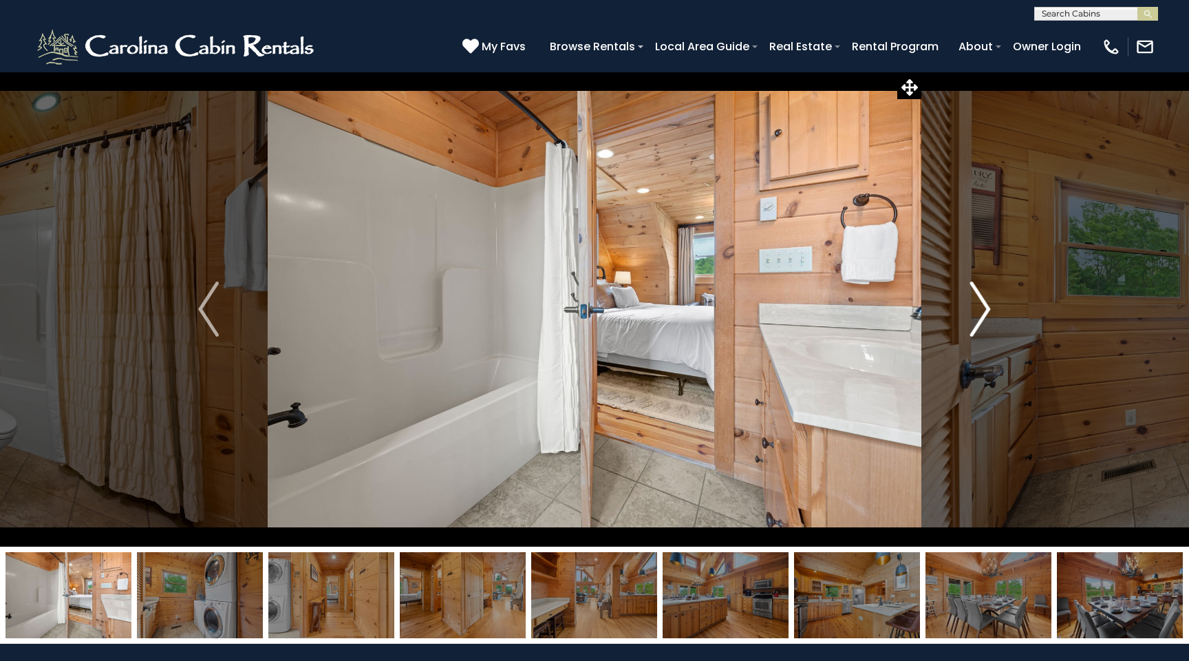
click at [982, 314] on img "Next" at bounding box center [980, 308] width 21 height 55
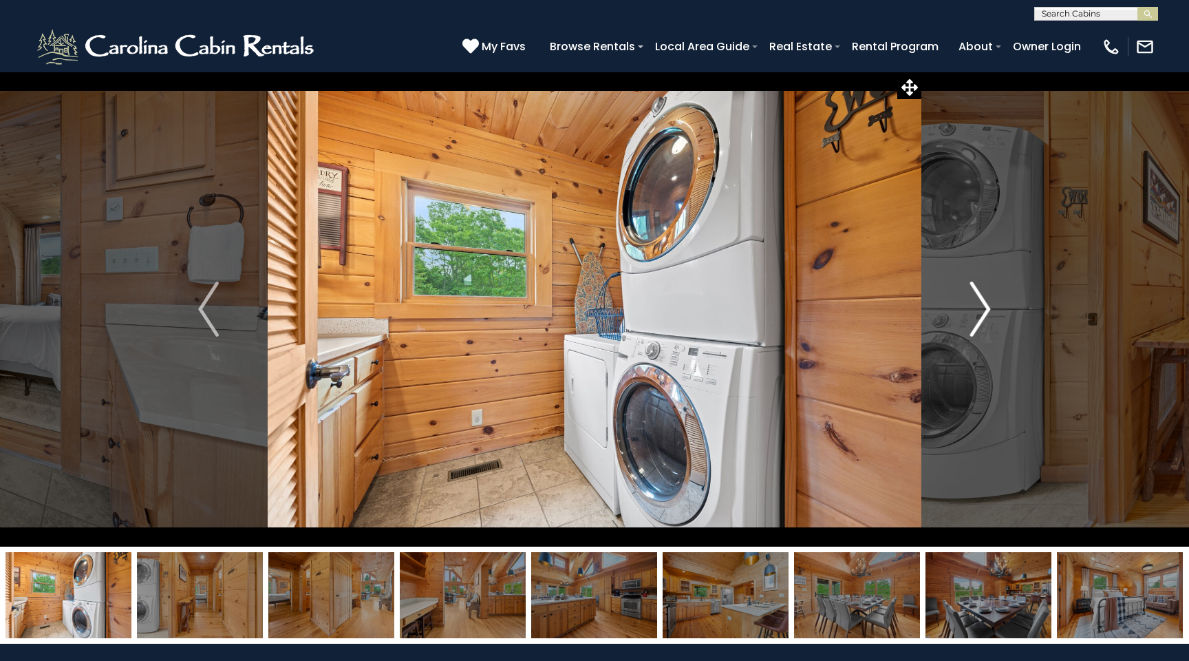
click at [982, 314] on img "Next" at bounding box center [980, 308] width 21 height 55
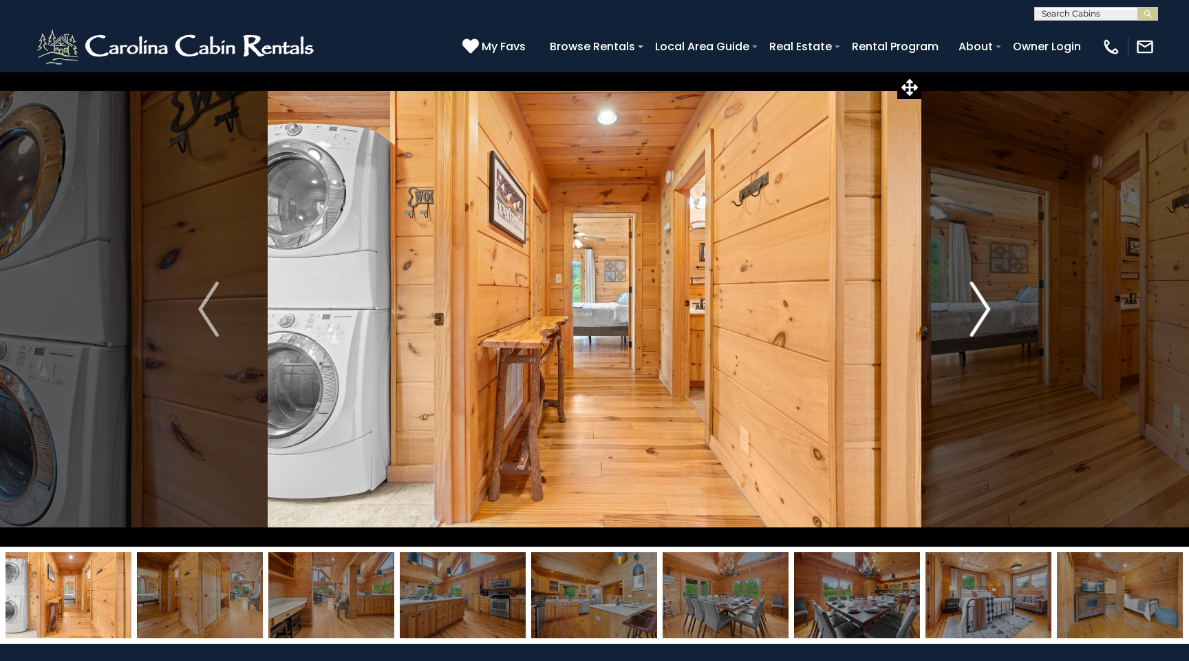
click at [982, 314] on img "Next" at bounding box center [980, 308] width 21 height 55
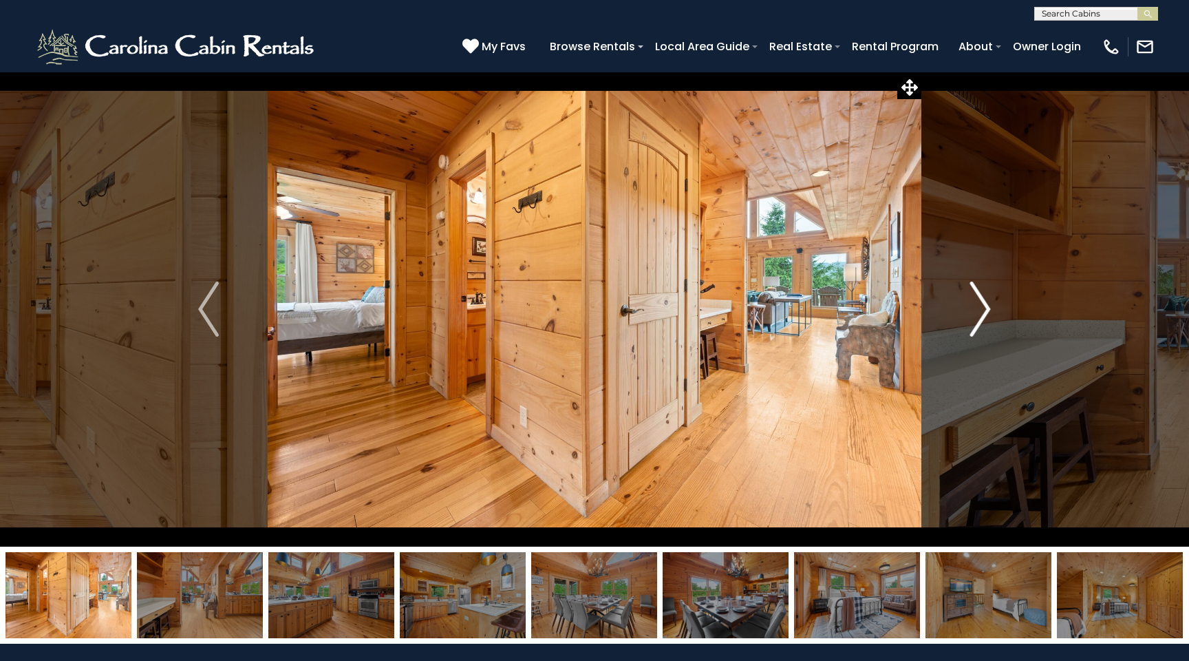
click at [982, 314] on img "Next" at bounding box center [980, 308] width 21 height 55
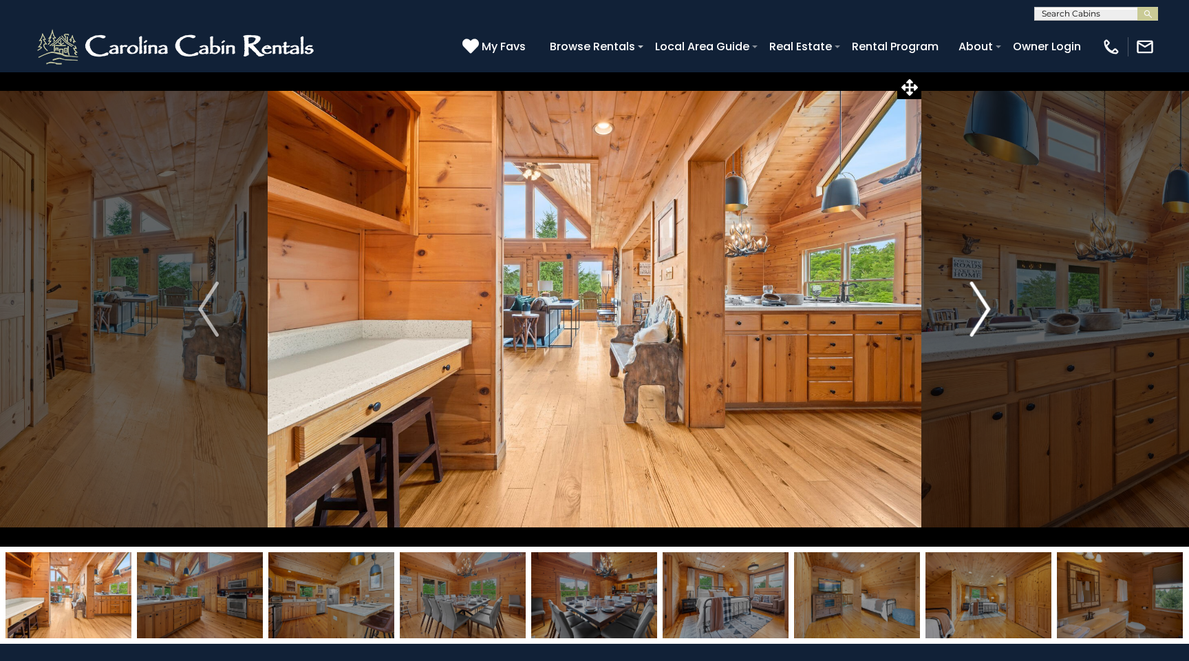
click at [982, 314] on img "Next" at bounding box center [980, 308] width 21 height 55
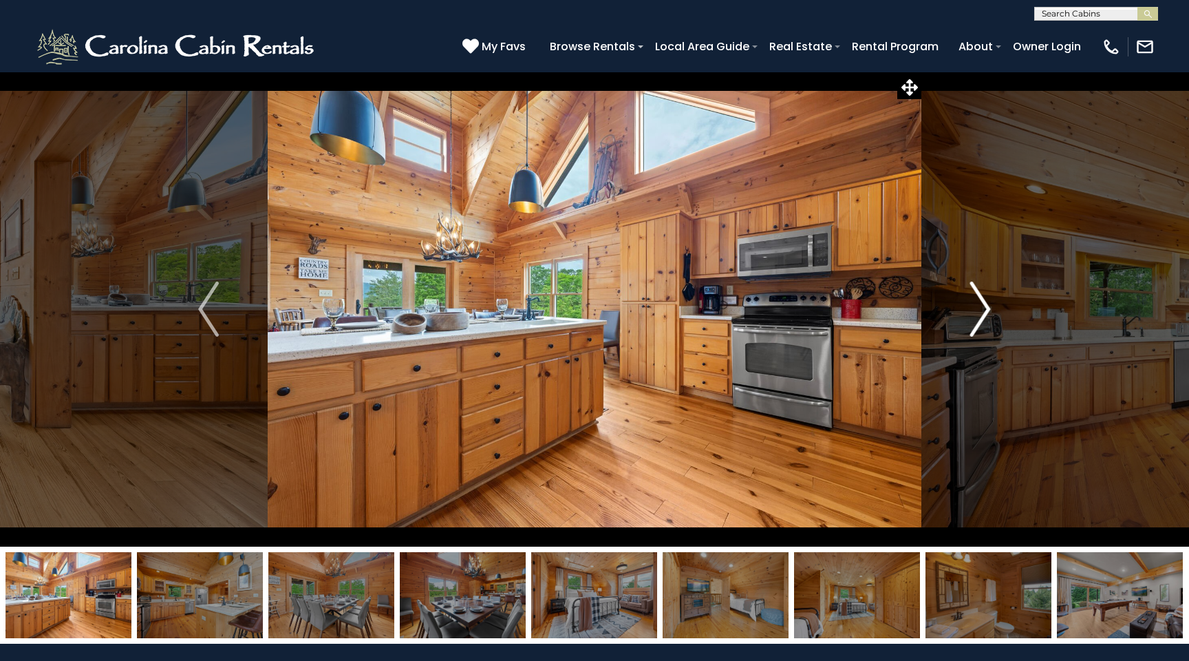
click at [982, 314] on img "Next" at bounding box center [980, 308] width 21 height 55
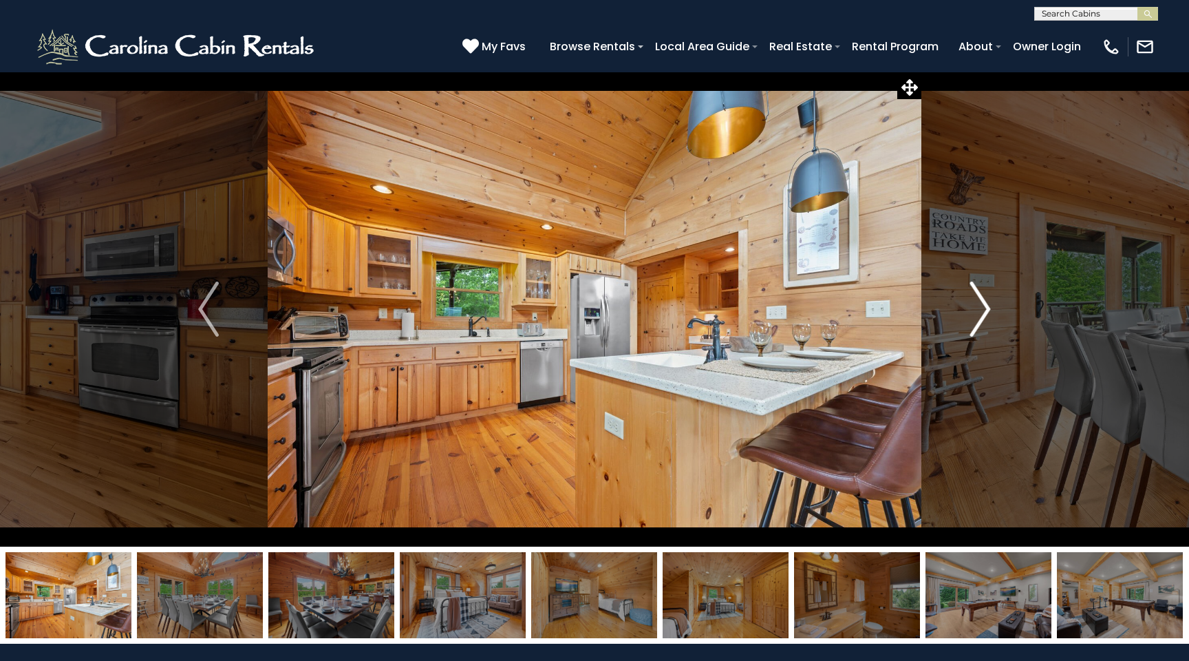
click at [982, 314] on img "Next" at bounding box center [980, 308] width 21 height 55
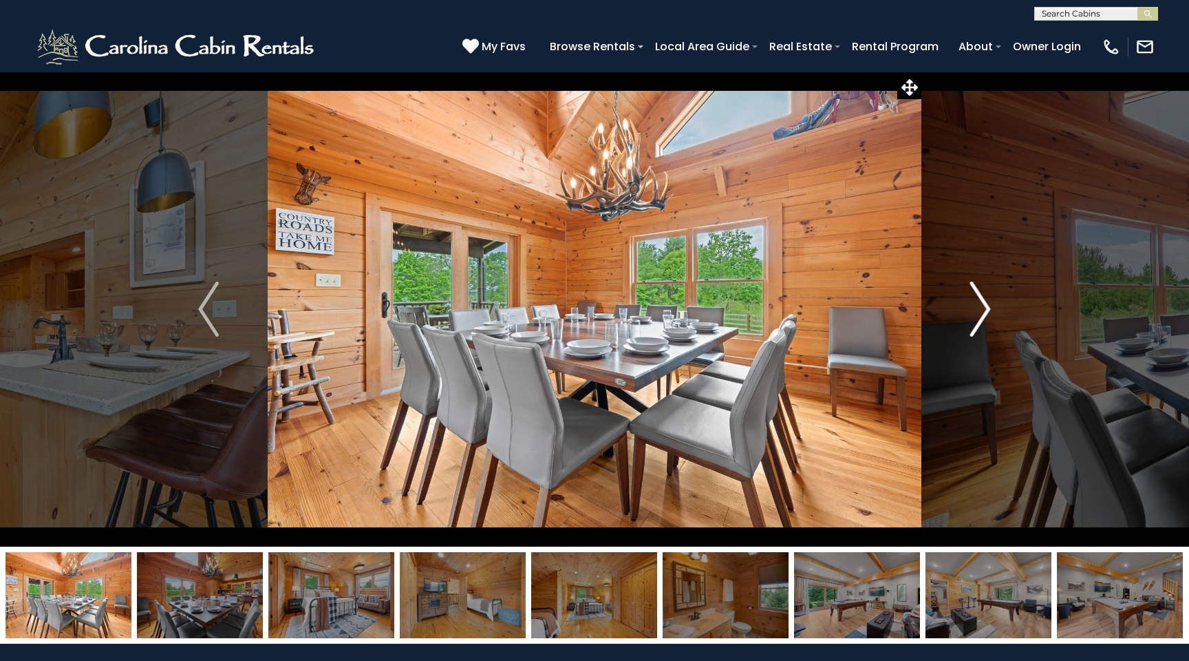
click at [982, 314] on img "Next" at bounding box center [980, 308] width 21 height 55
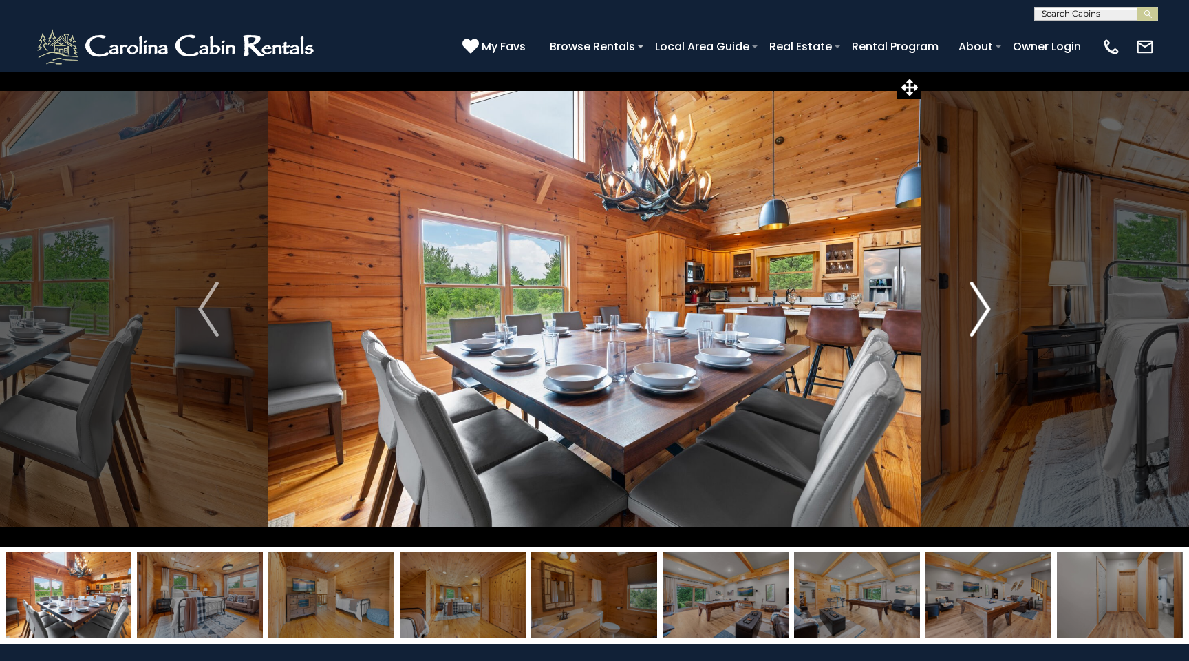
click at [982, 314] on img "Next" at bounding box center [980, 308] width 21 height 55
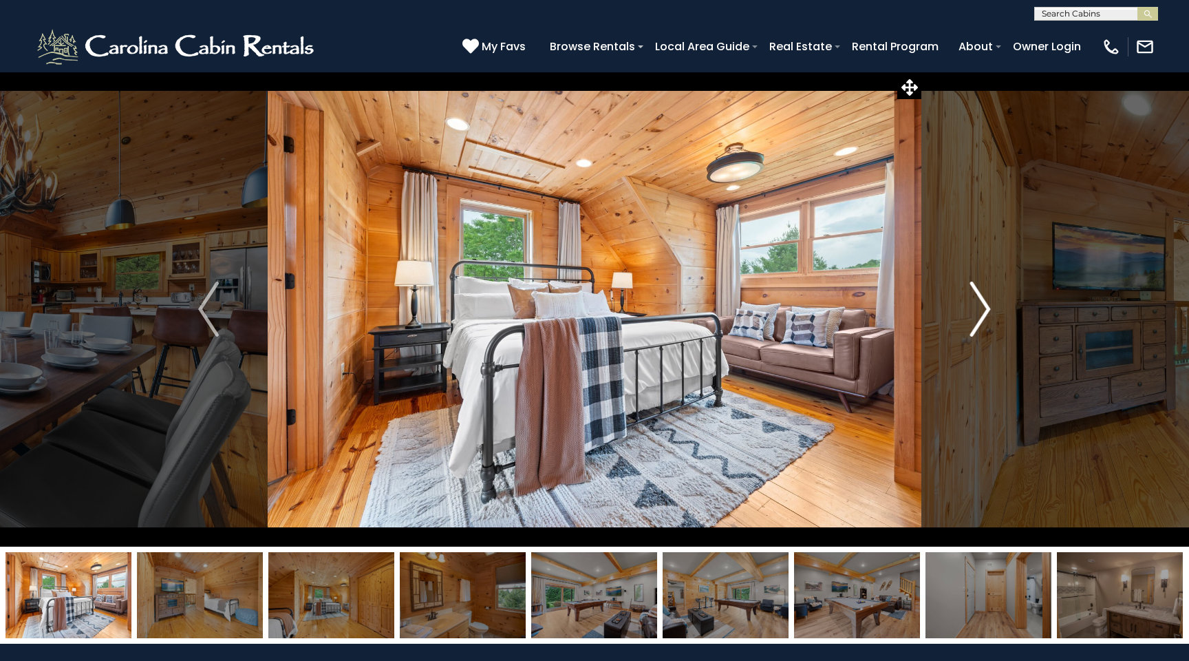
click at [982, 314] on img "Next" at bounding box center [980, 308] width 21 height 55
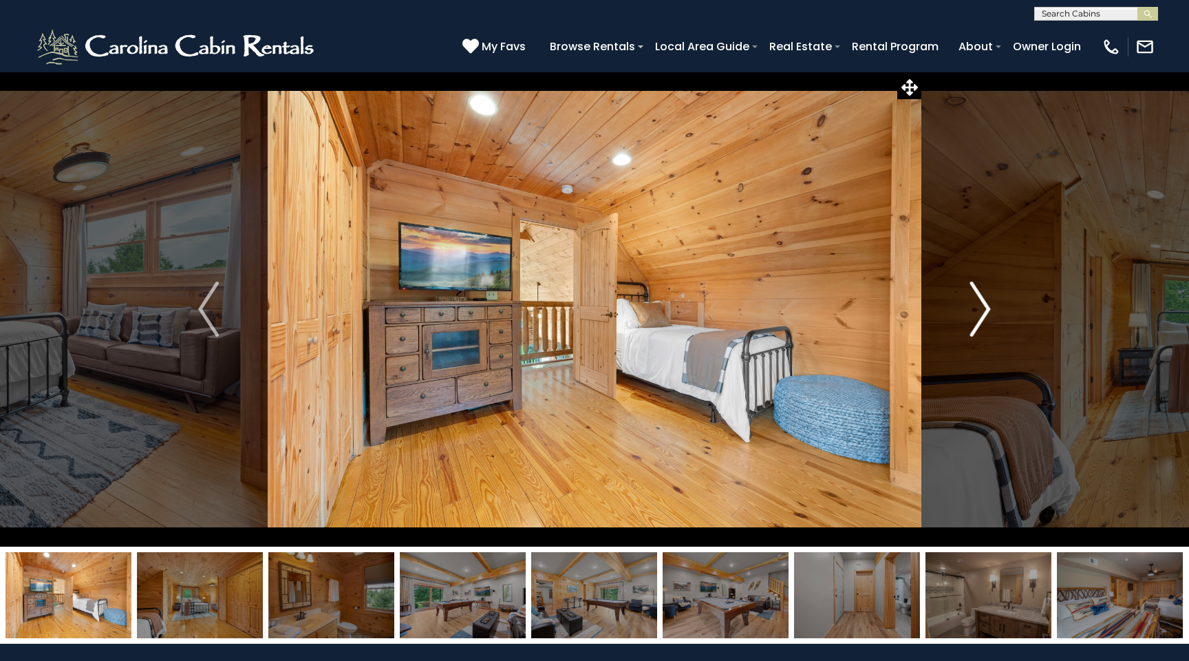
click at [982, 314] on img "Next" at bounding box center [980, 308] width 21 height 55
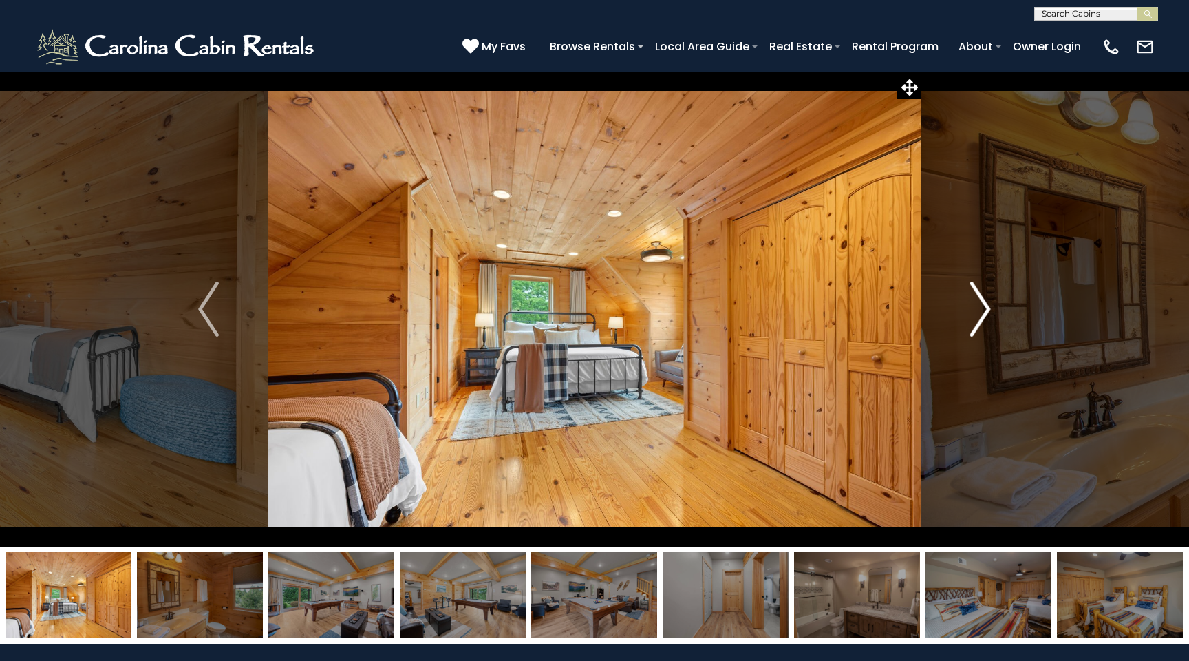
click at [982, 314] on img "Next" at bounding box center [980, 308] width 21 height 55
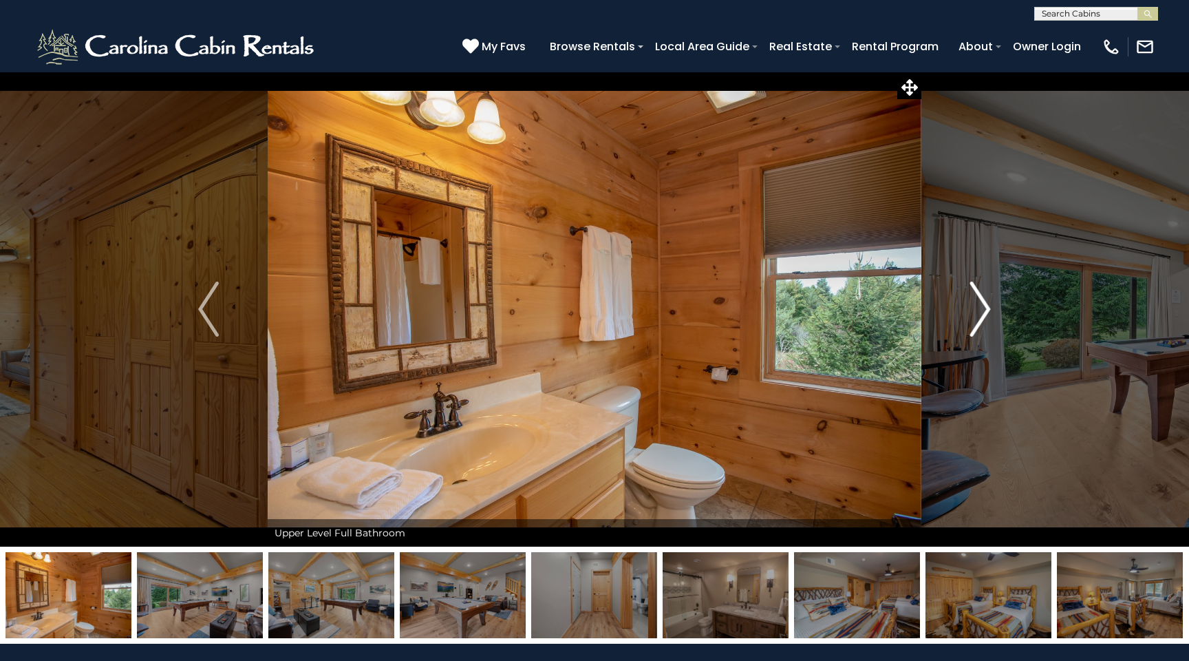
click at [982, 314] on img "Next" at bounding box center [980, 308] width 21 height 55
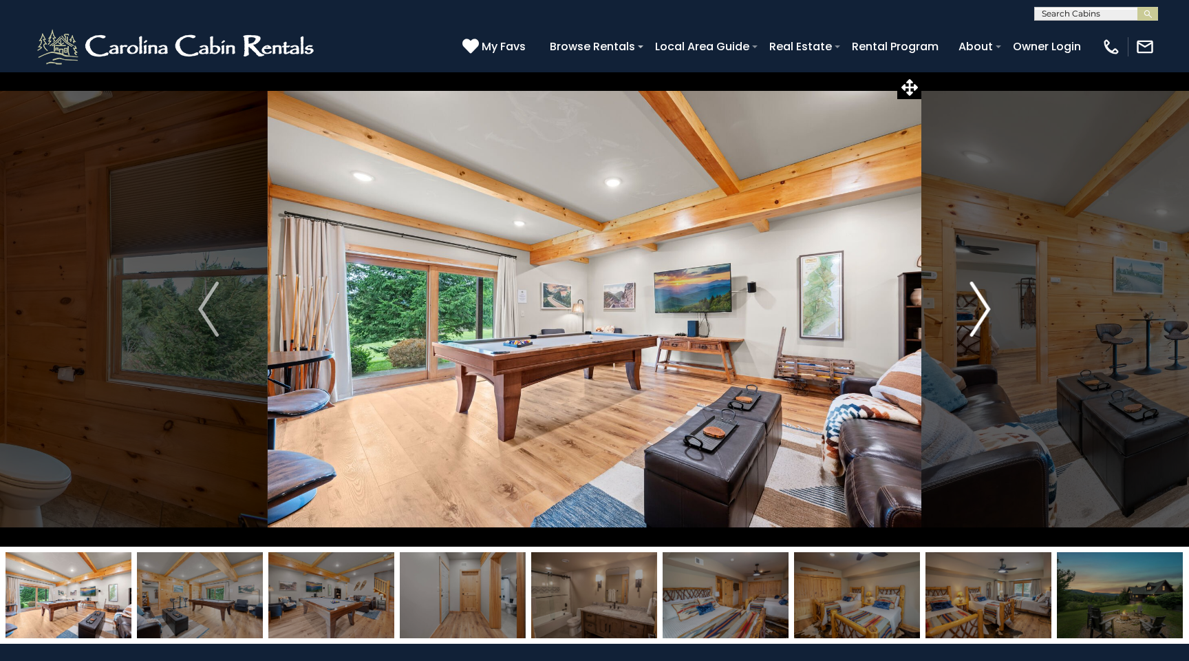
click at [982, 314] on img "Next" at bounding box center [980, 308] width 21 height 55
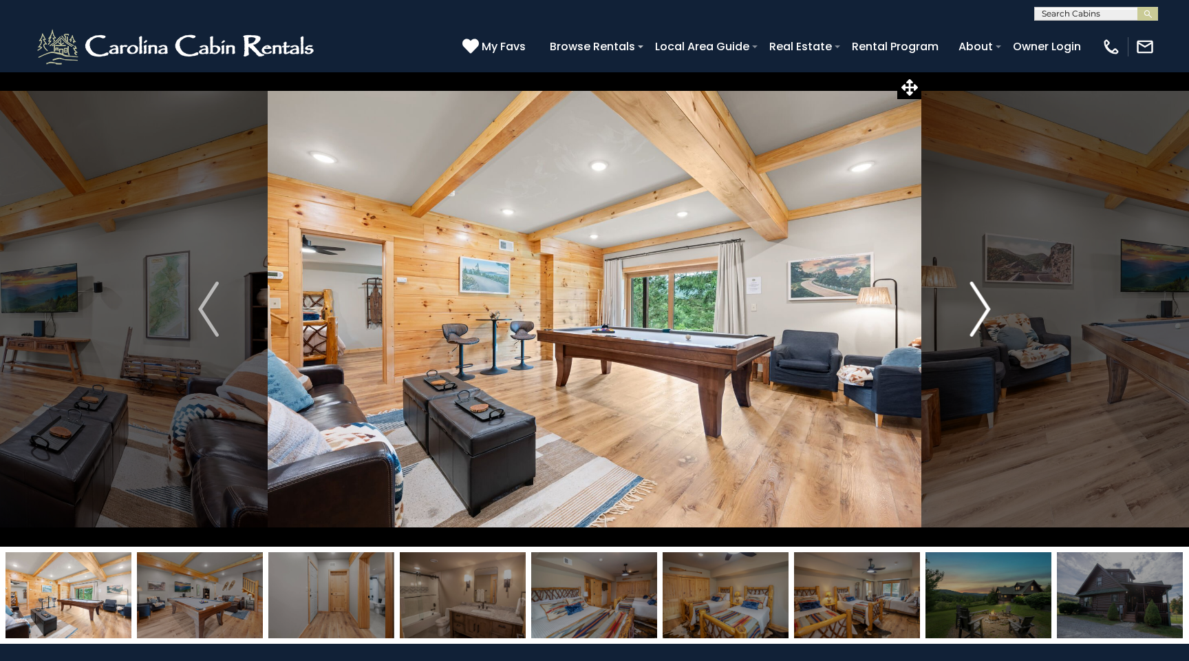
click at [982, 314] on img "Next" at bounding box center [980, 308] width 21 height 55
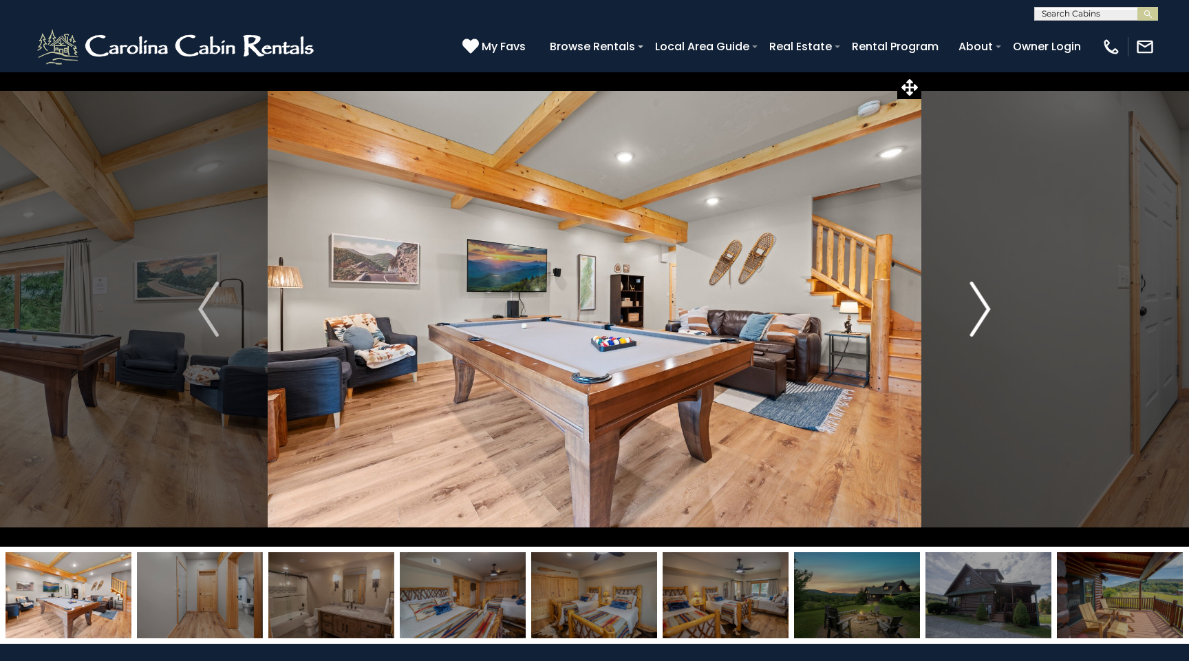
click at [982, 314] on img "Next" at bounding box center [980, 308] width 21 height 55
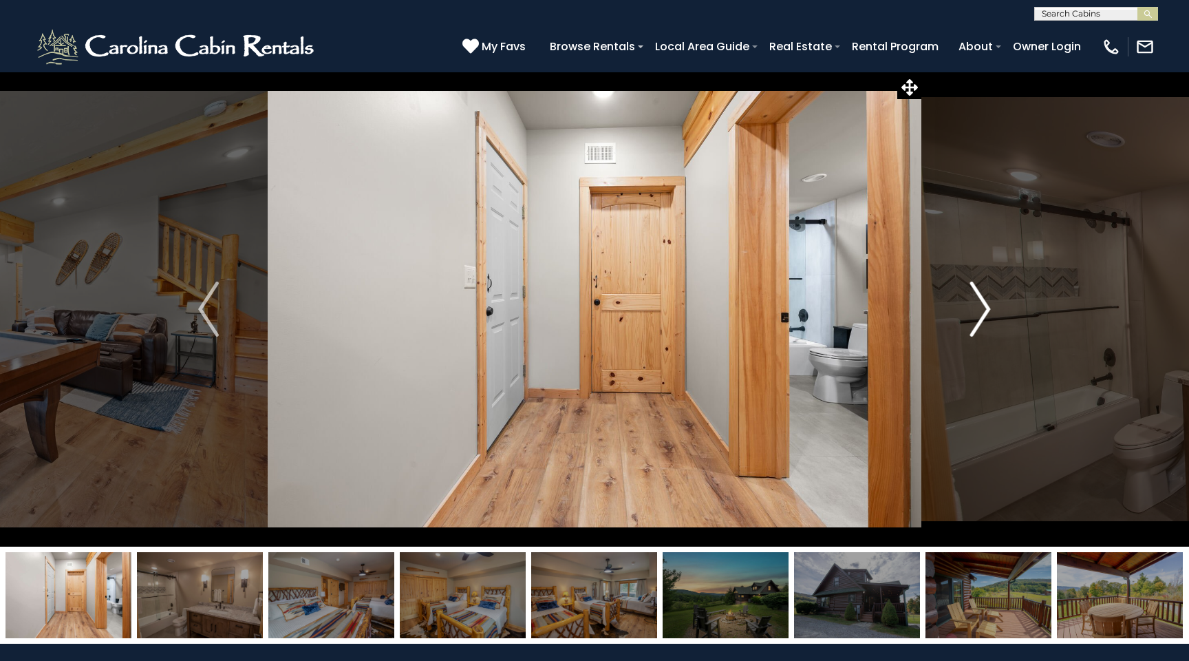
click at [982, 314] on img "Next" at bounding box center [980, 308] width 21 height 55
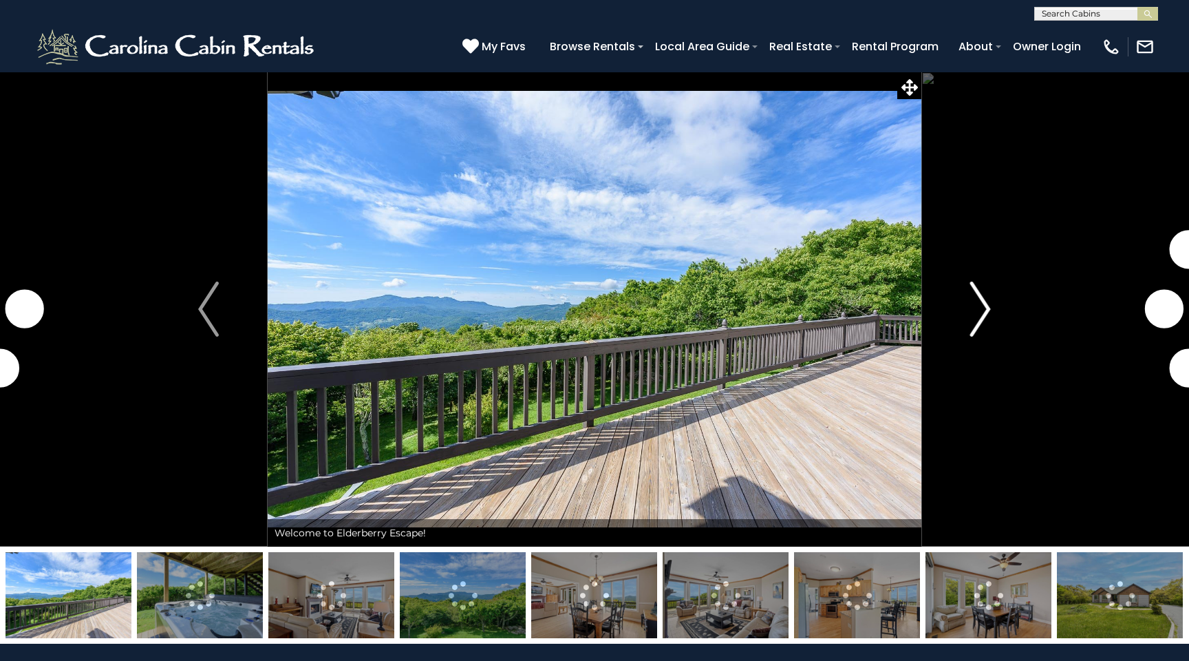
click at [985, 316] on img "Next" at bounding box center [980, 308] width 21 height 55
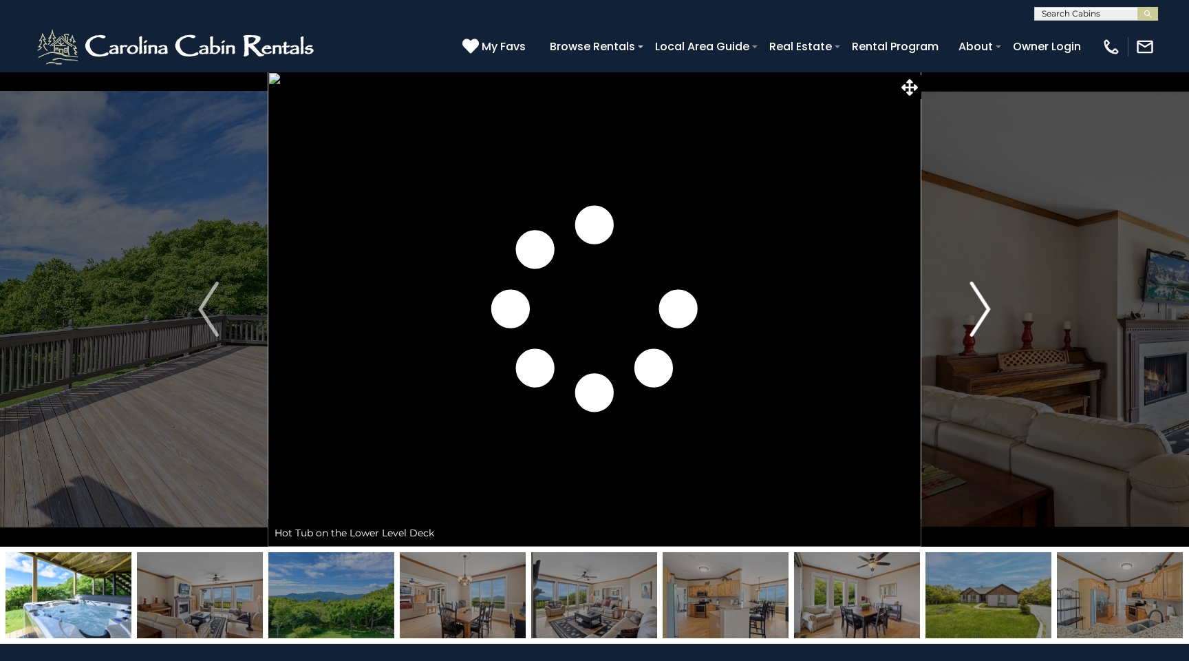
click at [985, 316] on img "Next" at bounding box center [980, 308] width 21 height 55
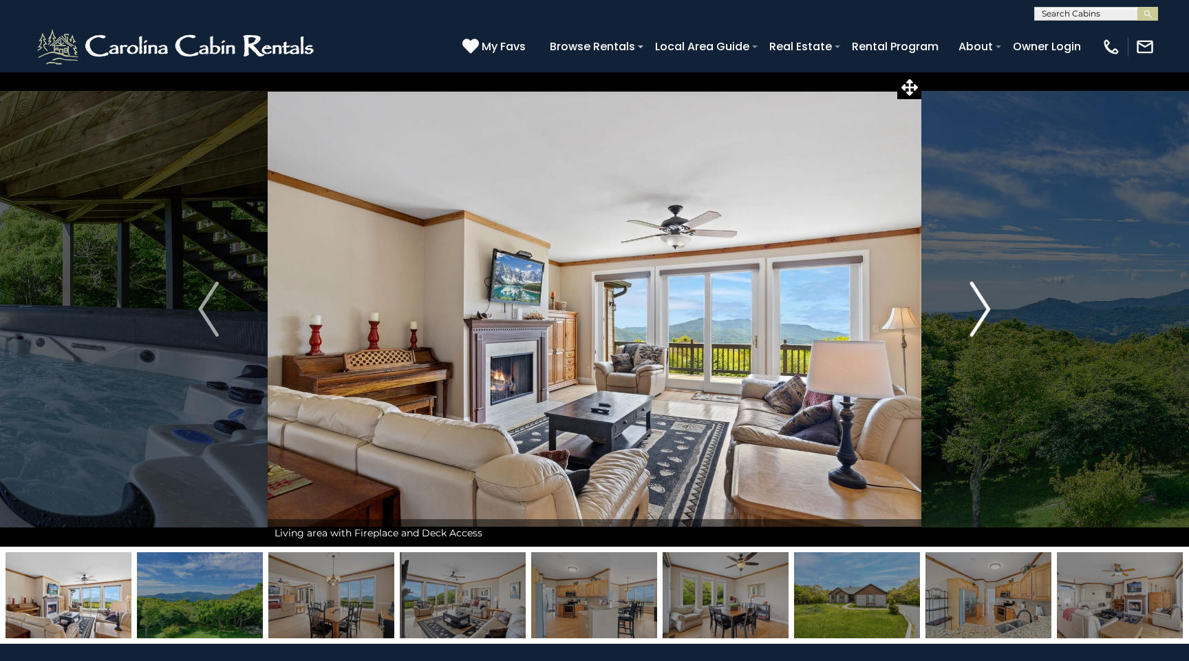
click at [985, 316] on img "Next" at bounding box center [980, 308] width 21 height 55
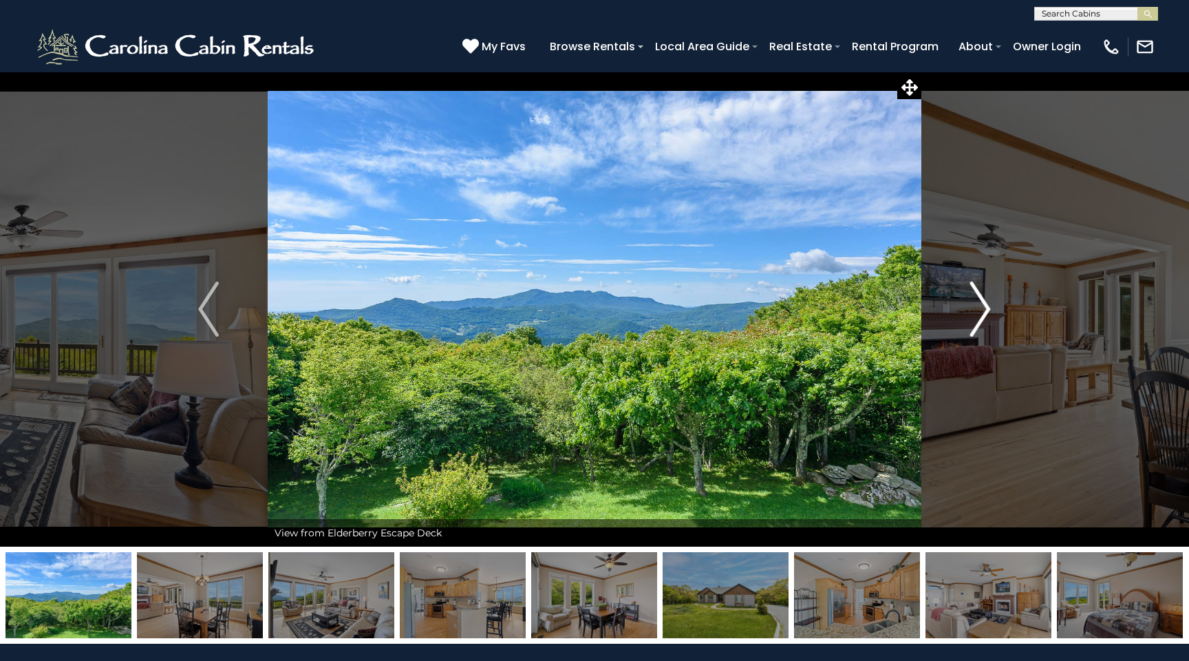
click at [985, 316] on img "Next" at bounding box center [980, 308] width 21 height 55
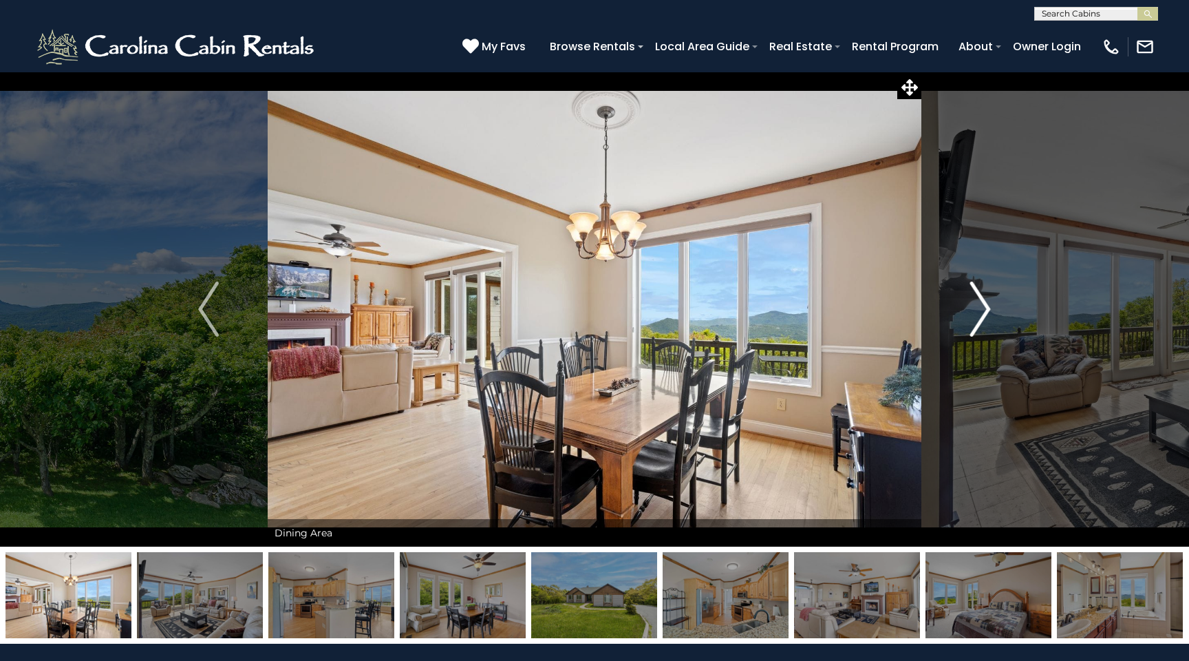
click at [985, 316] on img "Next" at bounding box center [980, 308] width 21 height 55
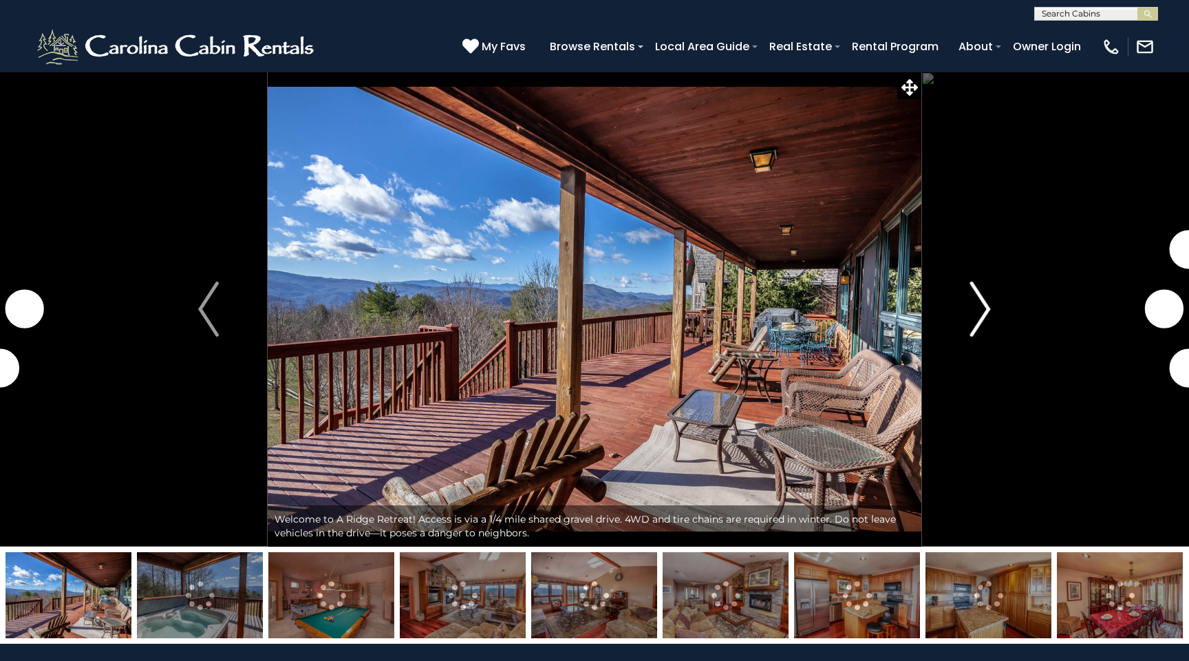
click at [987, 308] on img "Next" at bounding box center [980, 308] width 21 height 55
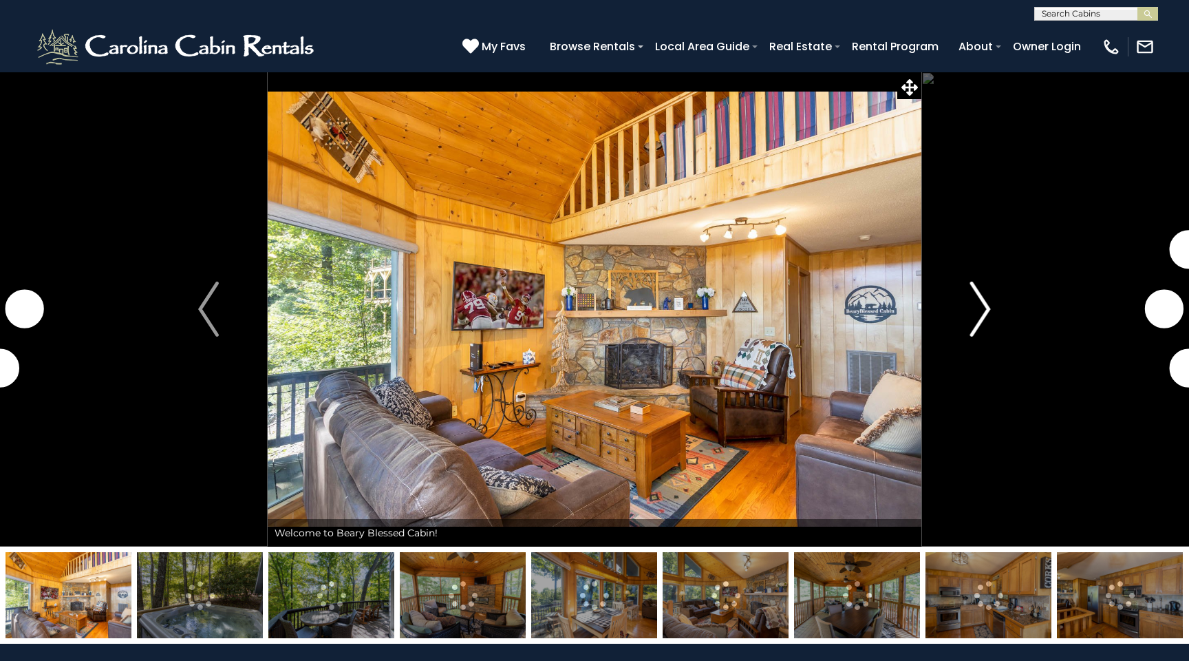
click at [979, 308] on img "Next" at bounding box center [980, 308] width 21 height 55
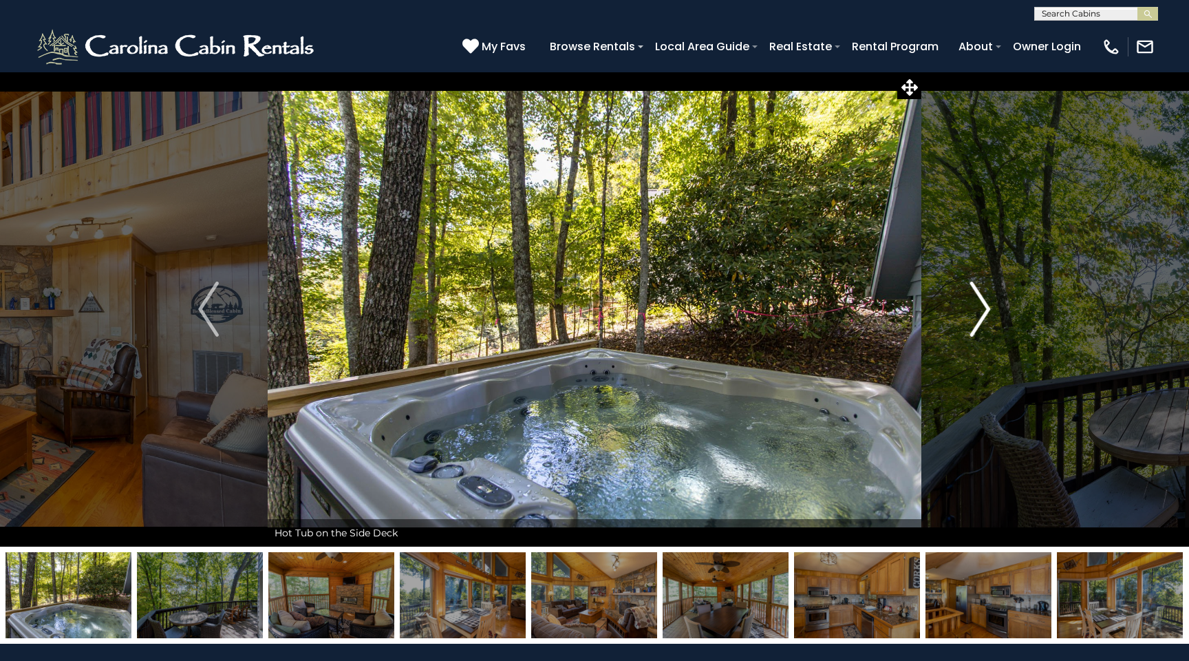
click at [979, 308] on img "Next" at bounding box center [980, 308] width 21 height 55
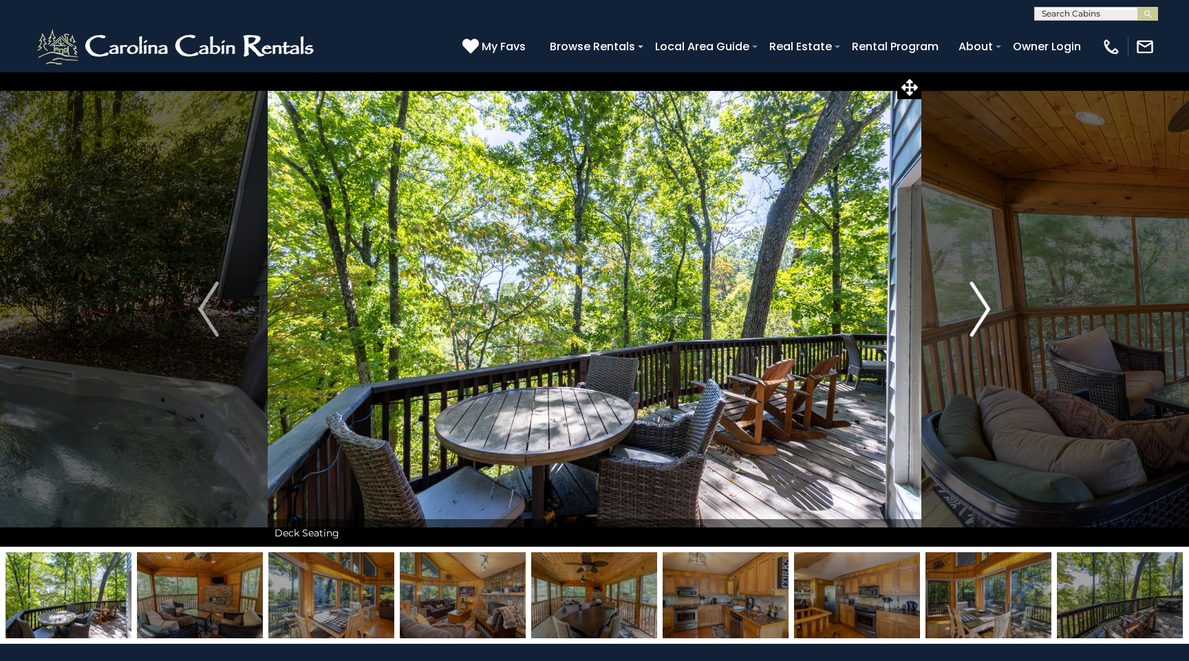
click at [979, 308] on img "Next" at bounding box center [980, 308] width 21 height 55
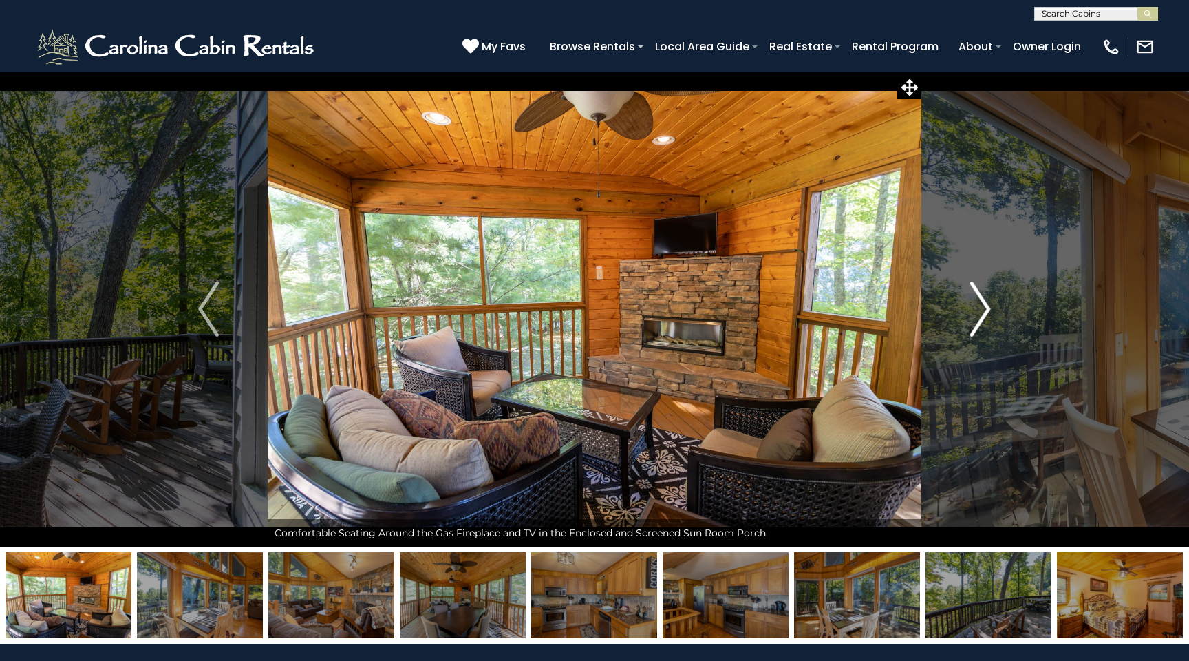
click at [979, 308] on img "Next" at bounding box center [980, 308] width 21 height 55
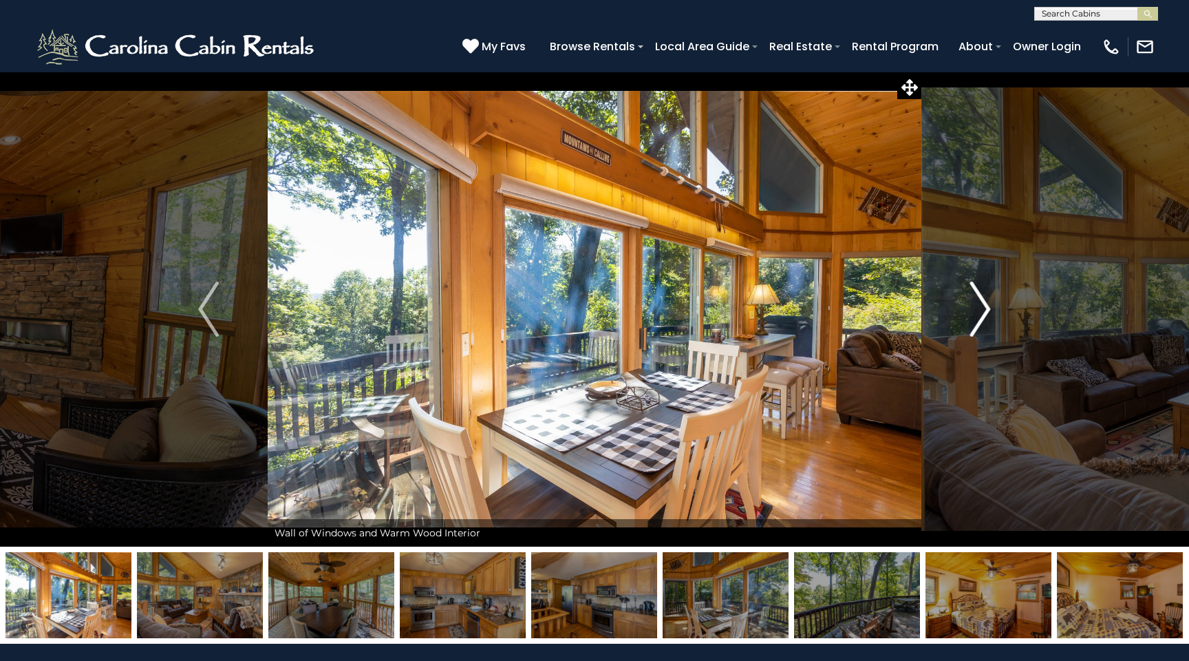
click at [989, 310] on img "Next" at bounding box center [980, 308] width 21 height 55
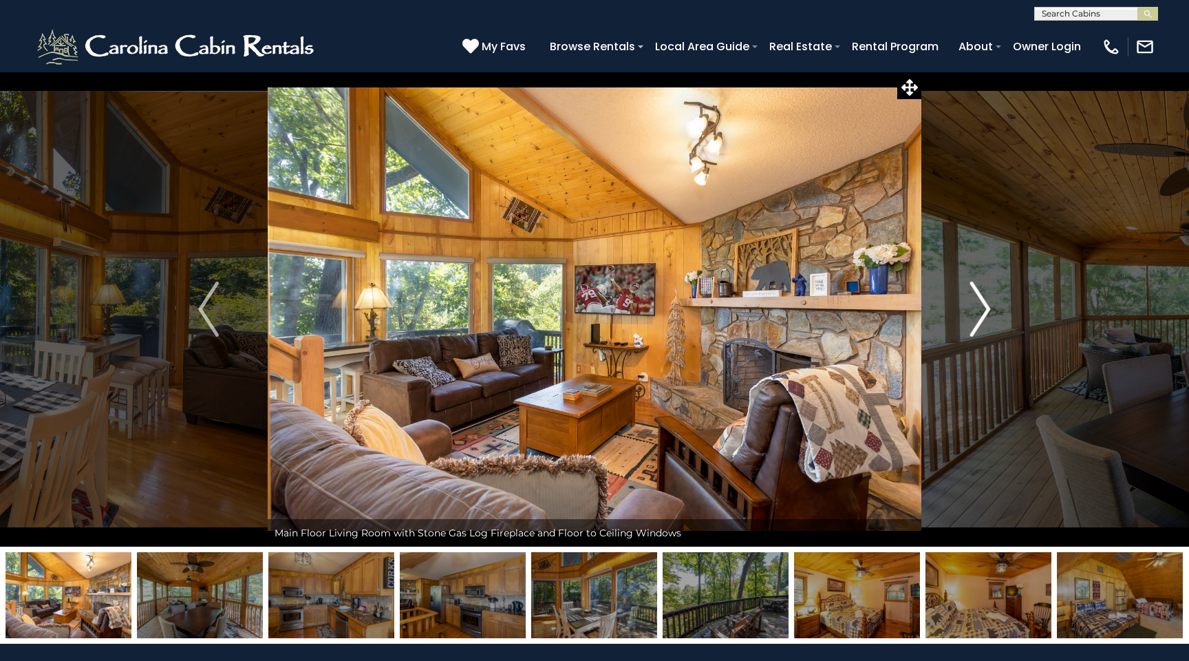
click at [989, 310] on img "Next" at bounding box center [980, 308] width 21 height 55
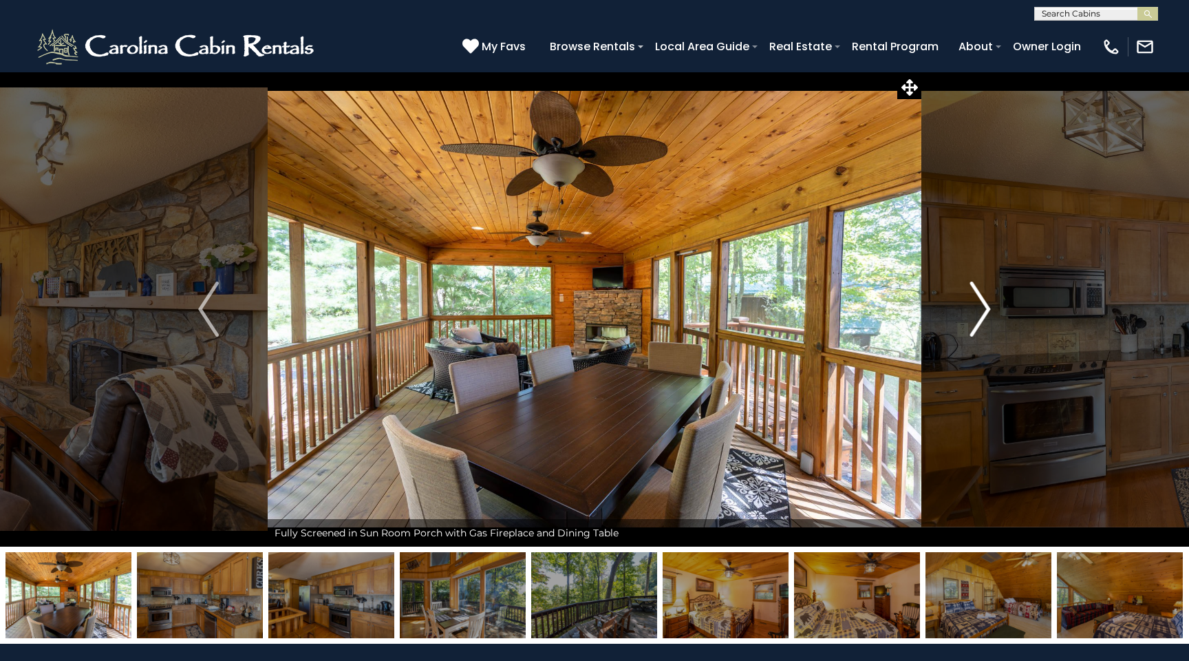
click at [987, 310] on img "Next" at bounding box center [980, 308] width 21 height 55
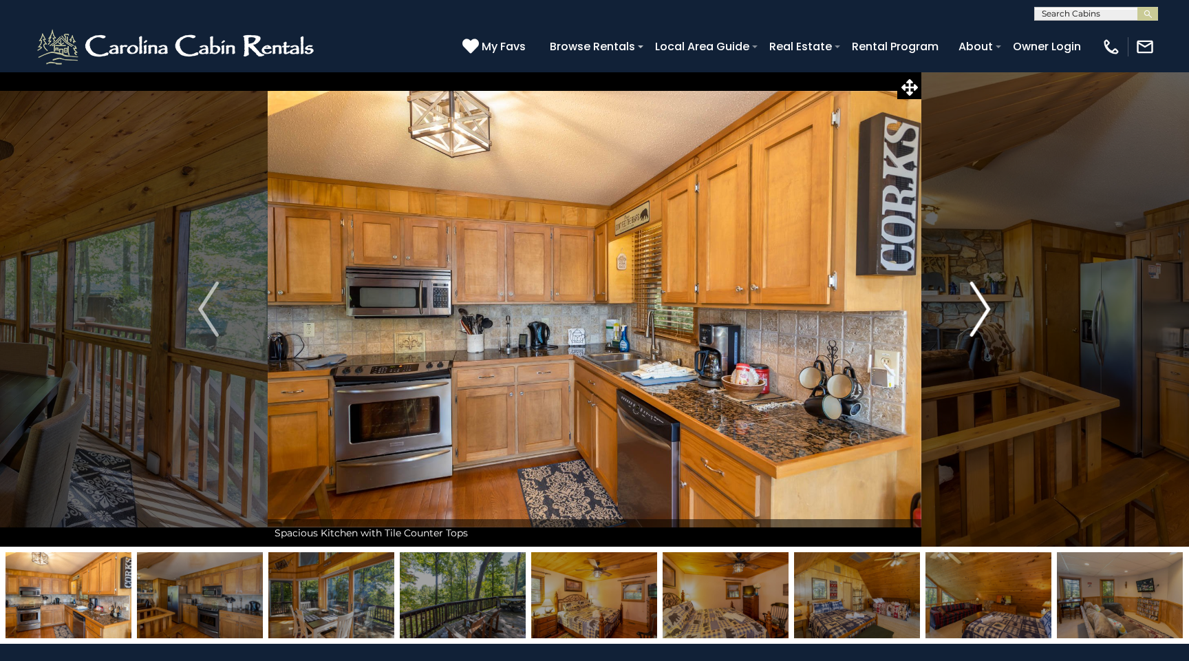
click at [987, 310] on img "Next" at bounding box center [980, 308] width 21 height 55
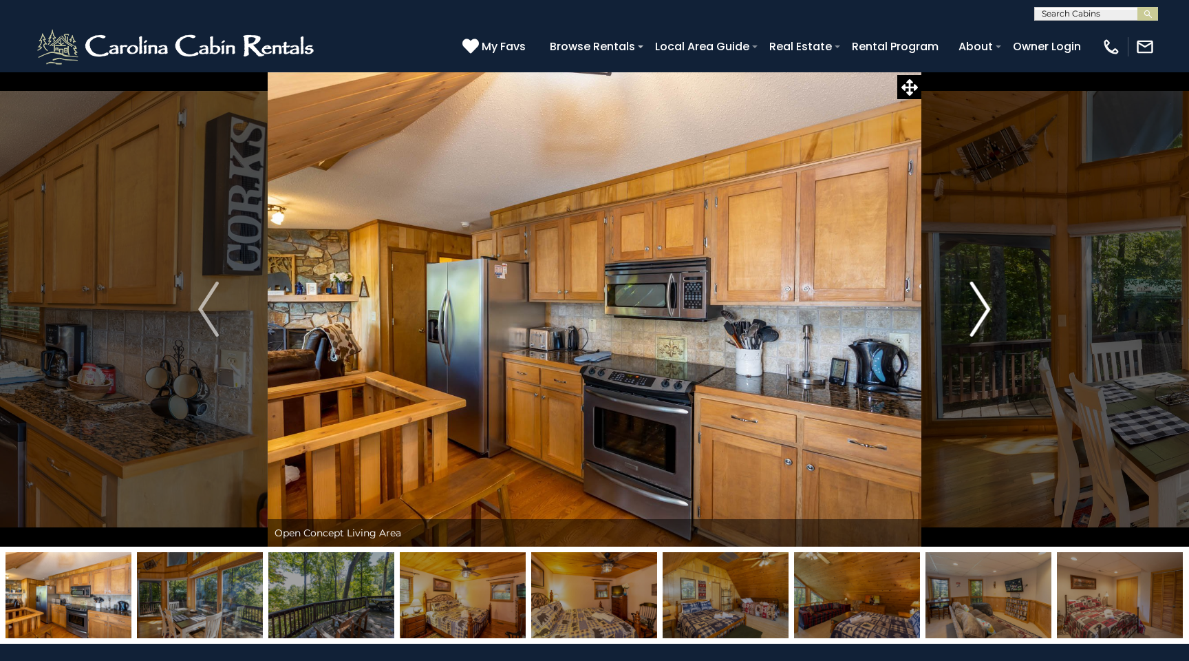
click at [987, 311] on img "Next" at bounding box center [980, 308] width 21 height 55
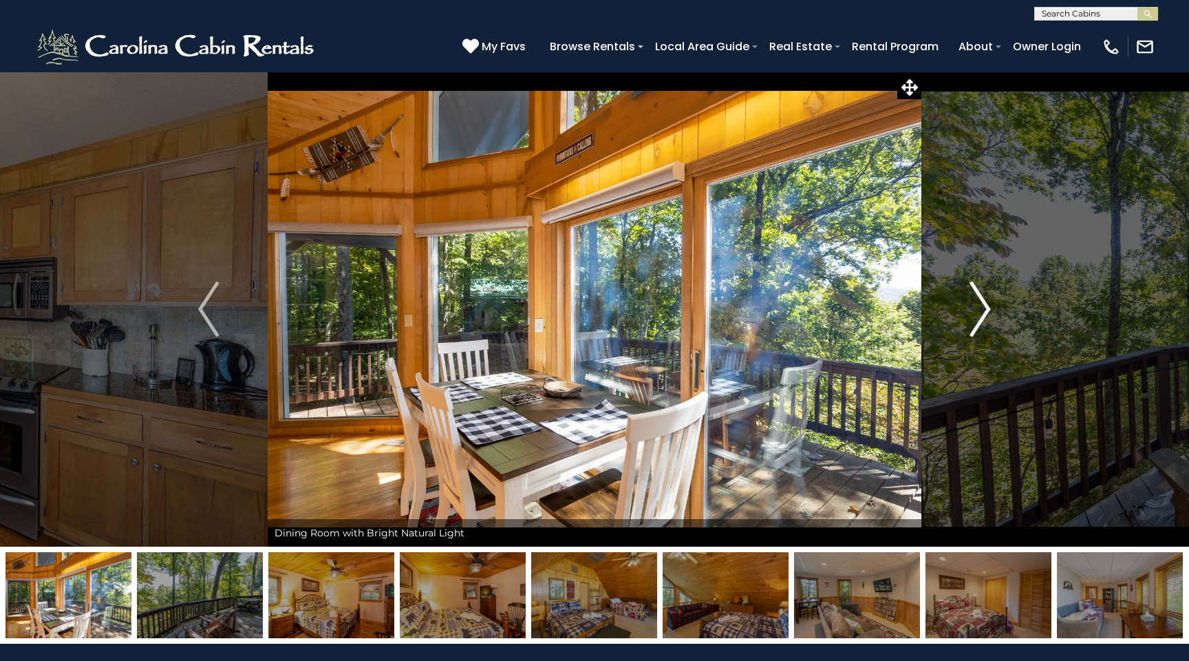
click at [987, 311] on img "Next" at bounding box center [980, 308] width 21 height 55
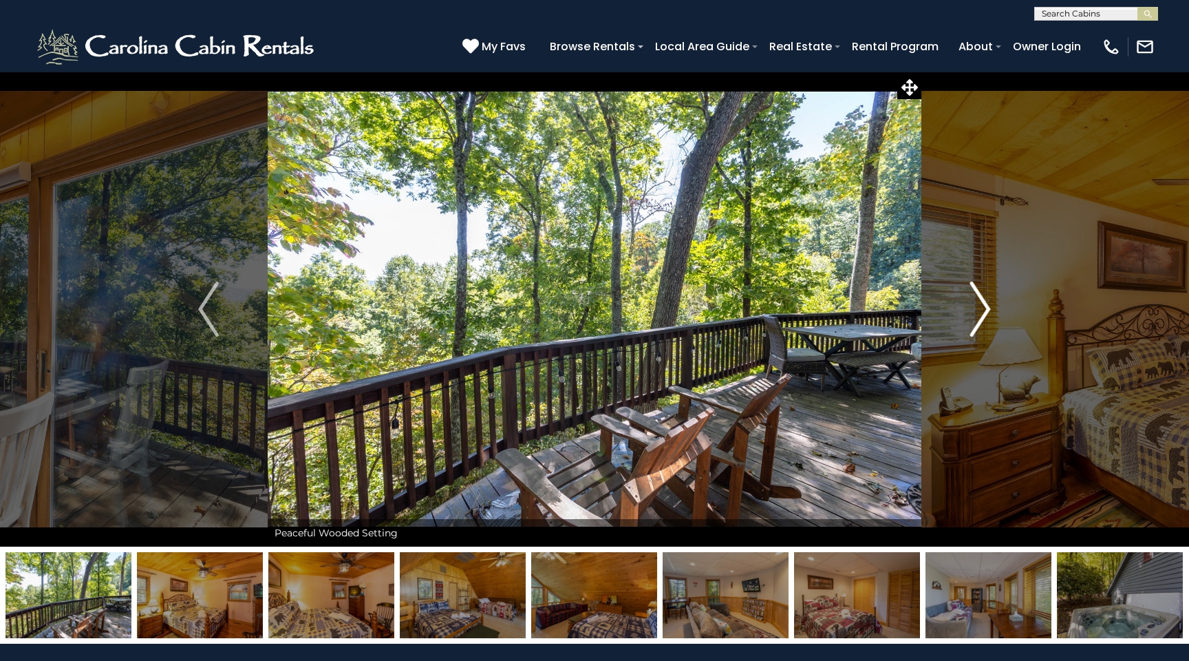
click at [987, 311] on img "Next" at bounding box center [980, 308] width 21 height 55
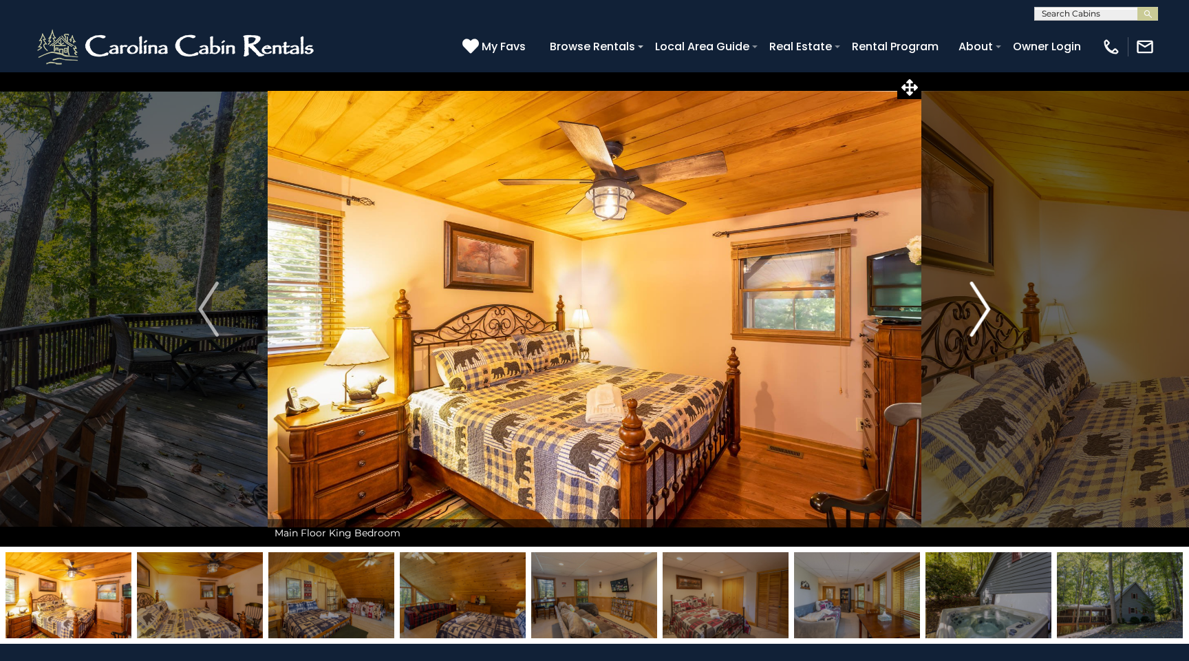
click at [987, 311] on img "Next" at bounding box center [980, 308] width 21 height 55
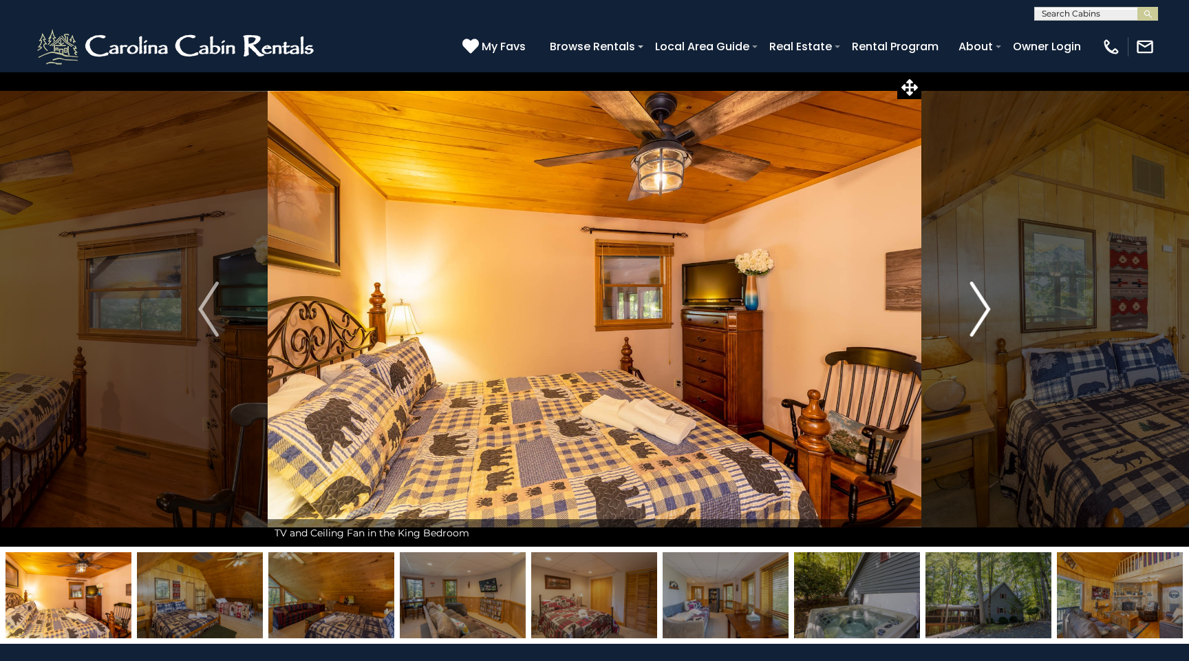
click at [987, 311] on img "Next" at bounding box center [980, 308] width 21 height 55
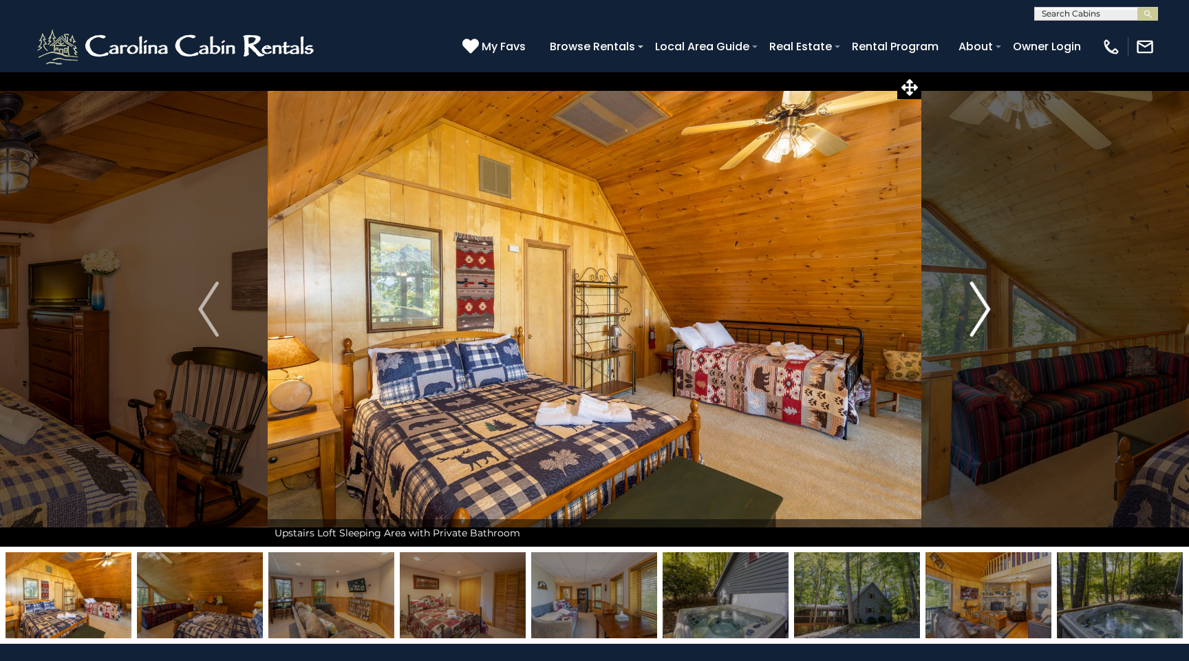
click at [987, 311] on img "Next" at bounding box center [980, 308] width 21 height 55
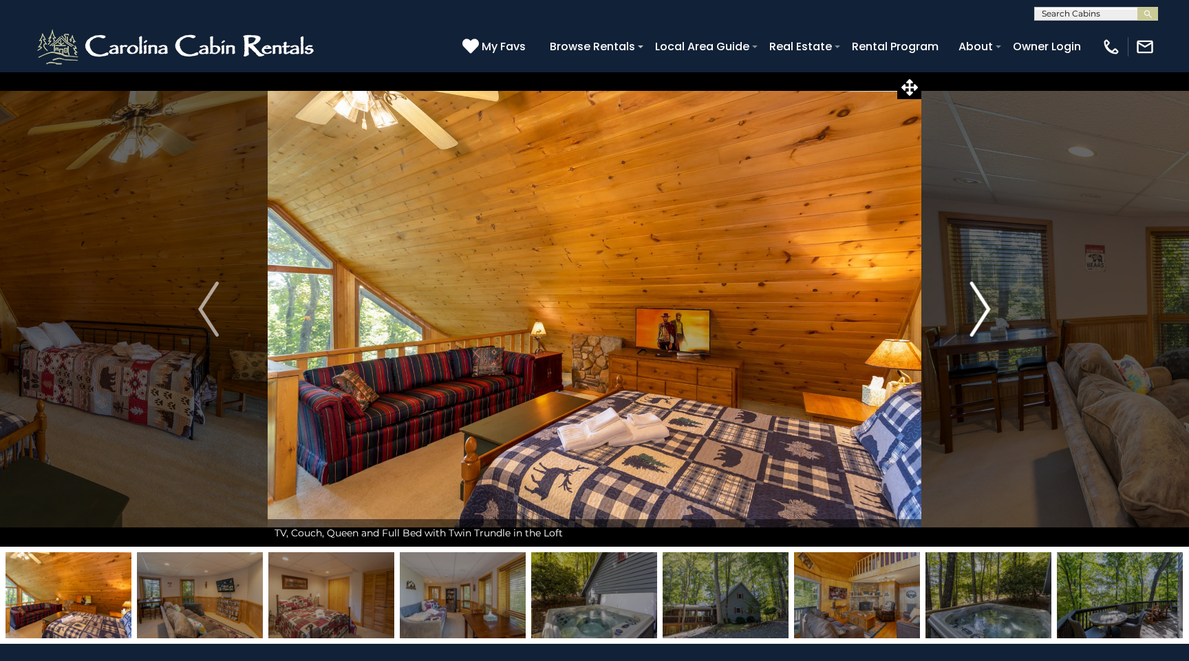
click at [987, 311] on img "Next" at bounding box center [980, 308] width 21 height 55
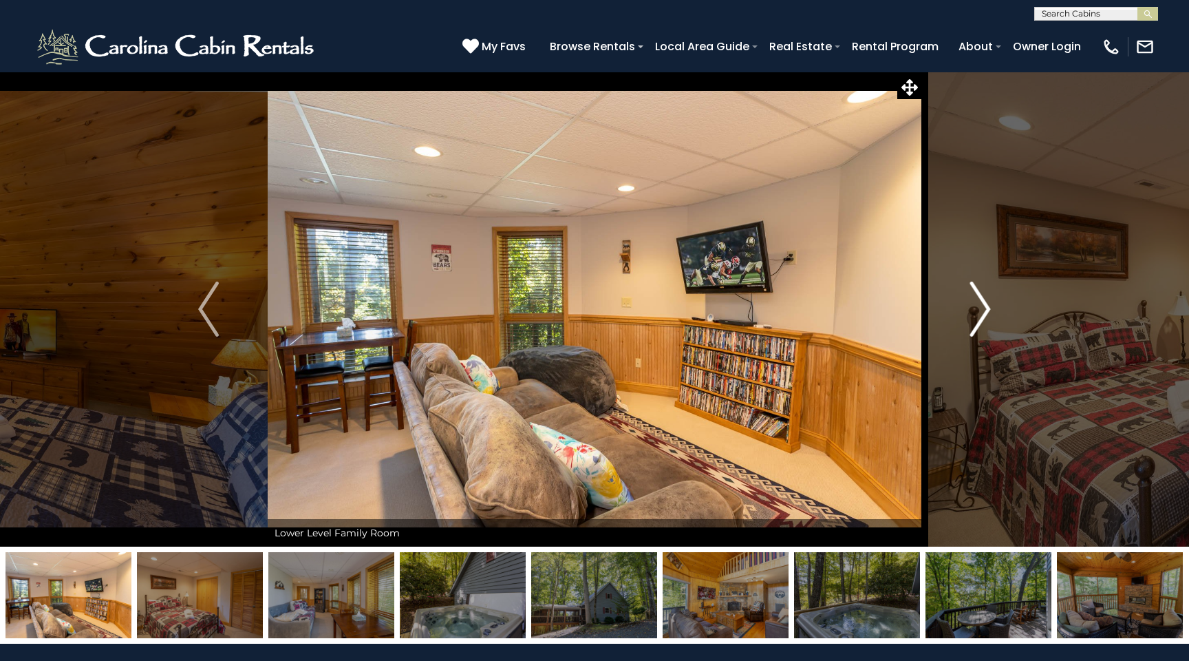
click at [987, 311] on img "Next" at bounding box center [980, 308] width 21 height 55
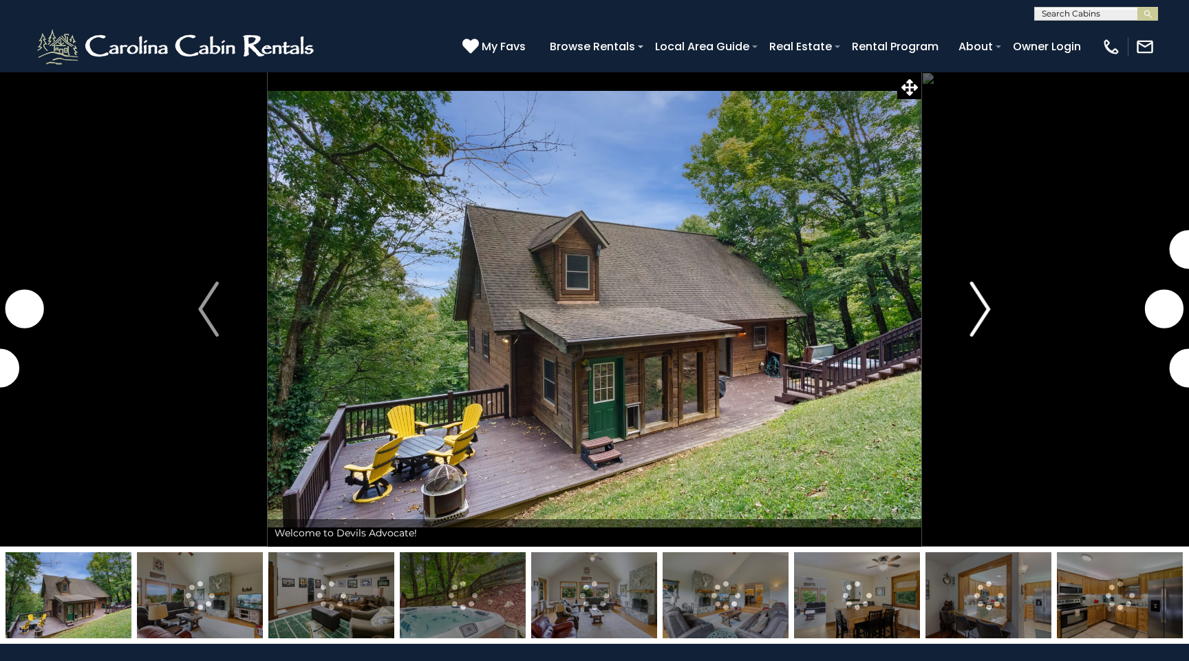
click at [973, 321] on img "Next" at bounding box center [980, 308] width 21 height 55
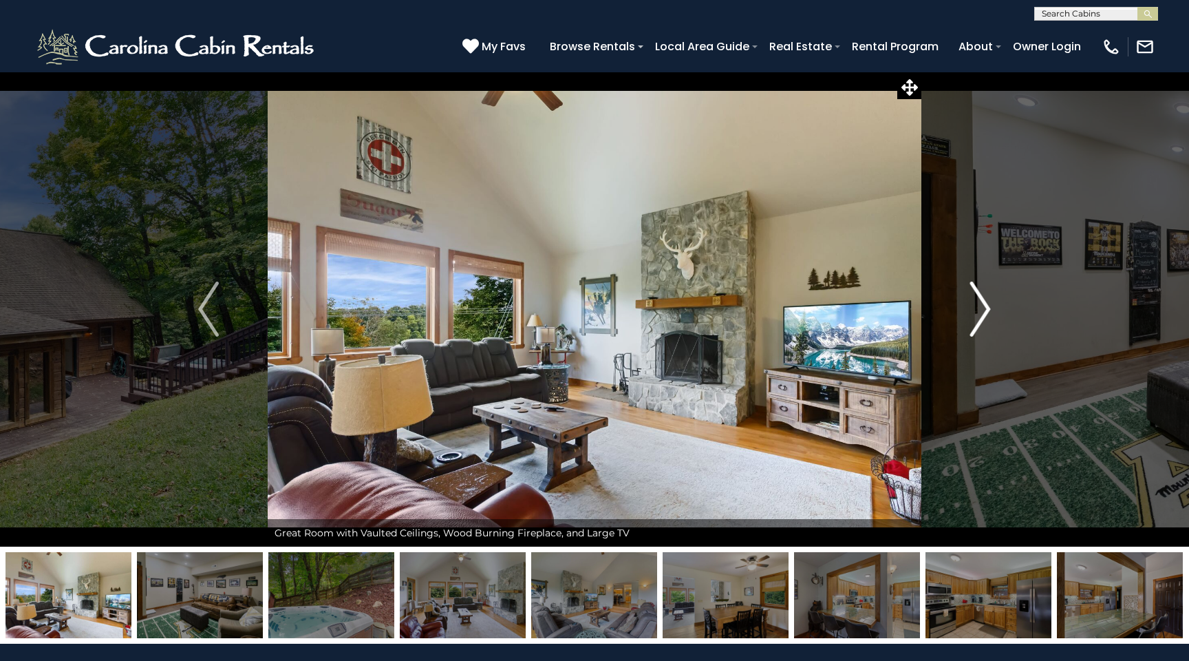
click at [984, 317] on img "Next" at bounding box center [980, 308] width 21 height 55
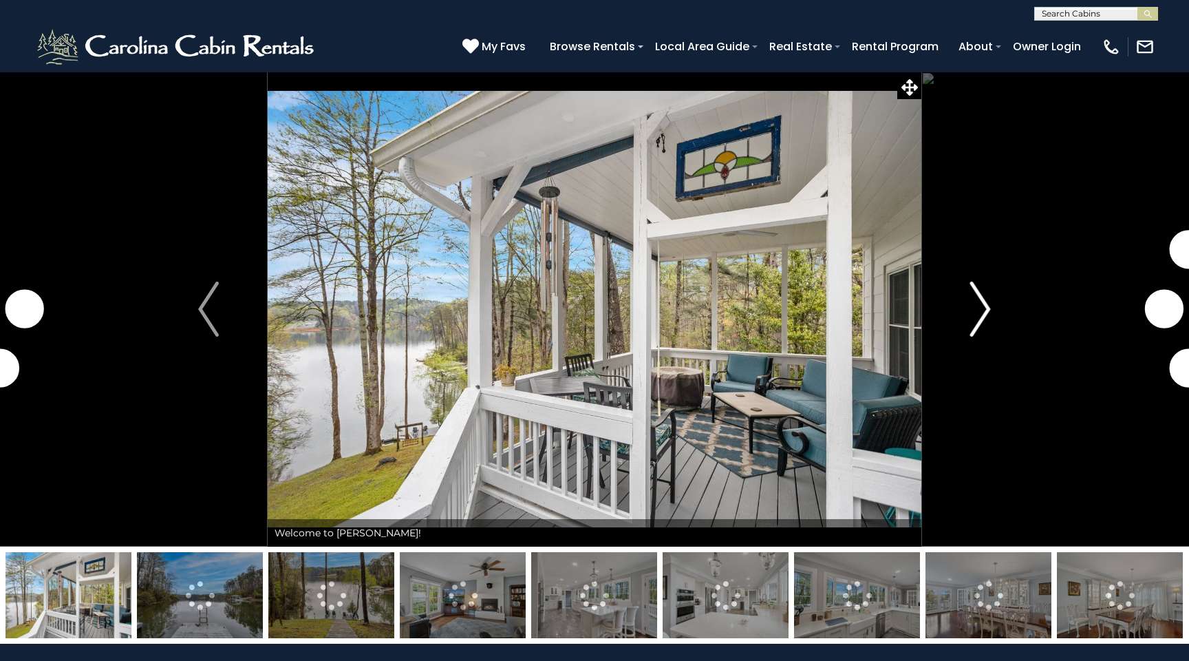
click at [973, 314] on img "Next" at bounding box center [980, 308] width 21 height 55
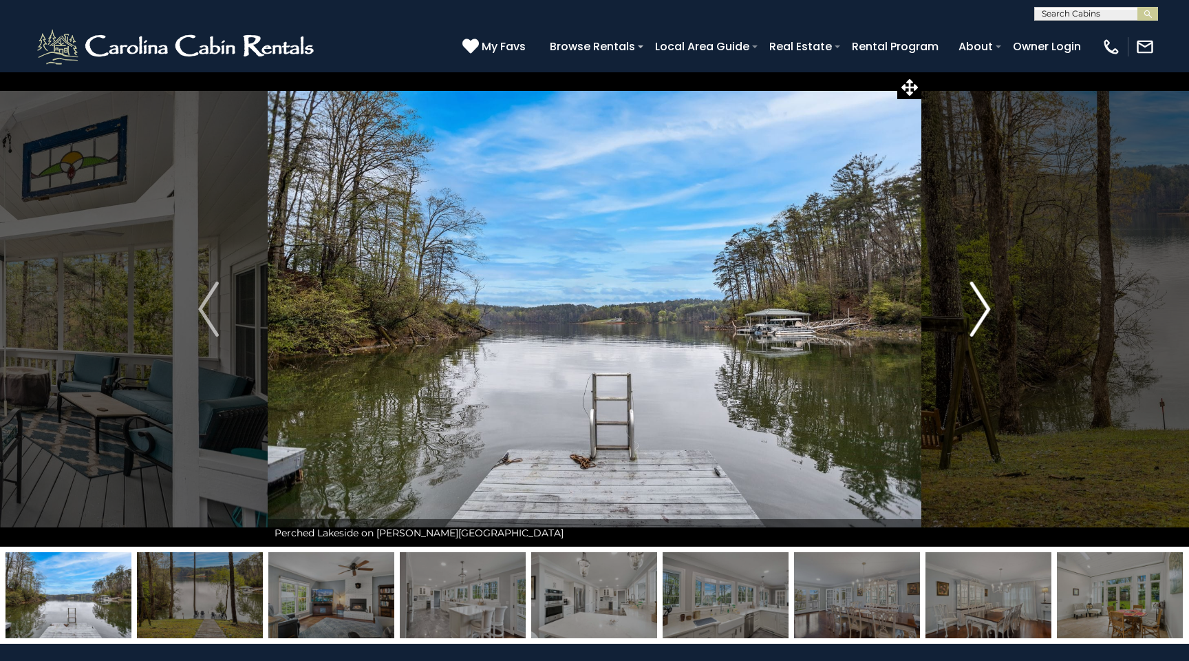
click at [983, 315] on img "Next" at bounding box center [980, 308] width 21 height 55
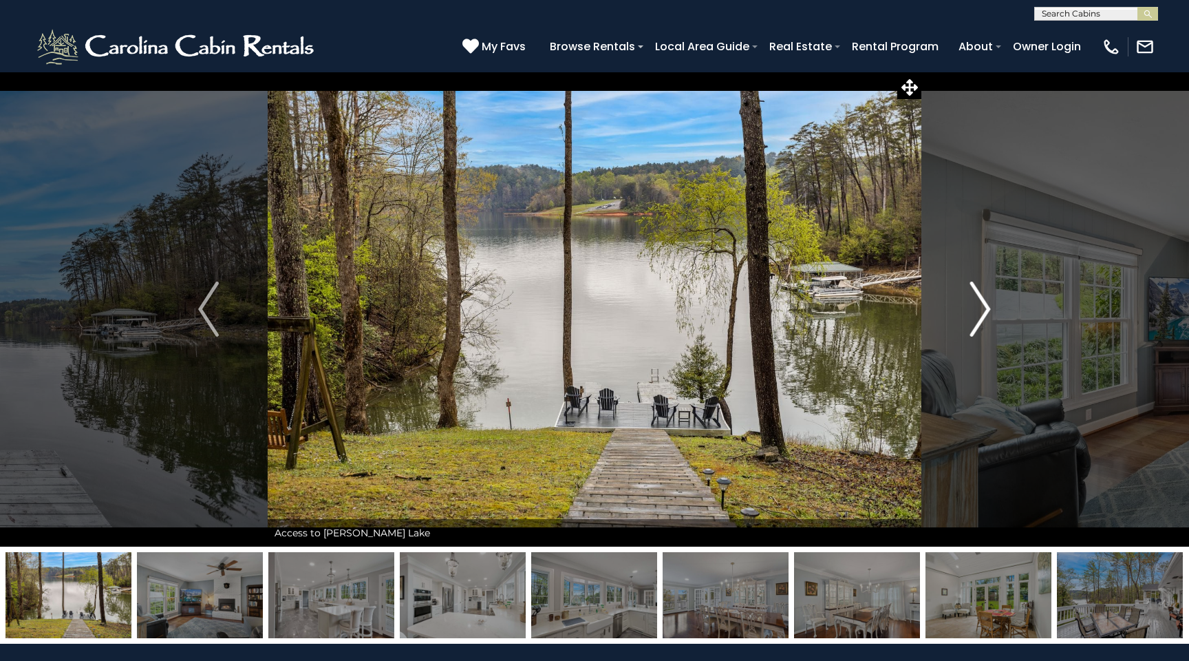
click at [983, 315] on img "Next" at bounding box center [980, 308] width 21 height 55
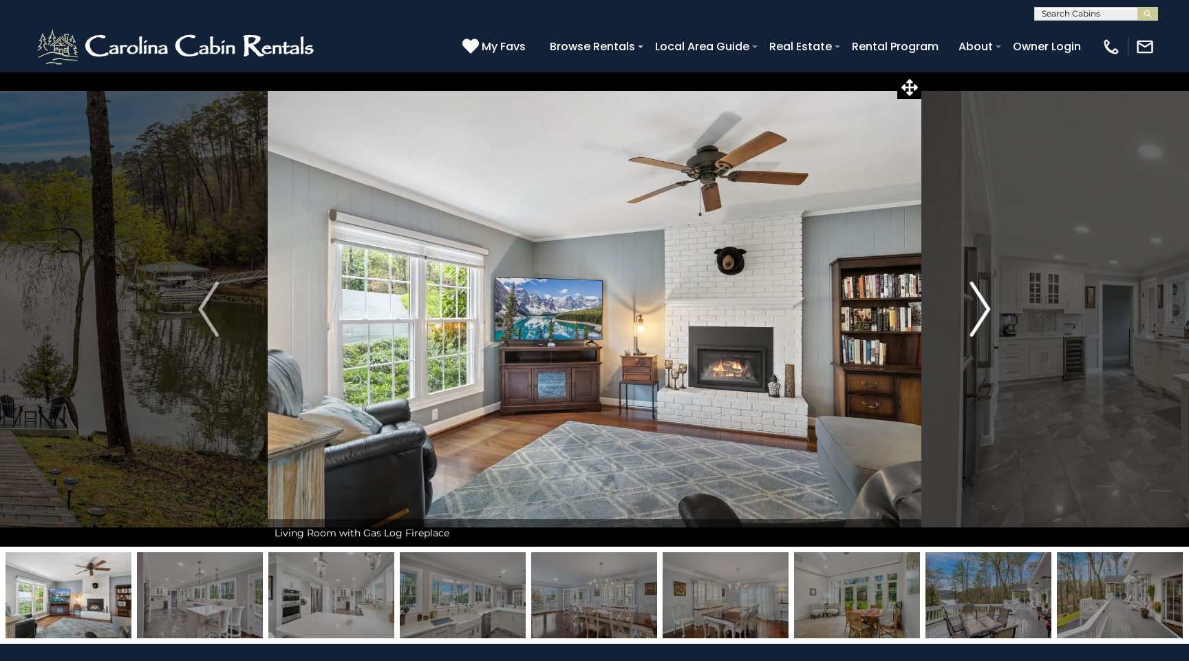
click at [984, 315] on img "Next" at bounding box center [980, 308] width 21 height 55
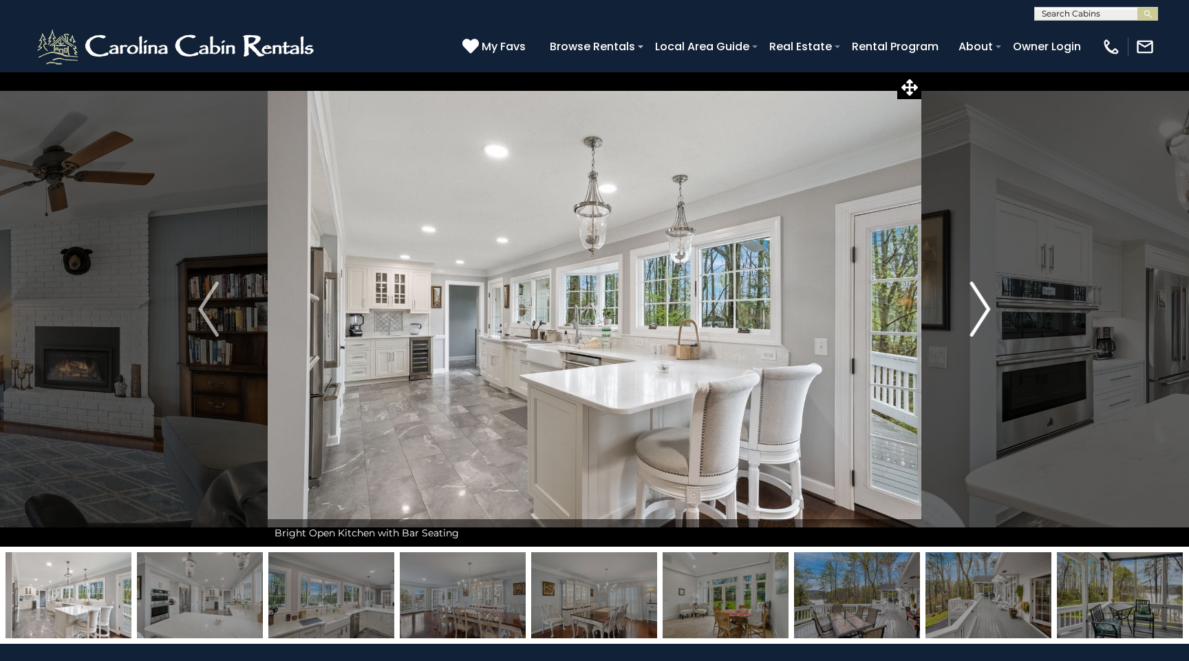
click at [984, 315] on img "Next" at bounding box center [980, 308] width 21 height 55
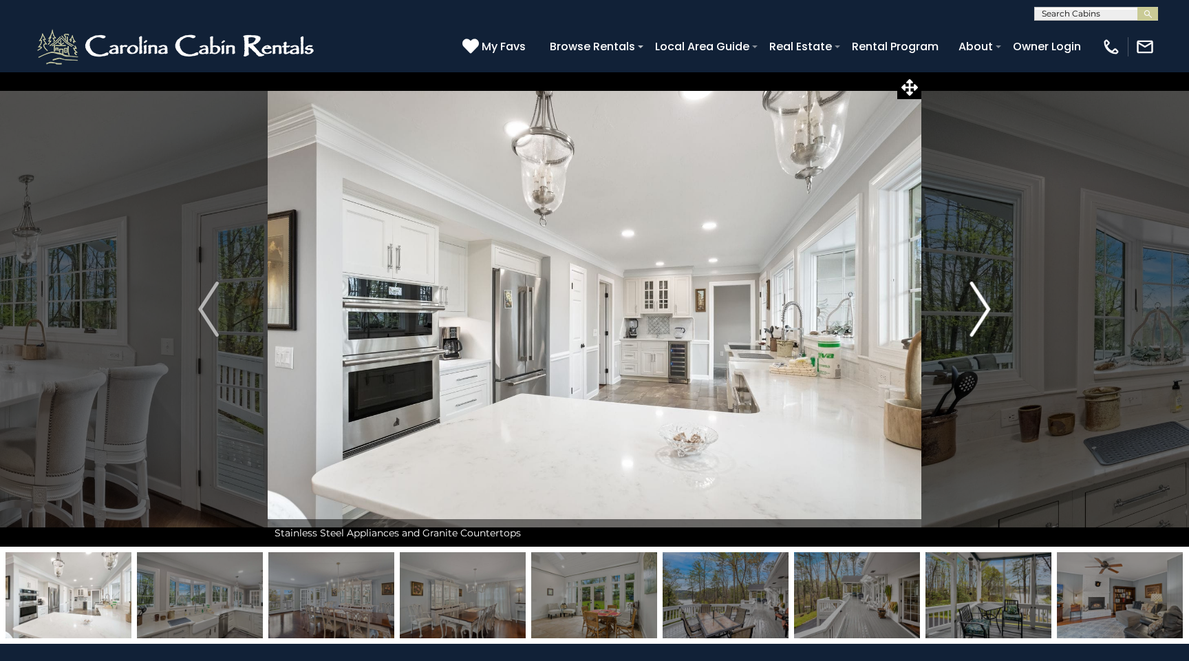
click at [984, 315] on img "Next" at bounding box center [980, 308] width 21 height 55
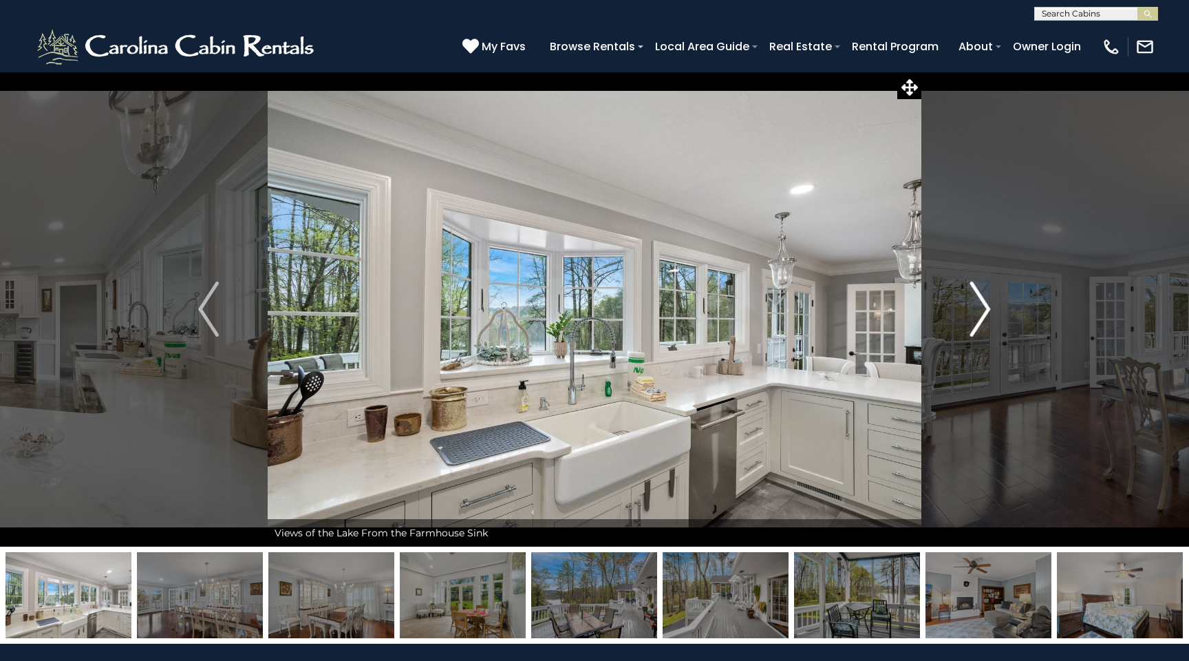
click at [984, 315] on img "Next" at bounding box center [980, 308] width 21 height 55
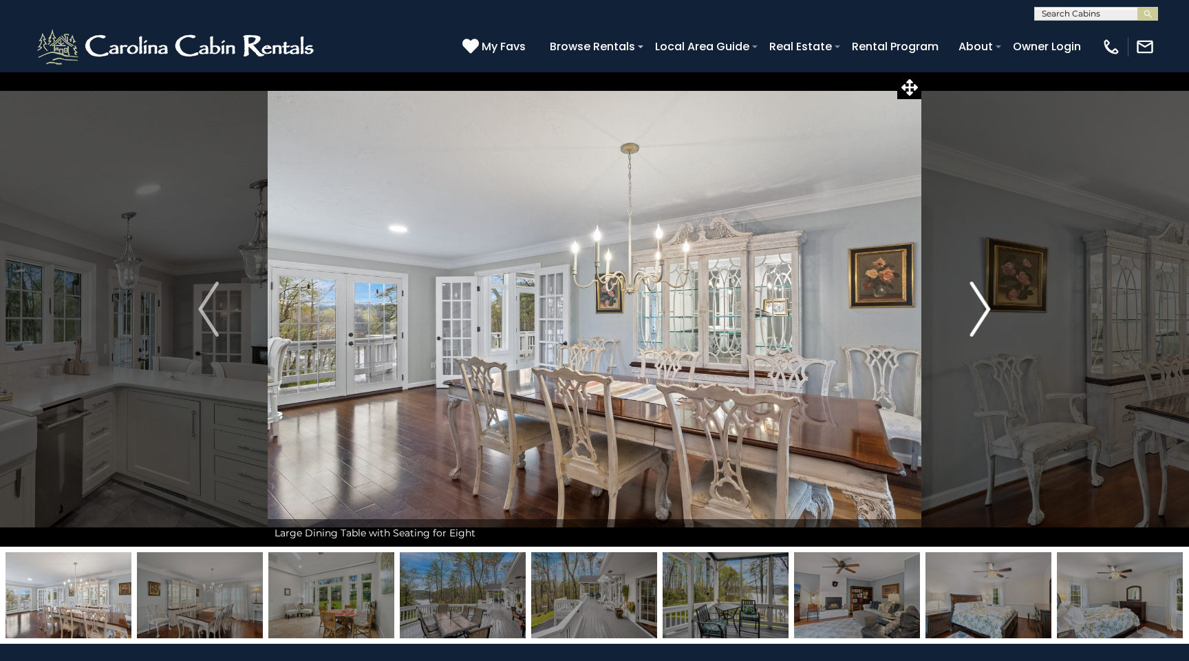
click at [984, 315] on img "Next" at bounding box center [980, 308] width 21 height 55
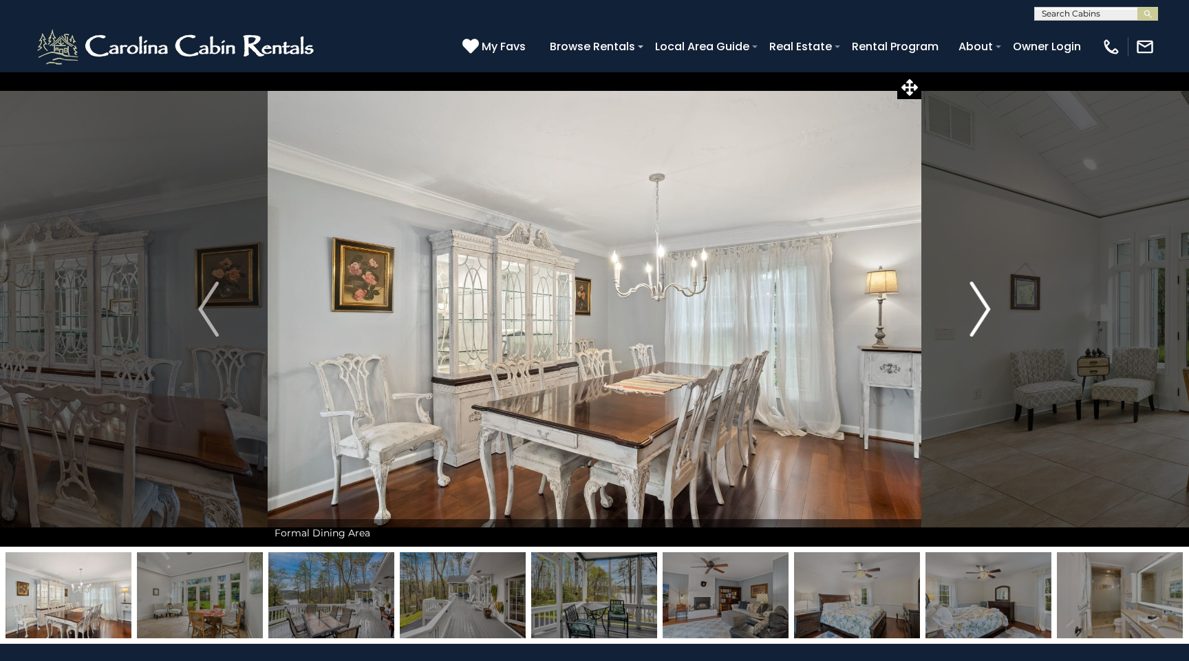
click at [984, 315] on img "Next" at bounding box center [980, 308] width 21 height 55
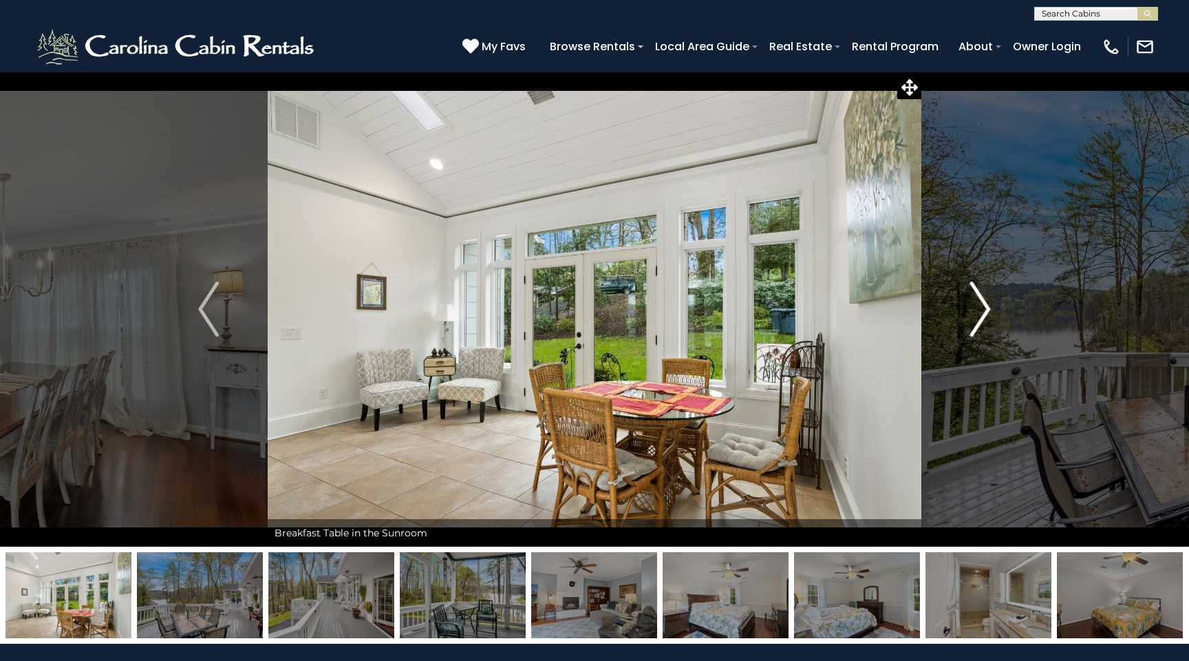
click at [984, 315] on img "Next" at bounding box center [980, 308] width 21 height 55
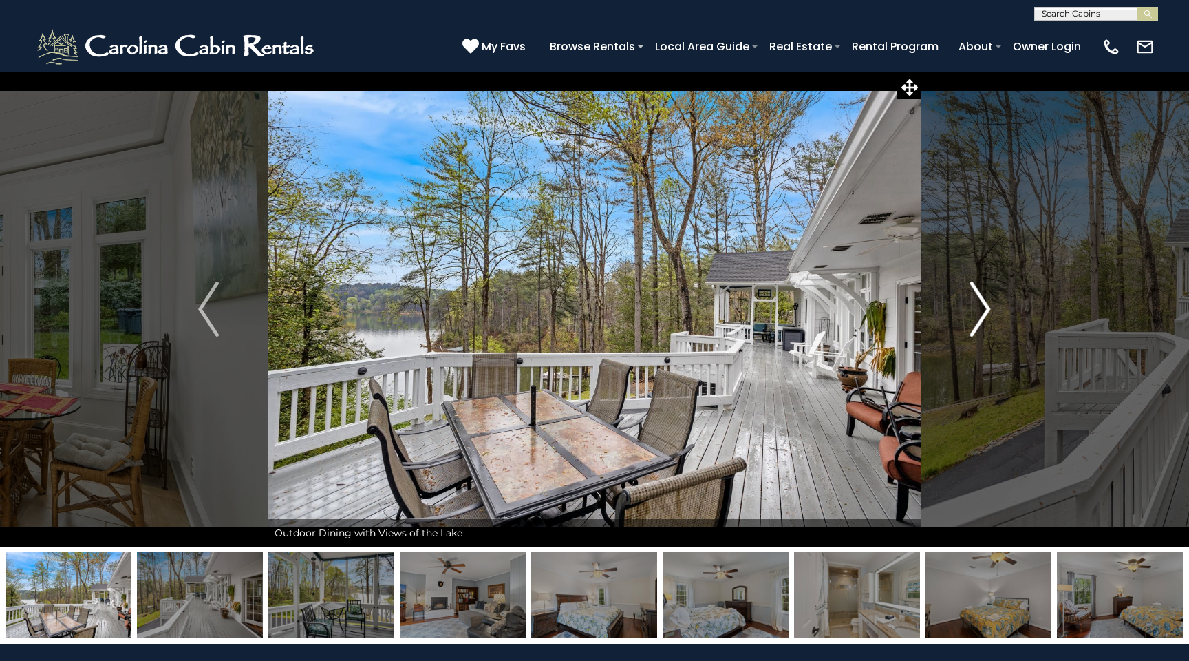
click at [984, 315] on img "Next" at bounding box center [980, 308] width 21 height 55
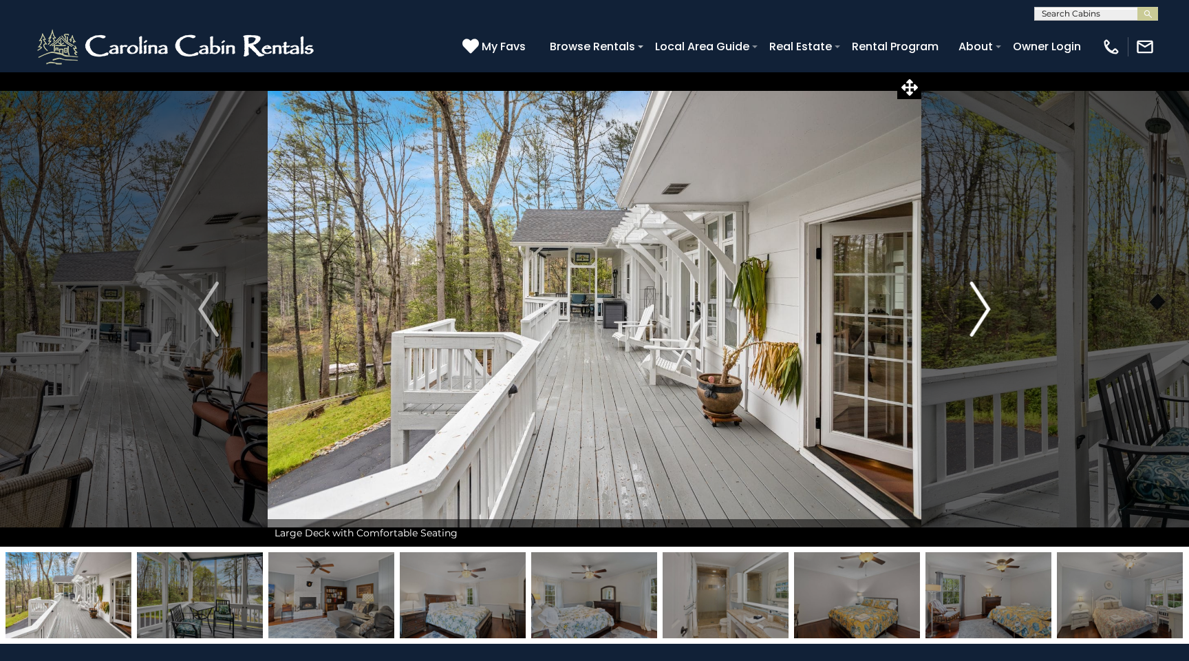
click at [984, 315] on img "Next" at bounding box center [980, 308] width 21 height 55
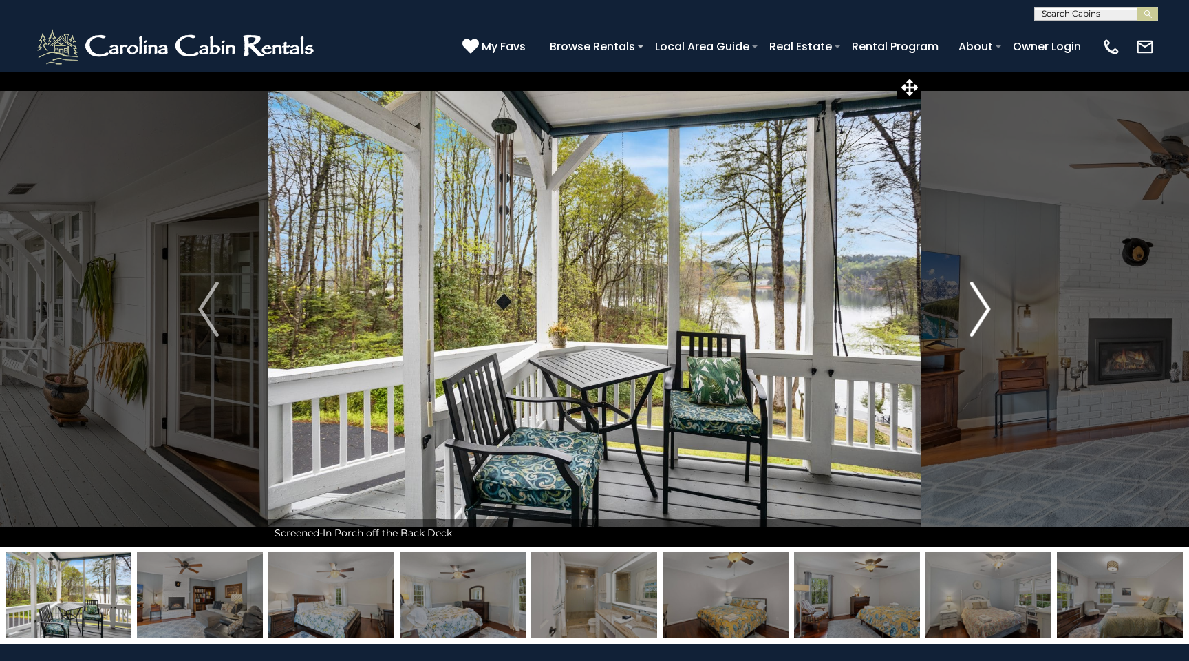
click at [984, 314] on img "Next" at bounding box center [980, 308] width 21 height 55
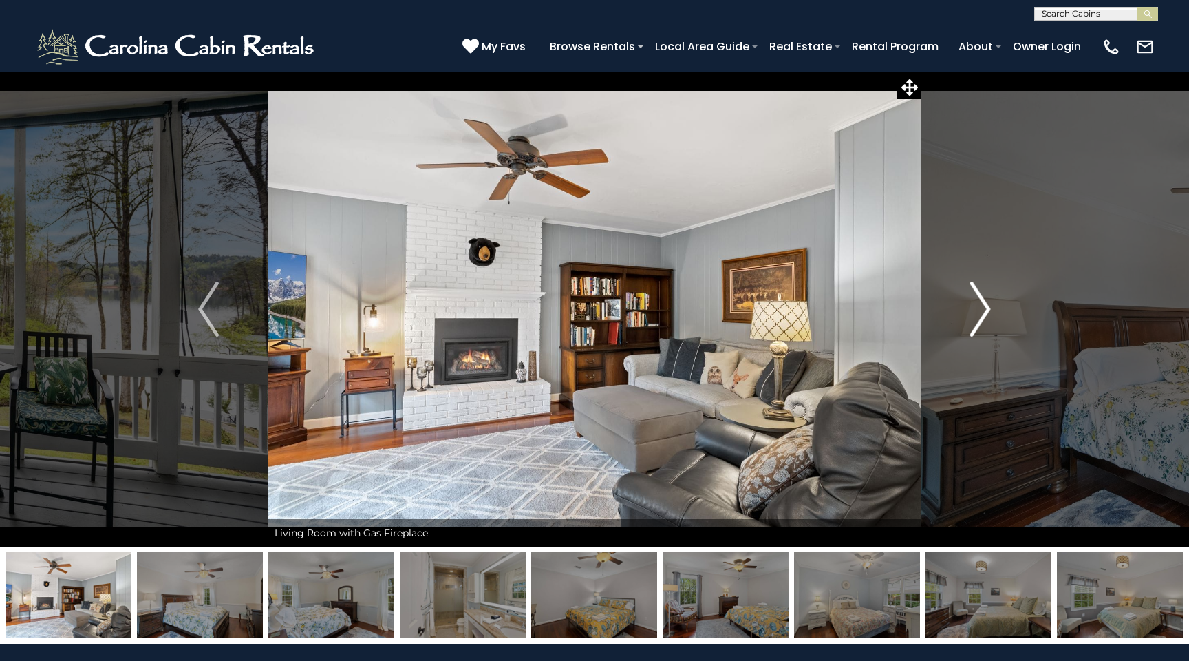
click at [984, 314] on img "Next" at bounding box center [980, 308] width 21 height 55
